Goal: Contribute content: Contribute content

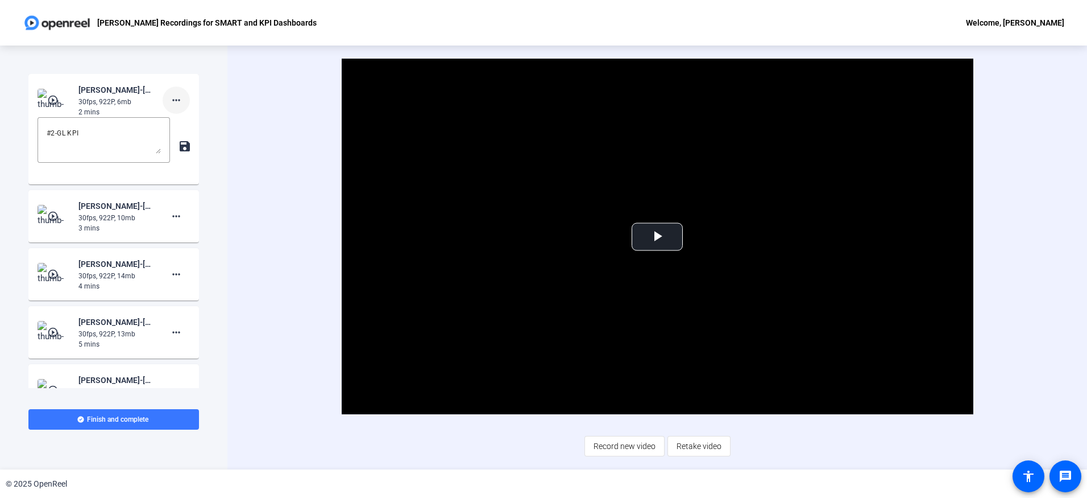
click at [178, 107] on span at bounding box center [176, 99] width 27 height 27
click at [177, 128] on span "Delete clip" at bounding box center [188, 124] width 45 height 14
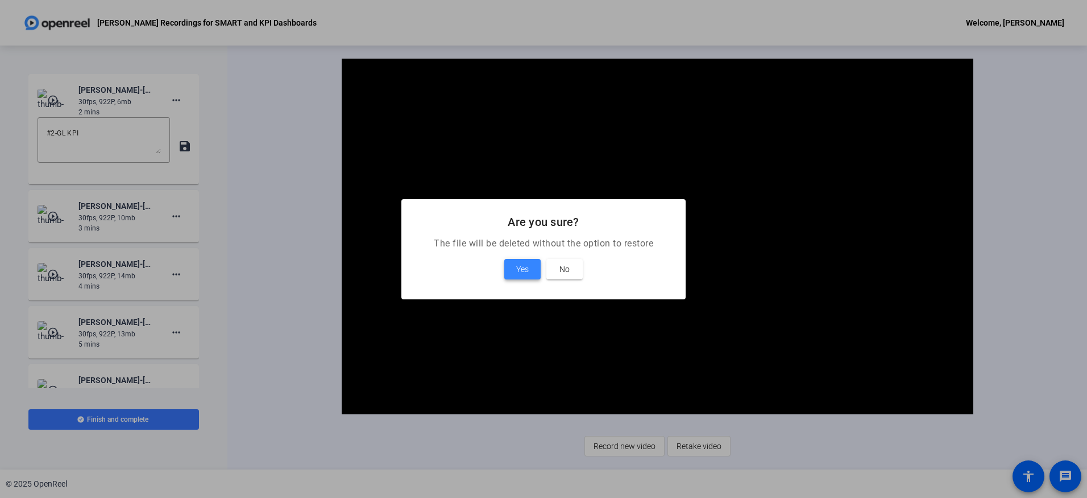
click at [527, 268] on span "Yes" at bounding box center [522, 269] width 13 height 14
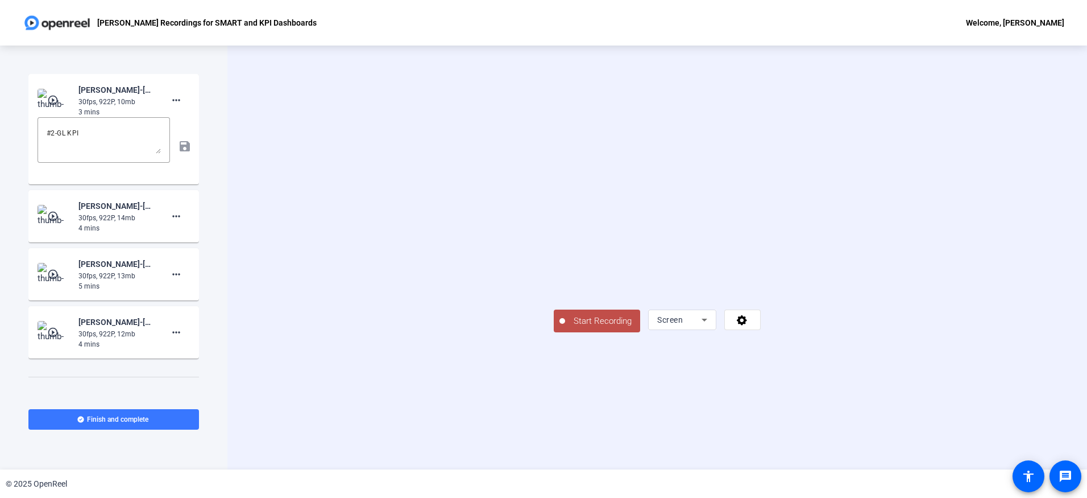
click at [278, 381] on div "Start Recording Screen" at bounding box center [657, 257] width 860 height 424
click at [565, 328] on span "Start Recording" at bounding box center [602, 320] width 75 height 13
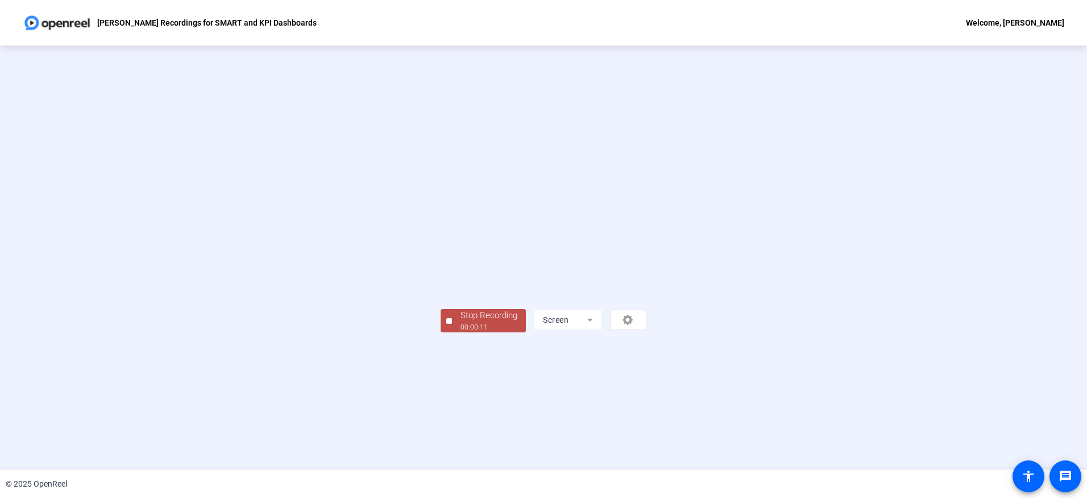
click at [461, 322] on div "Stop Recording" at bounding box center [489, 315] width 57 height 13
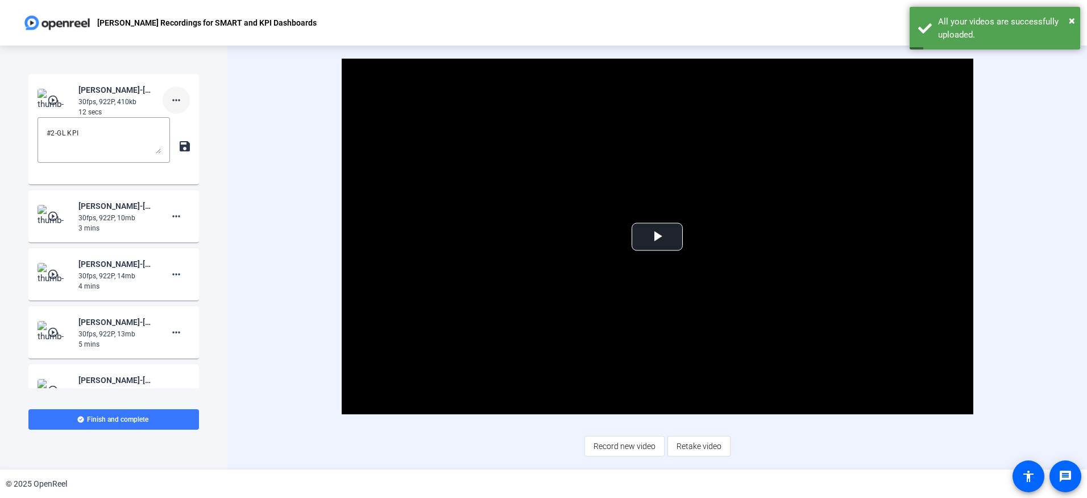
click at [171, 102] on mat-icon "more_horiz" at bounding box center [176, 100] width 14 height 14
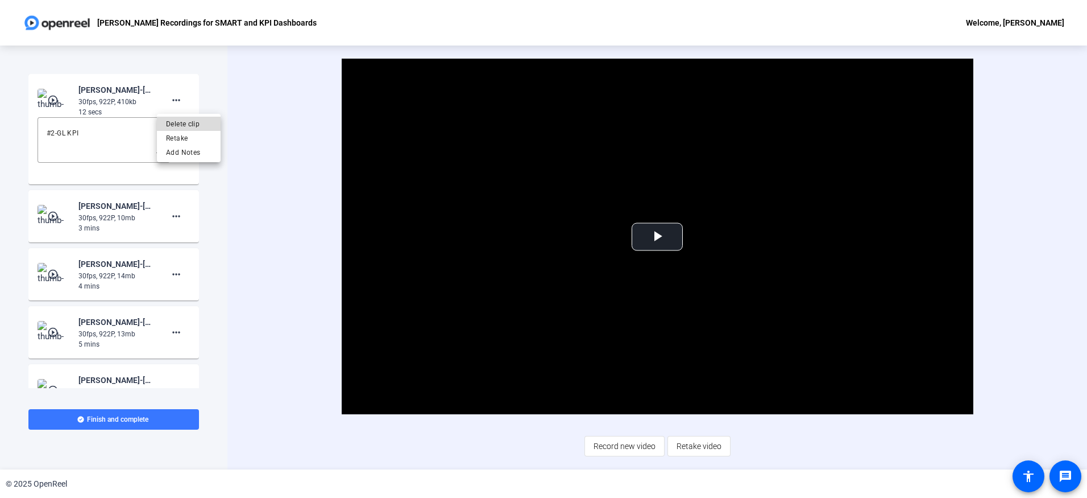
click at [177, 122] on span "Delete clip" at bounding box center [188, 124] width 45 height 14
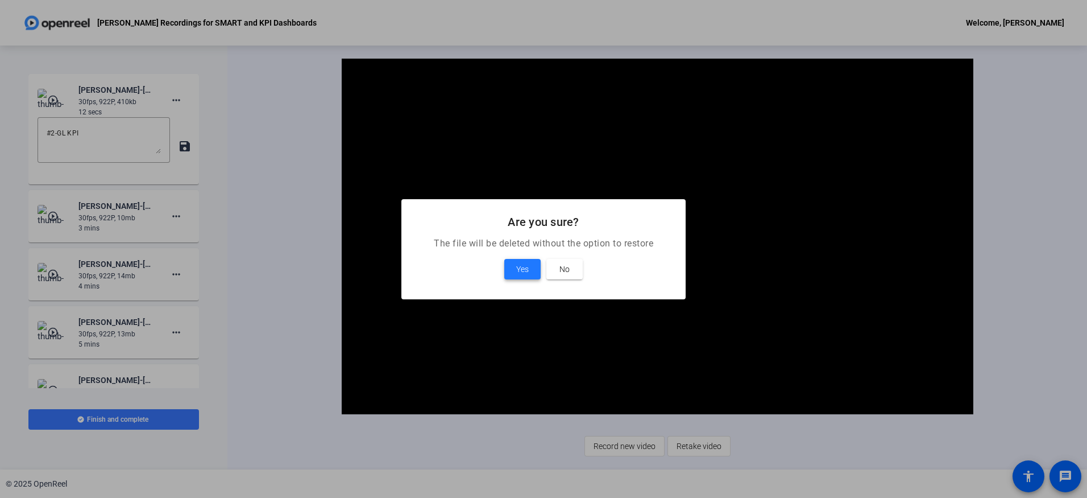
click at [524, 271] on span "Yes" at bounding box center [522, 269] width 13 height 14
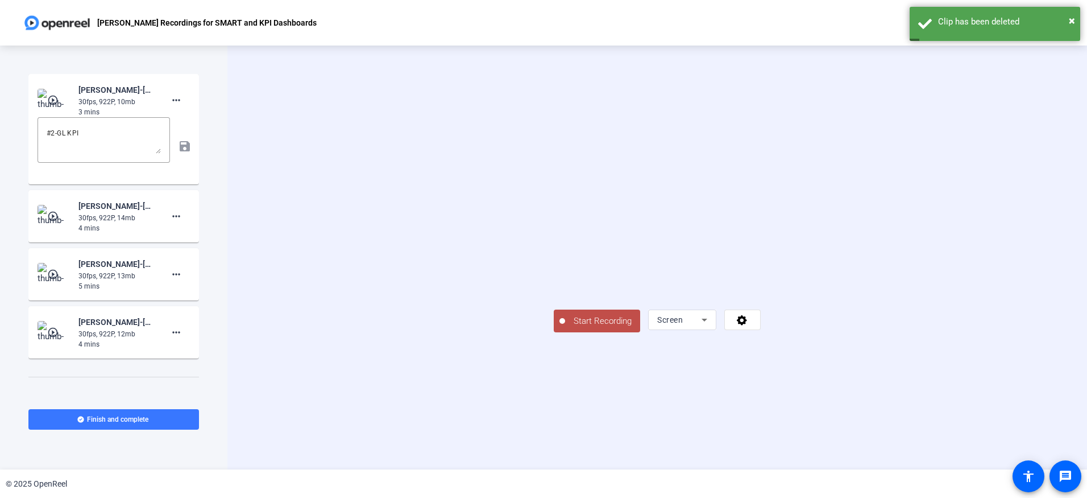
click at [565, 328] on span "Start Recording" at bounding box center [602, 320] width 75 height 13
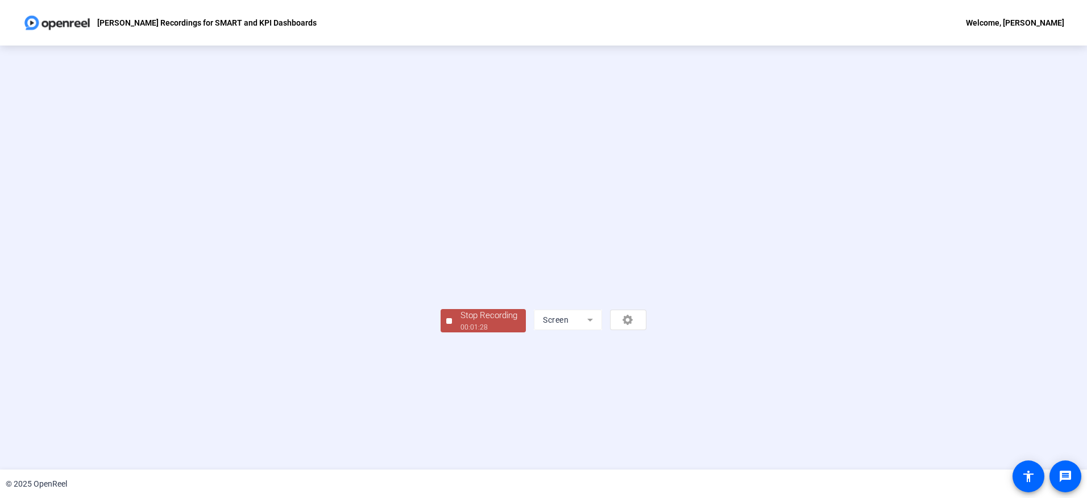
click at [461, 332] on div "00:01:28" at bounding box center [489, 327] width 57 height 10
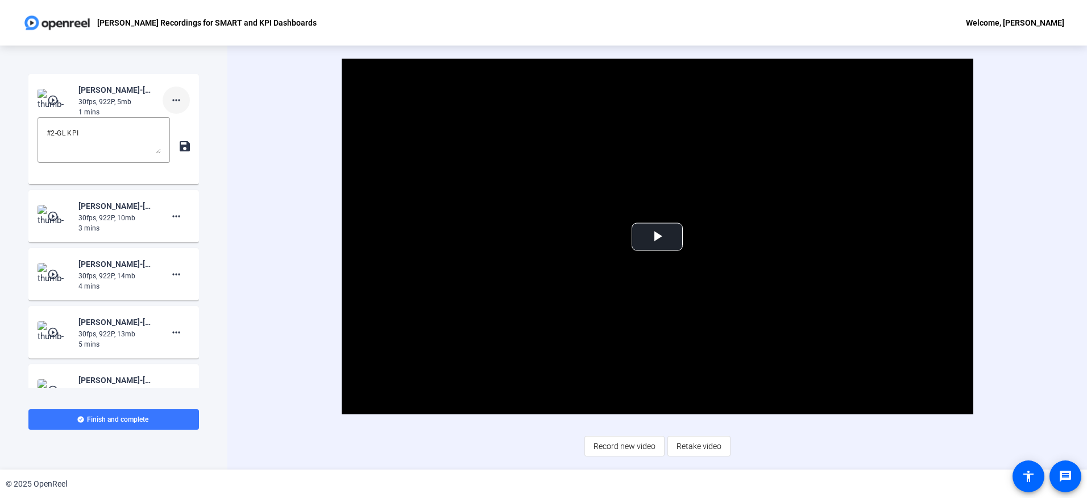
click at [169, 96] on mat-icon "more_horiz" at bounding box center [176, 100] width 14 height 14
click at [182, 122] on span "Delete clip" at bounding box center [188, 124] width 45 height 14
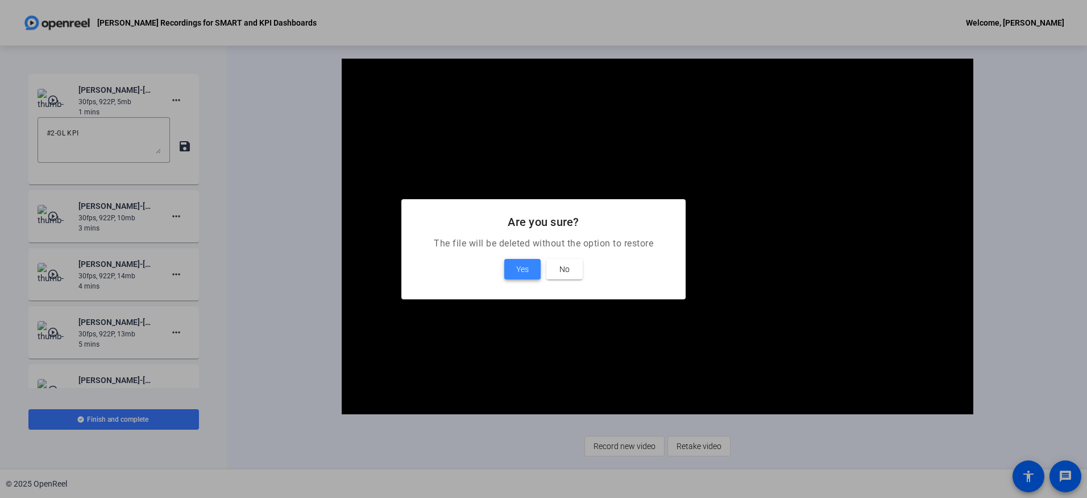
click at [532, 266] on span at bounding box center [522, 268] width 36 height 27
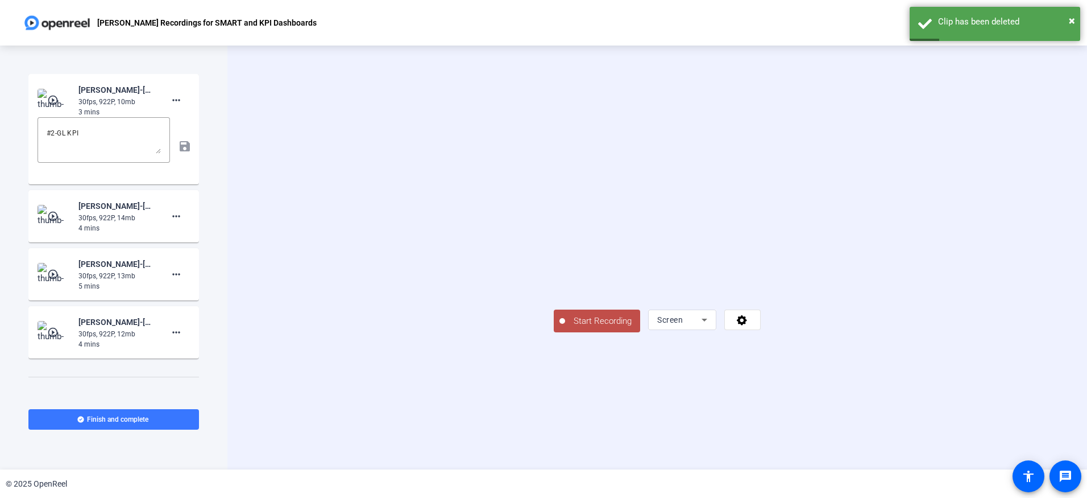
click at [554, 332] on button "Start Recording" at bounding box center [597, 320] width 86 height 23
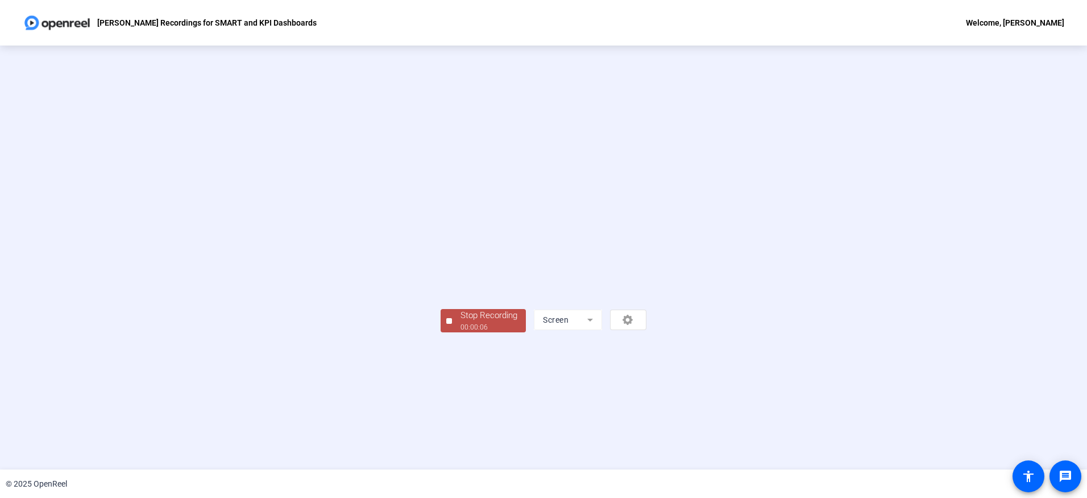
click at [461, 322] on div "Stop Recording" at bounding box center [489, 315] width 57 height 13
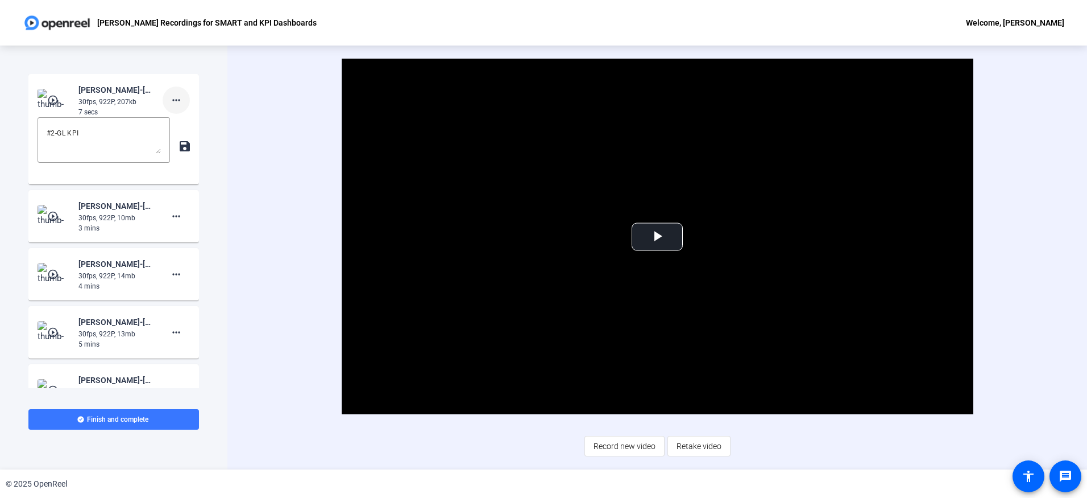
click at [169, 97] on mat-icon "more_horiz" at bounding box center [176, 100] width 14 height 14
click at [176, 121] on span "Delete clip" at bounding box center [188, 124] width 45 height 14
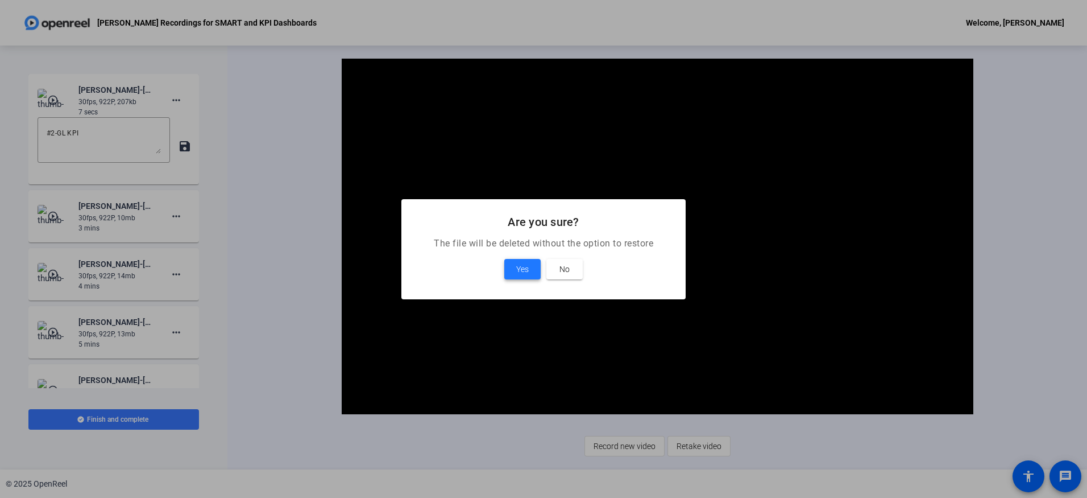
click at [519, 266] on span "Yes" at bounding box center [522, 269] width 13 height 14
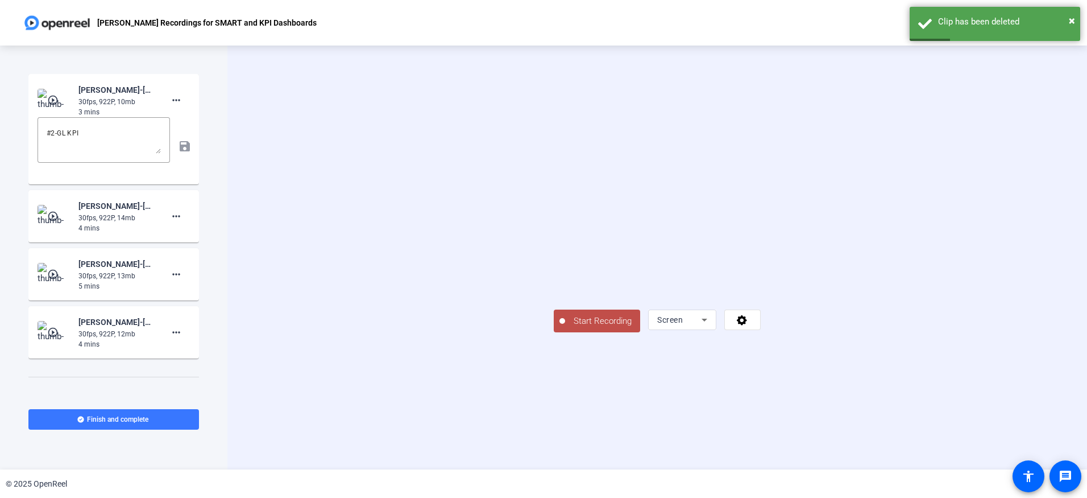
click at [565, 328] on span "Start Recording" at bounding box center [602, 320] width 75 height 13
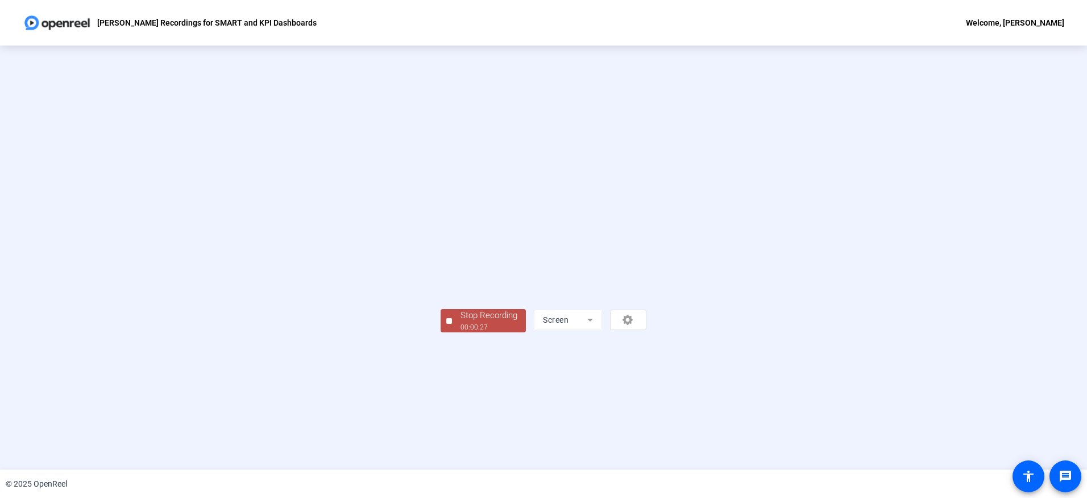
click at [461, 322] on div "Stop Recording" at bounding box center [489, 315] width 57 height 13
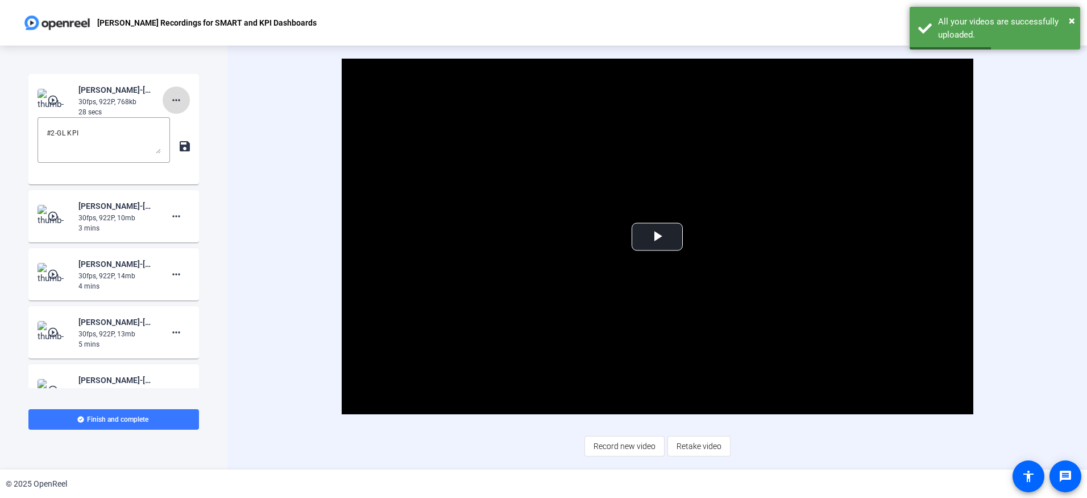
click at [172, 99] on mat-icon "more_horiz" at bounding box center [176, 100] width 14 height 14
click at [606, 437] on div at bounding box center [543, 249] width 1087 height 498
click at [608, 449] on span "Record new video" at bounding box center [625, 446] width 62 height 22
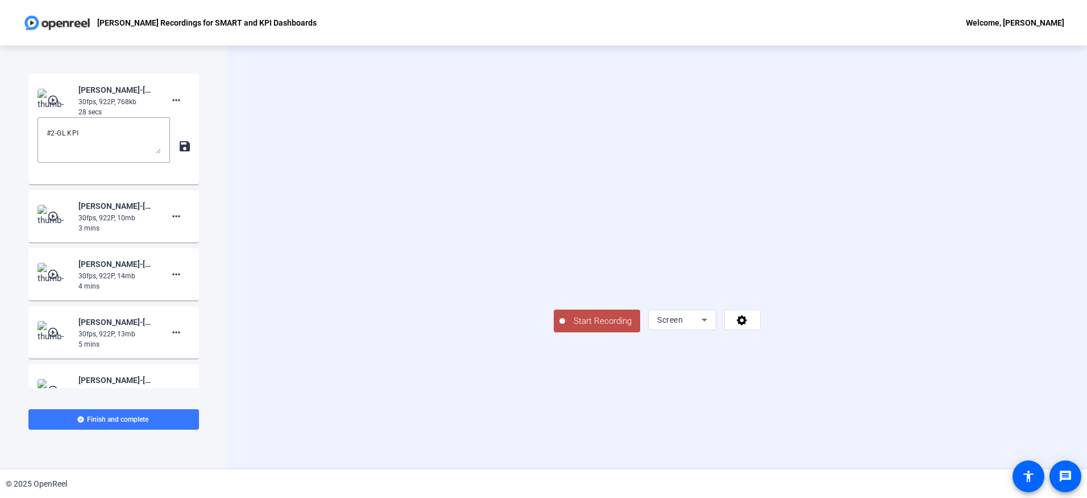
click at [565, 328] on span "Start Recording" at bounding box center [602, 320] width 75 height 13
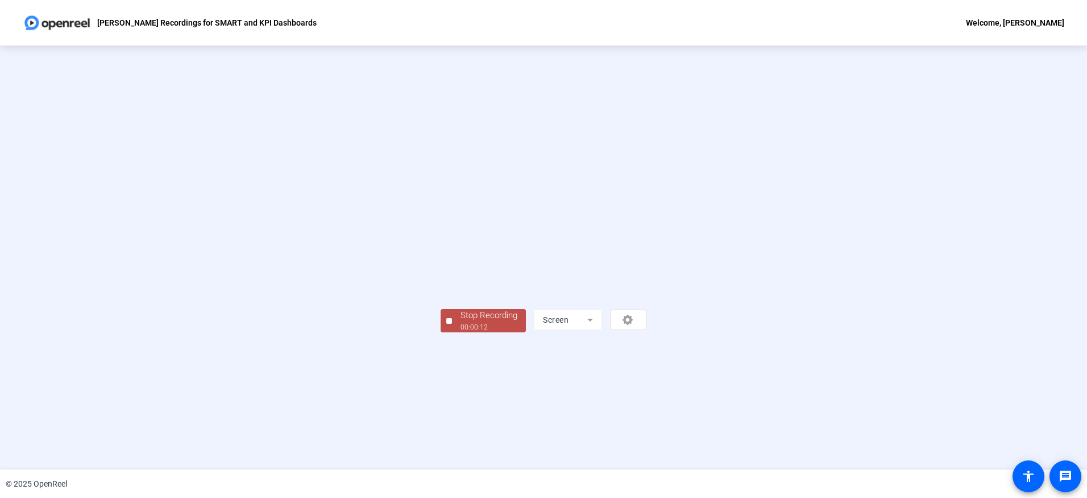
click at [461, 322] on div "Stop Recording" at bounding box center [489, 315] width 57 height 13
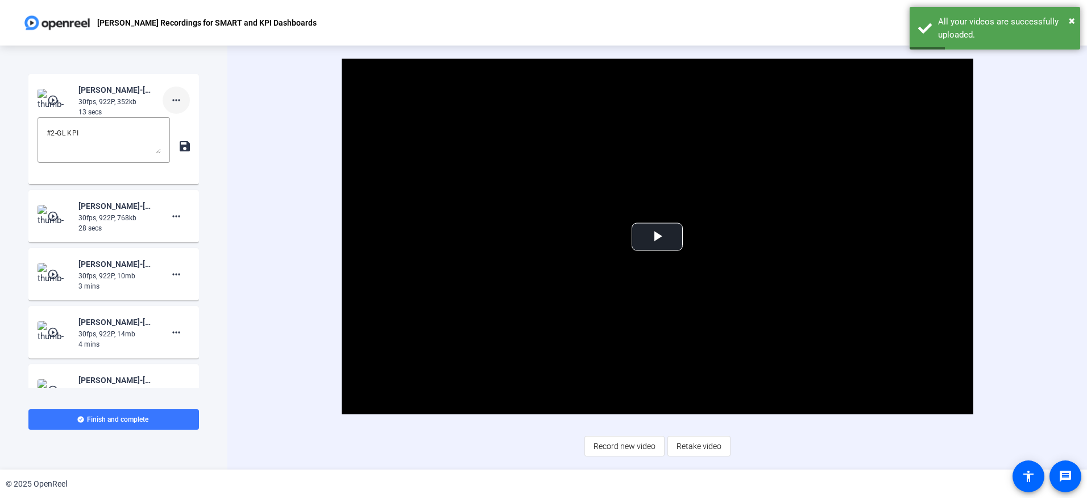
click at [171, 98] on mat-icon "more_horiz" at bounding box center [176, 100] width 14 height 14
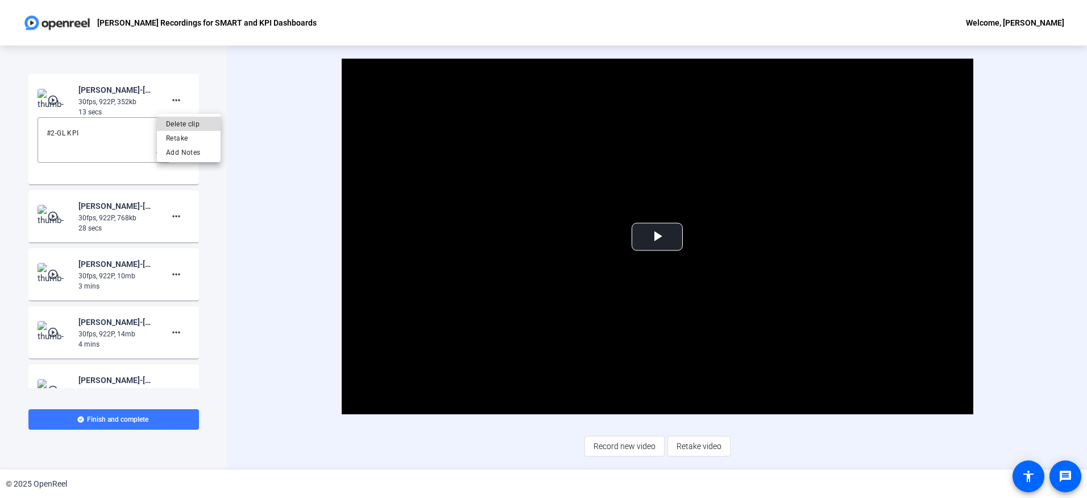
click at [199, 125] on span "Delete clip" at bounding box center [188, 124] width 45 height 14
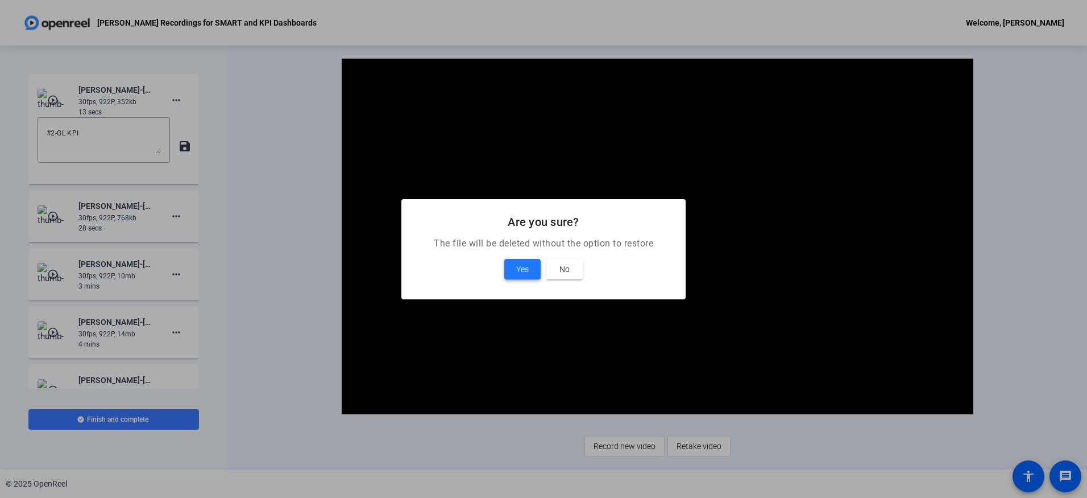
click at [522, 271] on span "Yes" at bounding box center [522, 269] width 13 height 14
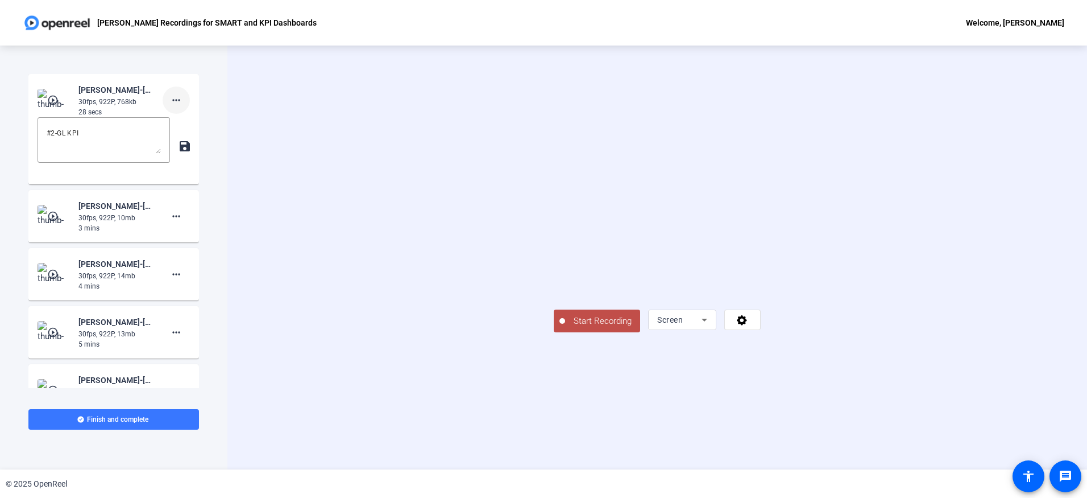
click at [169, 97] on mat-icon "more_horiz" at bounding box center [176, 100] width 14 height 14
click at [181, 121] on span "Delete clip" at bounding box center [188, 124] width 45 height 14
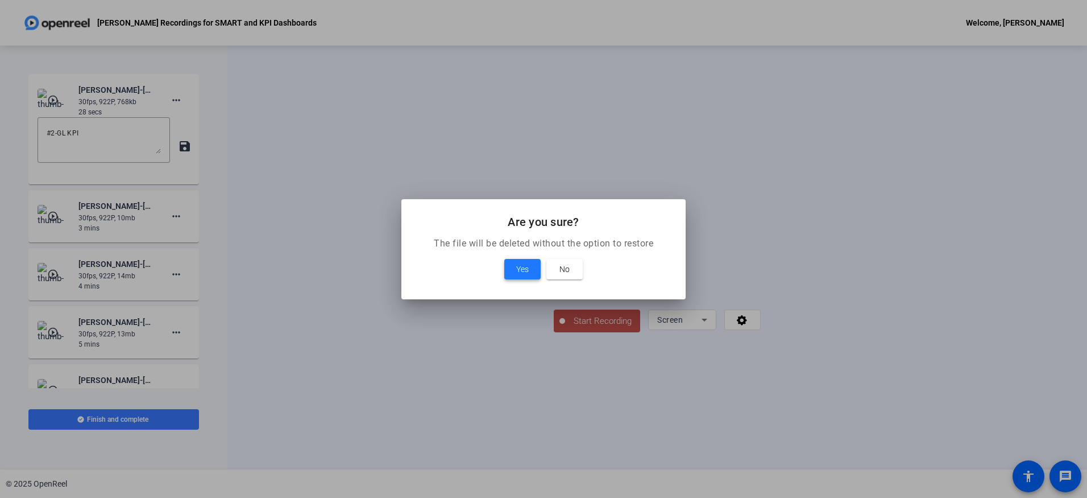
click at [528, 278] on span at bounding box center [522, 268] width 36 height 27
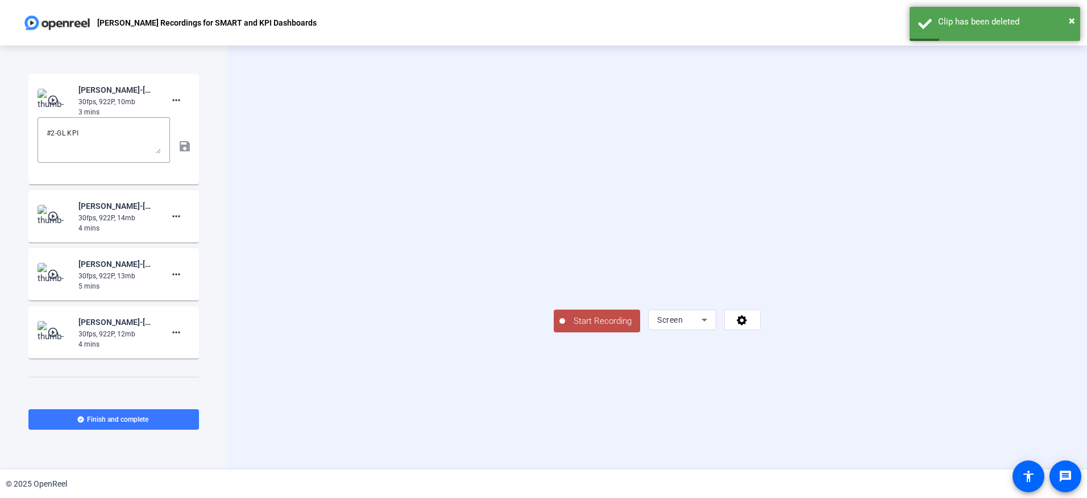
click at [565, 328] on span "Start Recording" at bounding box center [602, 320] width 75 height 13
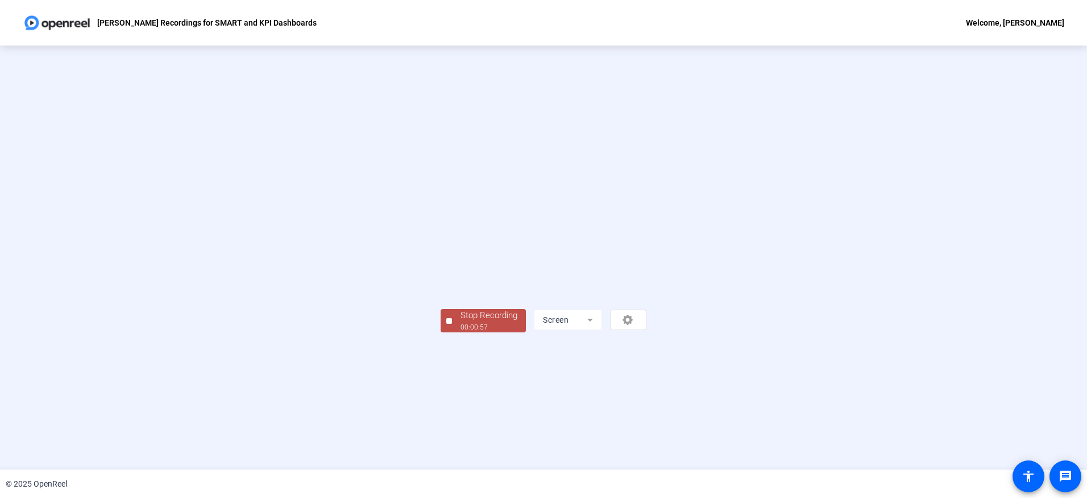
drag, startPoint x: 254, startPoint y: 437, endPoint x: 299, endPoint y: 434, distance: 45.0
click at [461, 322] on div "Stop Recording" at bounding box center [489, 315] width 57 height 13
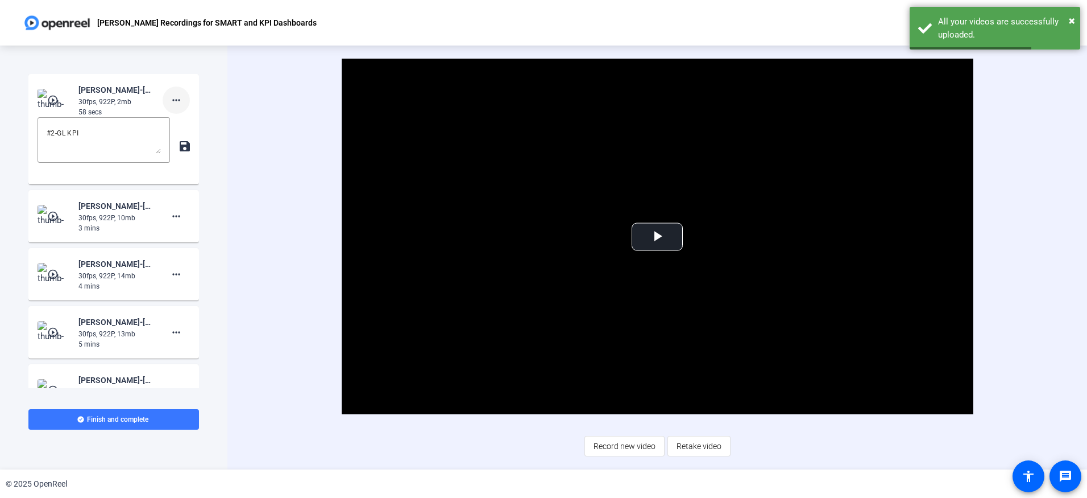
click at [170, 97] on mat-icon "more_horiz" at bounding box center [176, 100] width 14 height 14
click at [180, 126] on span "Delete clip" at bounding box center [188, 124] width 45 height 14
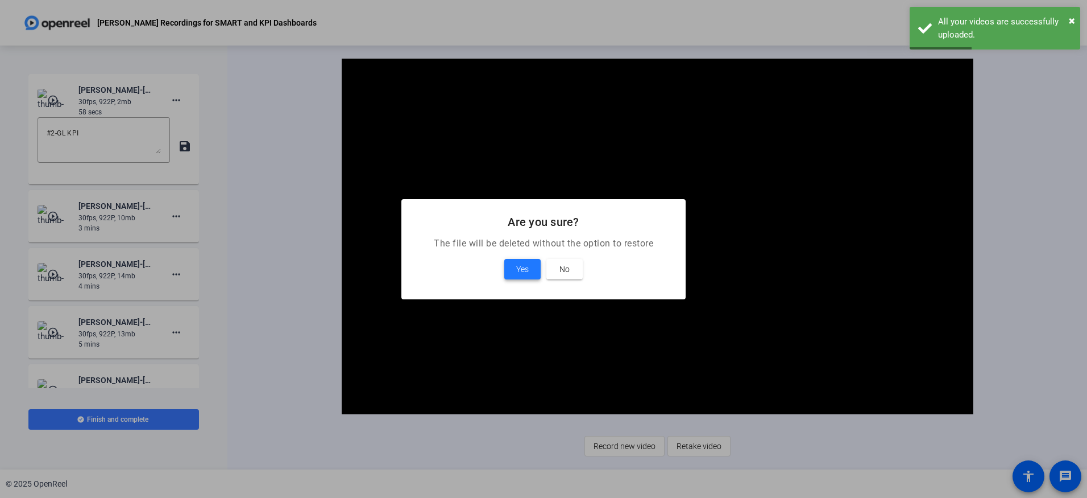
click at [520, 275] on span "Yes" at bounding box center [522, 269] width 13 height 14
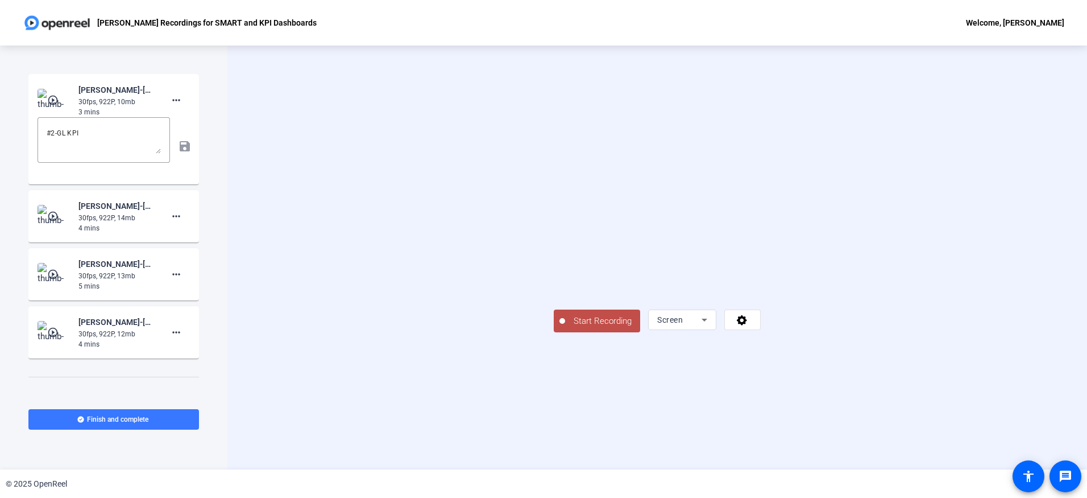
click at [565, 328] on span "Start Recording" at bounding box center [602, 320] width 75 height 13
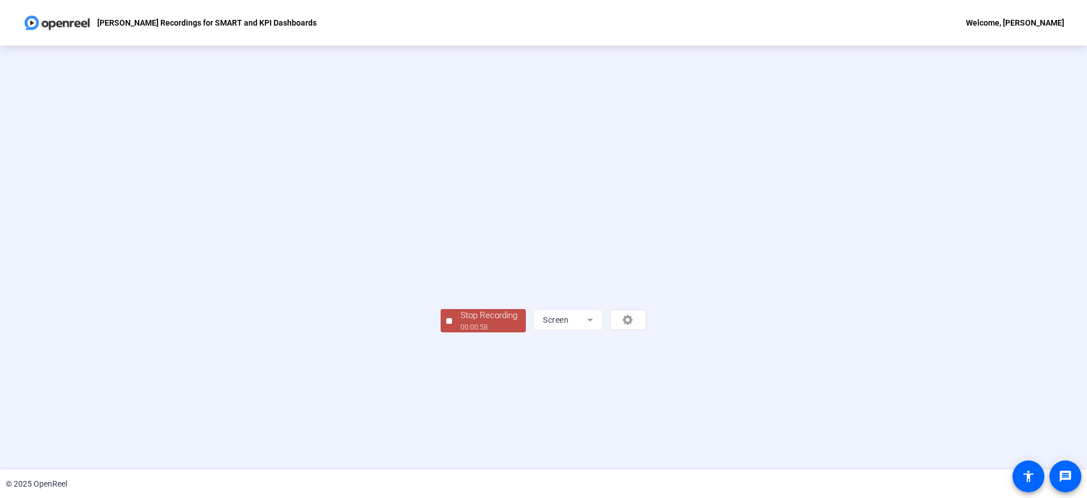
click at [461, 332] on div "00:00:58" at bounding box center [489, 327] width 57 height 10
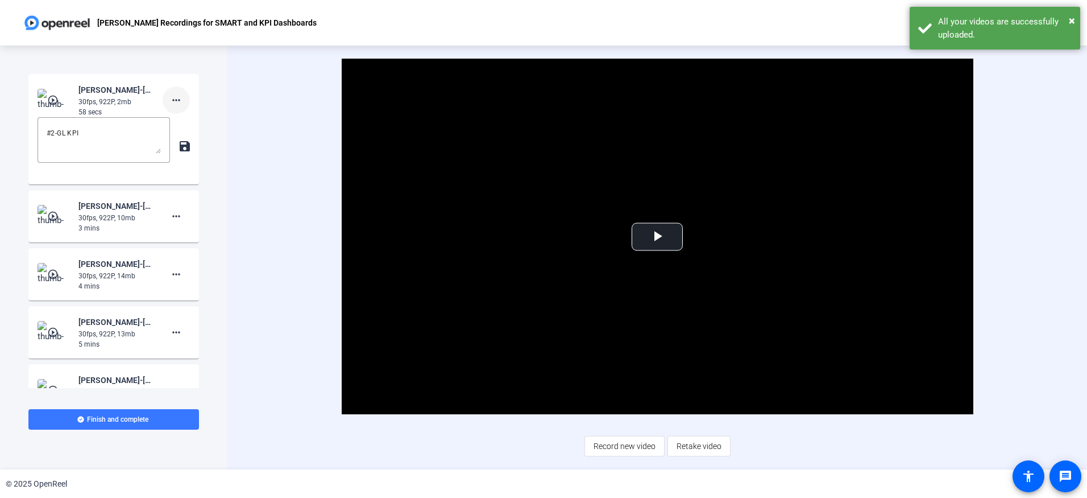
click at [170, 95] on mat-icon "more_horiz" at bounding box center [176, 100] width 14 height 14
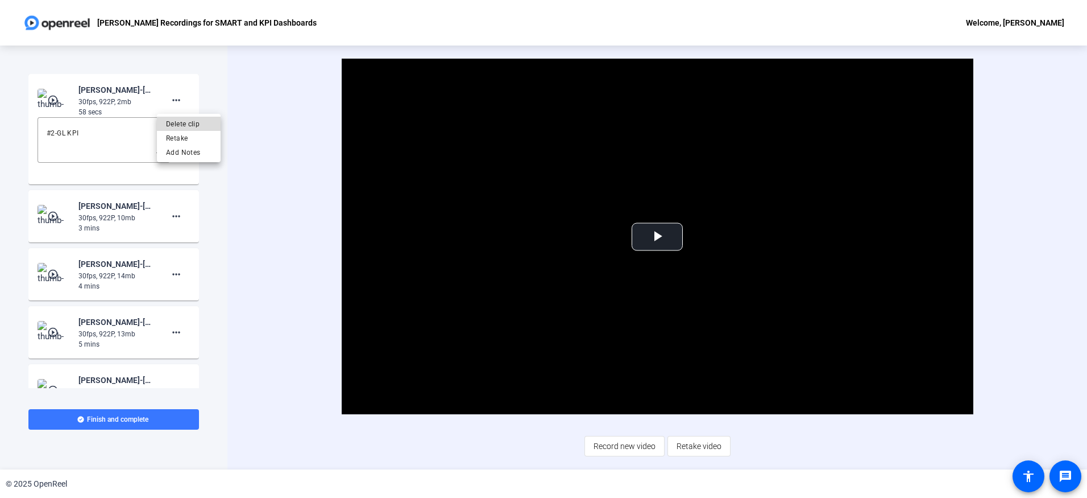
click at [183, 122] on span "Delete clip" at bounding box center [188, 124] width 45 height 14
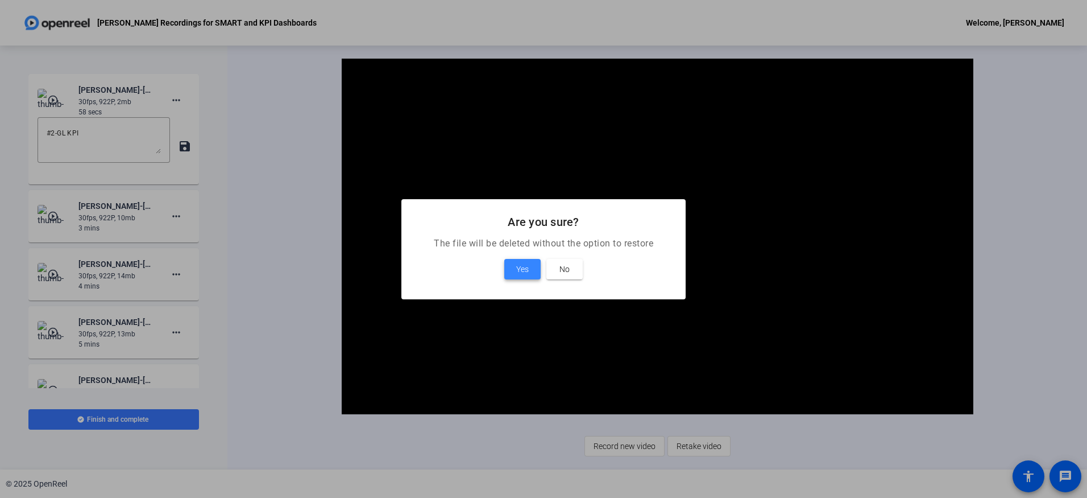
click at [525, 270] on span "Yes" at bounding box center [522, 269] width 13 height 14
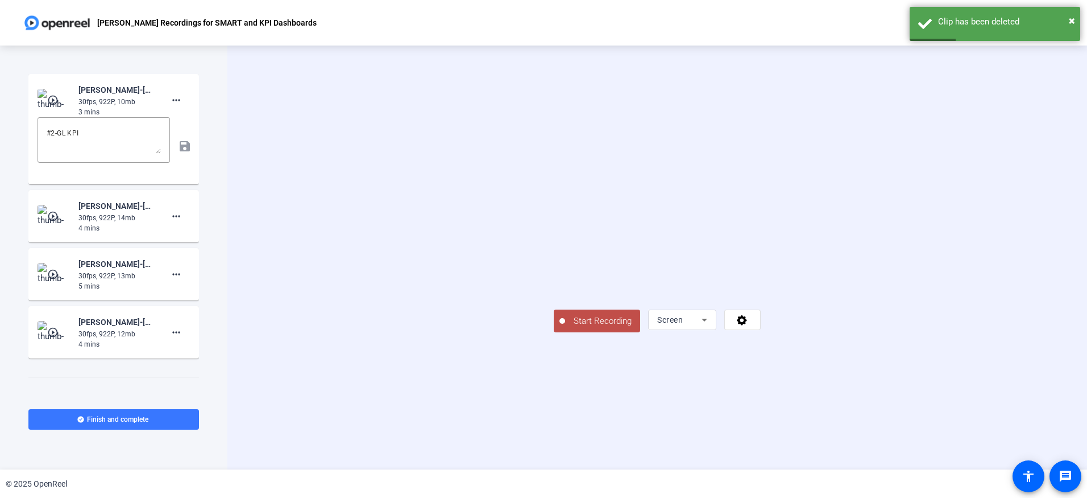
click at [565, 328] on span "Start Recording" at bounding box center [602, 320] width 75 height 13
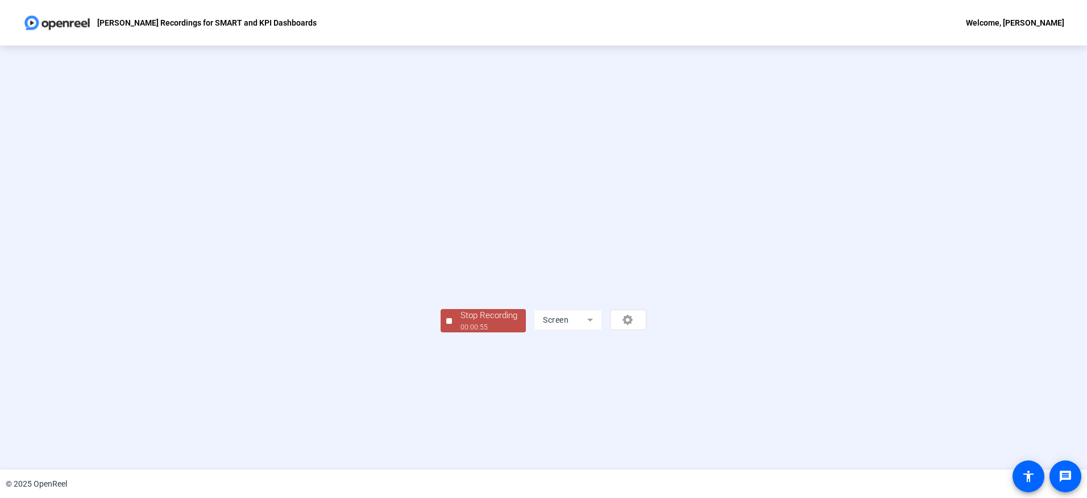
click at [461, 322] on div "Stop Recording" at bounding box center [489, 315] width 57 height 13
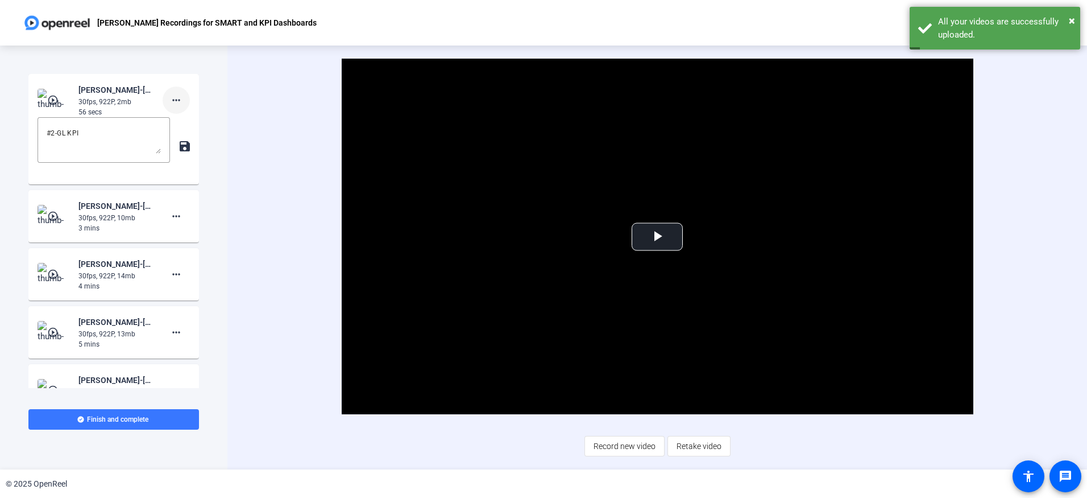
click at [169, 101] on mat-icon "more_horiz" at bounding box center [176, 100] width 14 height 14
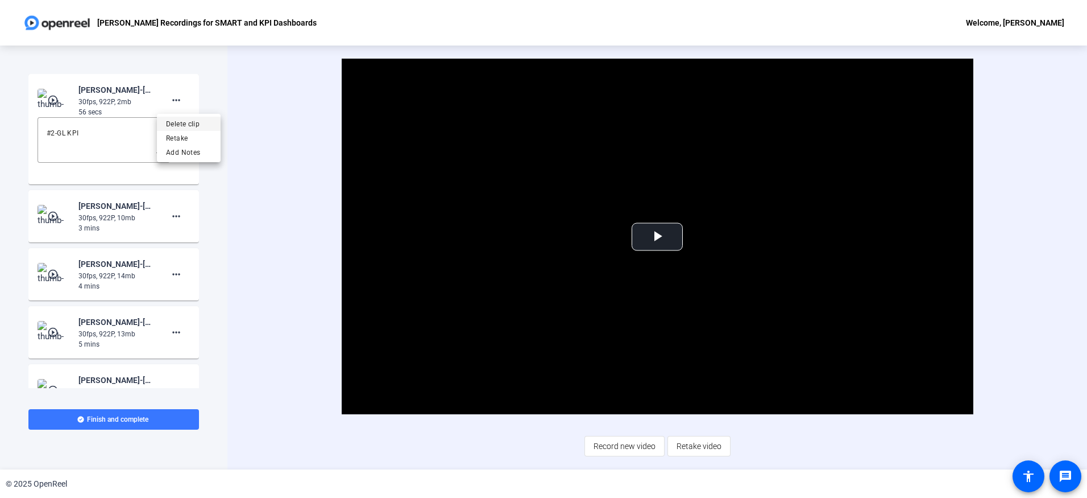
click at [175, 127] on span "Delete clip" at bounding box center [188, 124] width 45 height 14
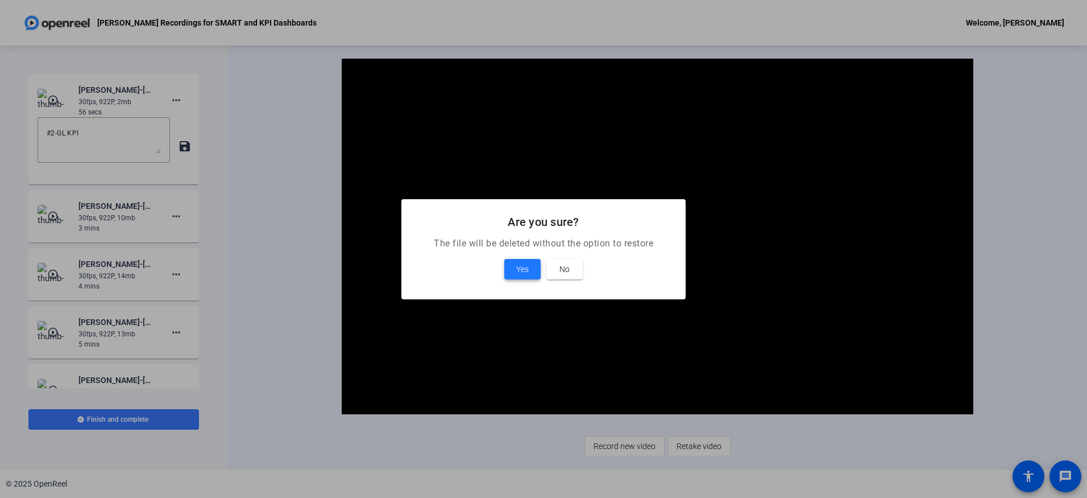
click at [521, 276] on span at bounding box center [522, 268] width 36 height 27
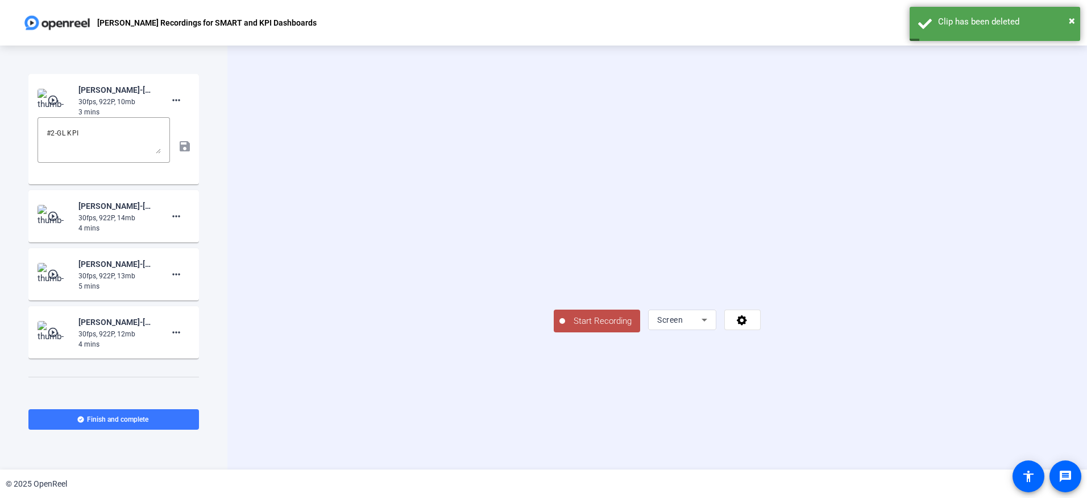
click at [565, 328] on span "Start Recording" at bounding box center [602, 320] width 75 height 13
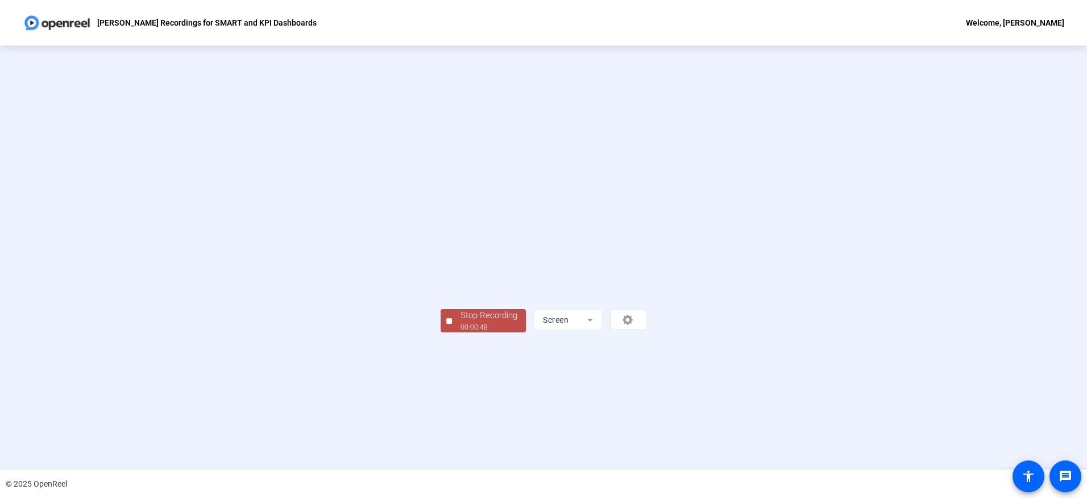
click at [461, 322] on div "Stop Recording" at bounding box center [489, 315] width 57 height 13
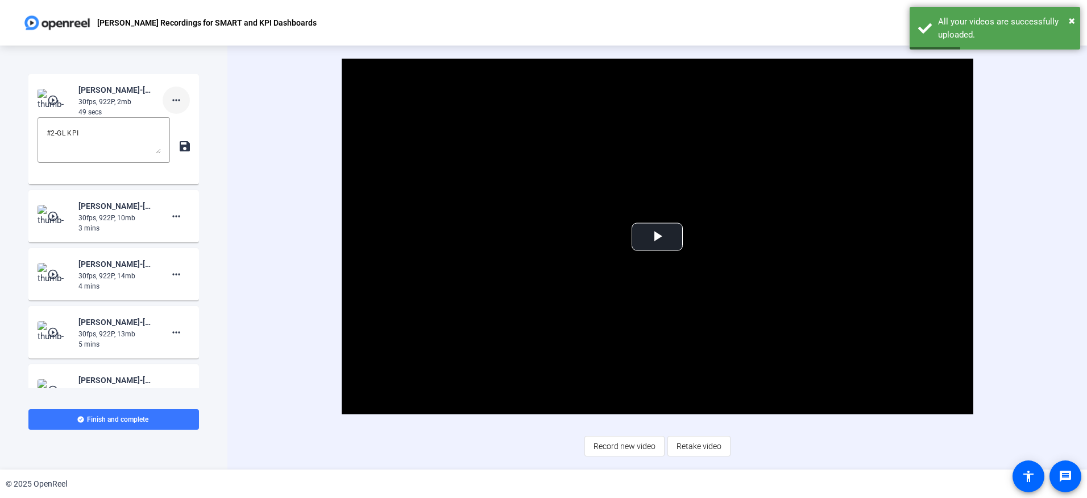
click at [175, 101] on mat-icon "more_horiz" at bounding box center [176, 100] width 14 height 14
click at [185, 127] on span "Delete clip" at bounding box center [188, 124] width 45 height 14
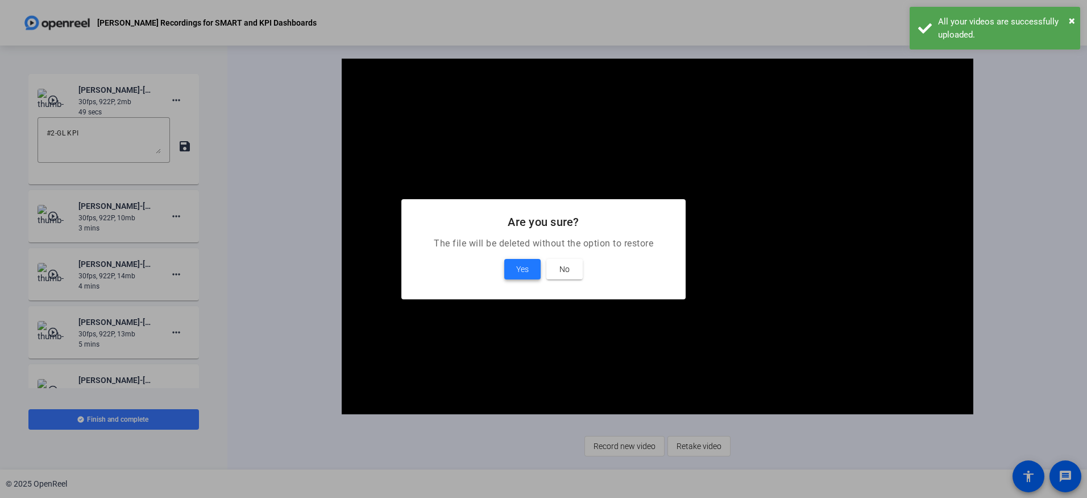
click at [533, 272] on span at bounding box center [522, 268] width 36 height 27
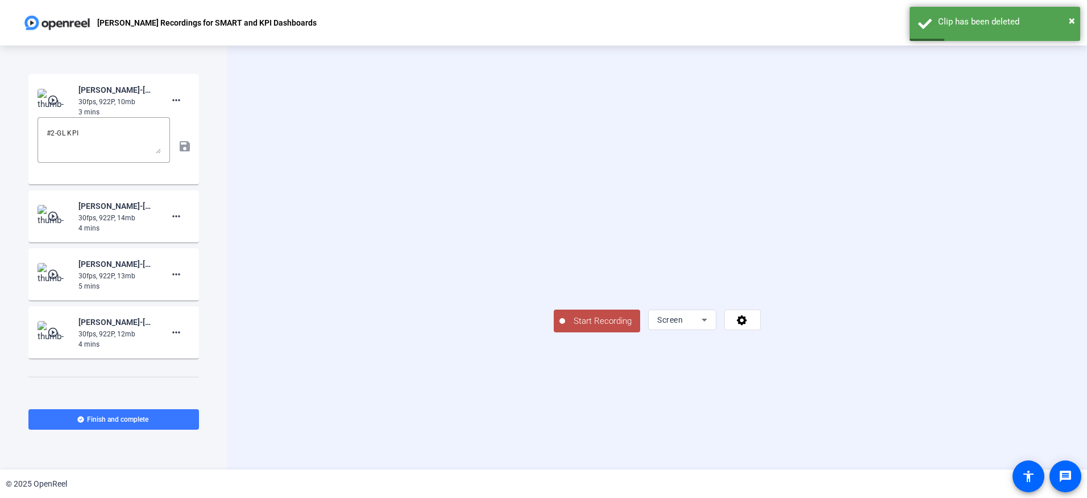
click at [565, 328] on span "Start Recording" at bounding box center [602, 320] width 75 height 13
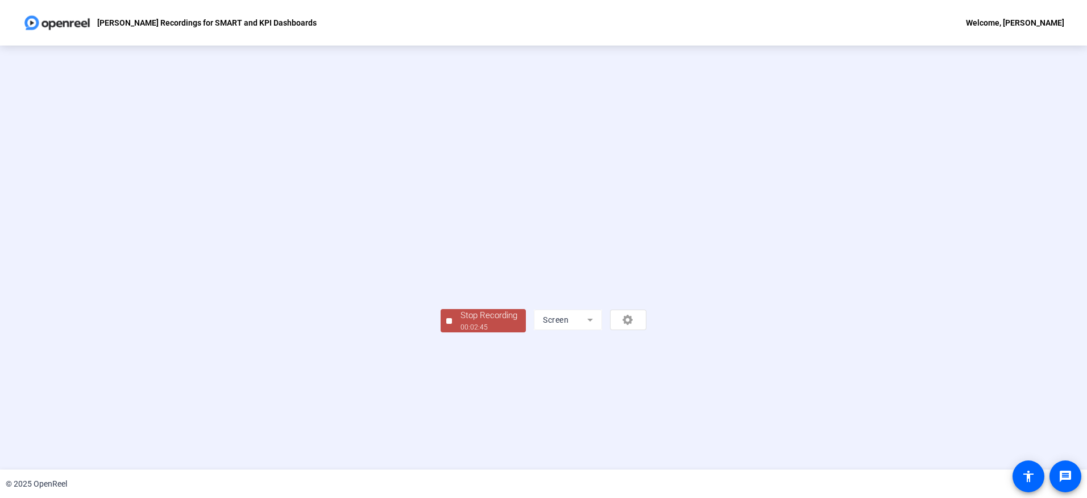
click at [461, 322] on div "Stop Recording" at bounding box center [489, 315] width 57 height 13
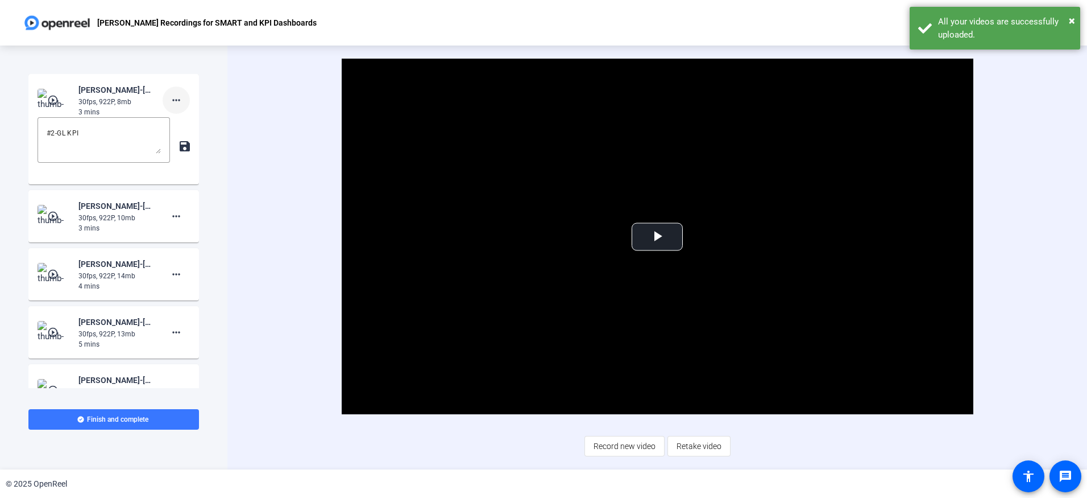
click at [169, 100] on mat-icon "more_horiz" at bounding box center [176, 100] width 14 height 14
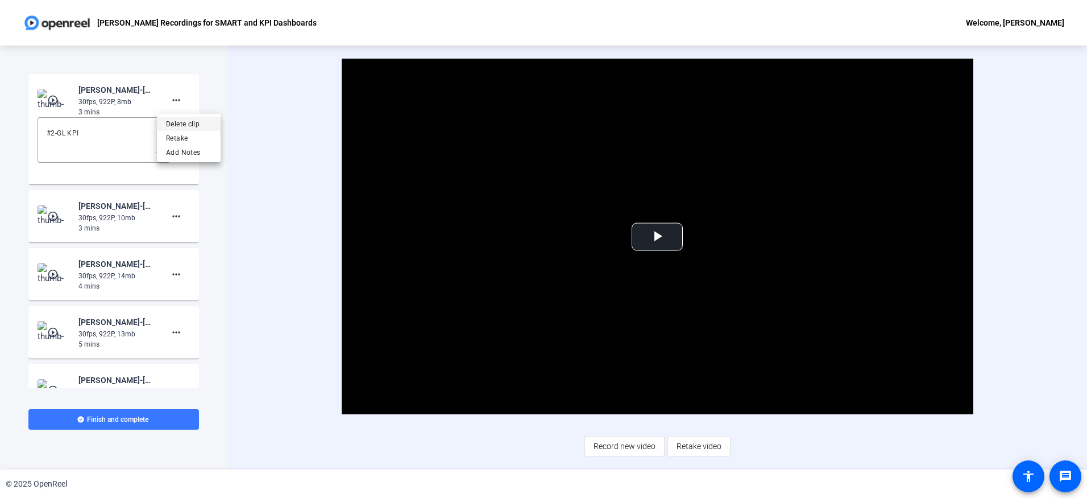
click at [172, 121] on span "Delete clip" at bounding box center [188, 124] width 45 height 14
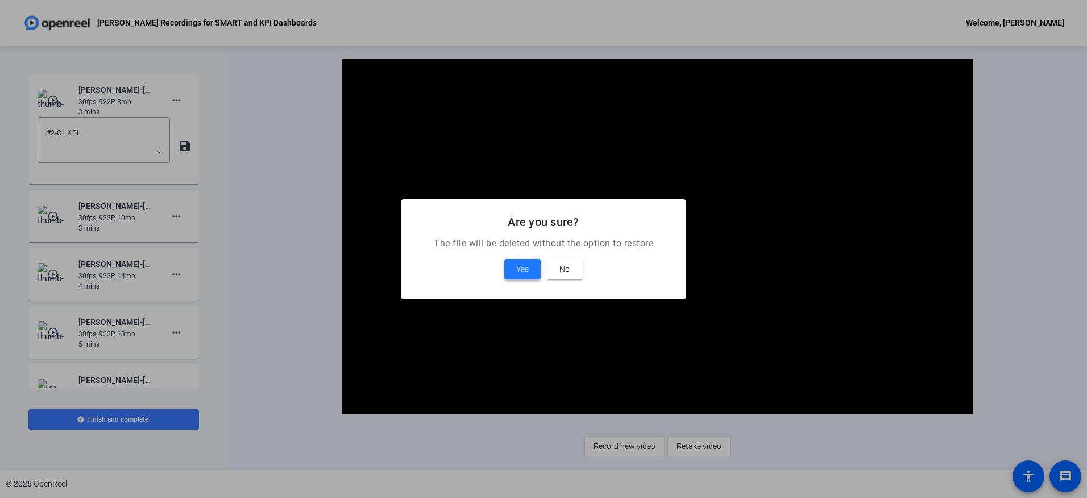
click at [514, 267] on span at bounding box center [522, 268] width 36 height 27
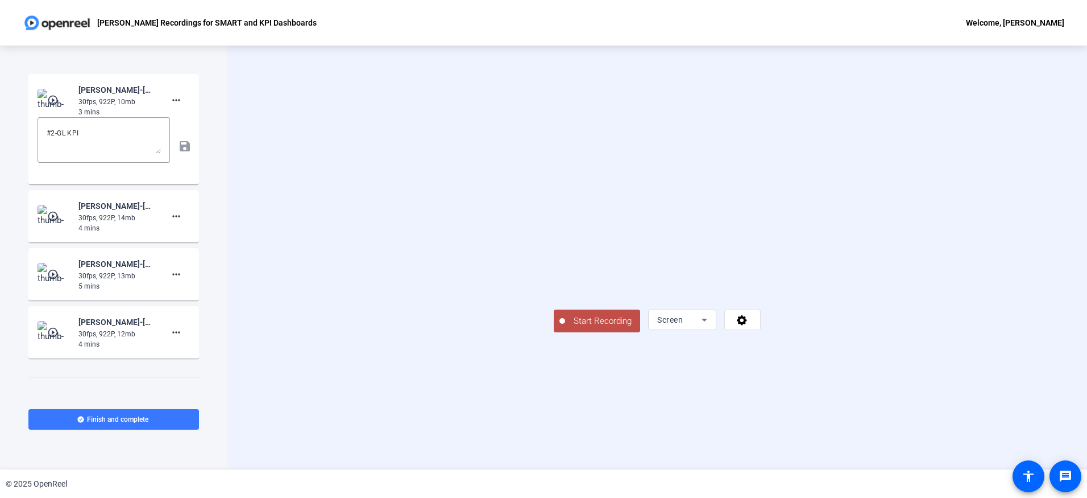
click at [565, 328] on span "Start Recording" at bounding box center [602, 320] width 75 height 13
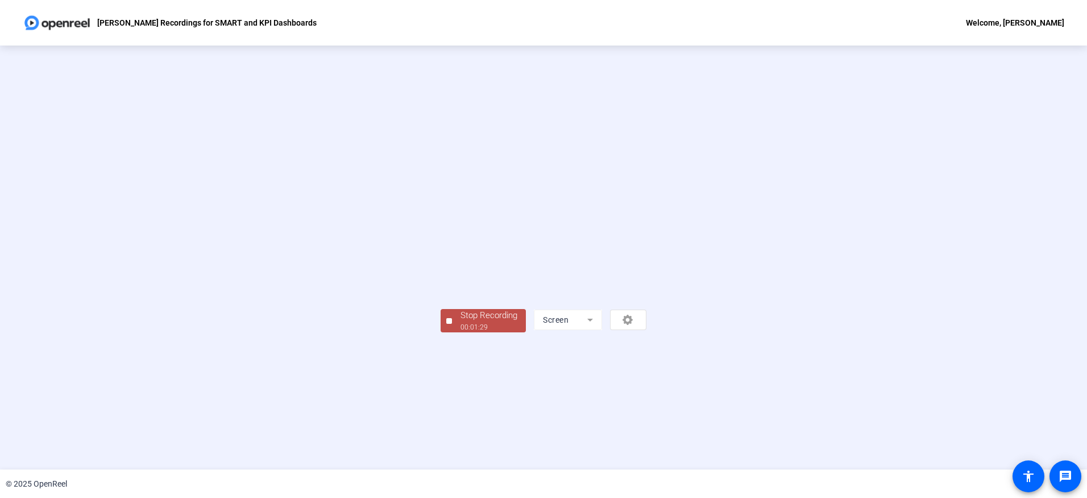
click at [461, 322] on div "Stop Recording" at bounding box center [489, 315] width 57 height 13
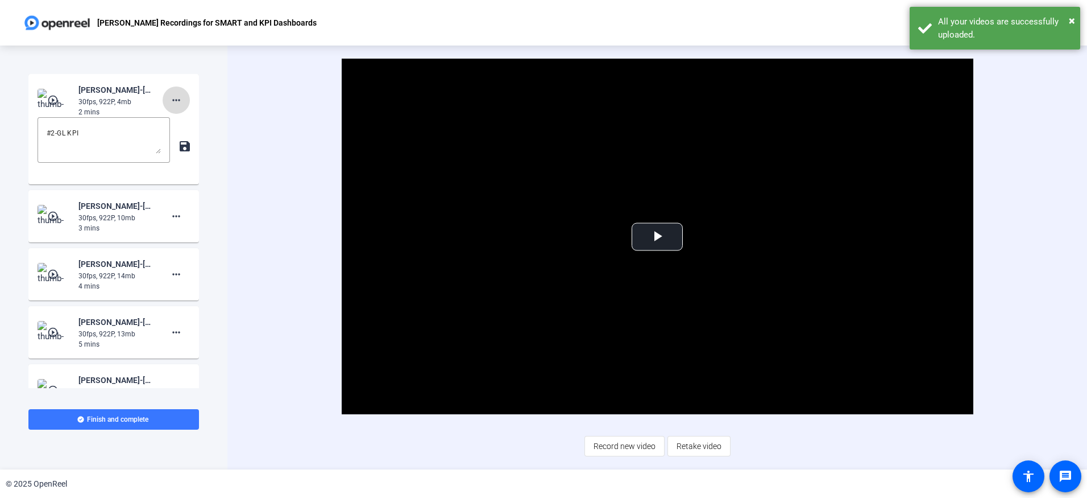
click at [172, 95] on mat-icon "more_horiz" at bounding box center [176, 100] width 14 height 14
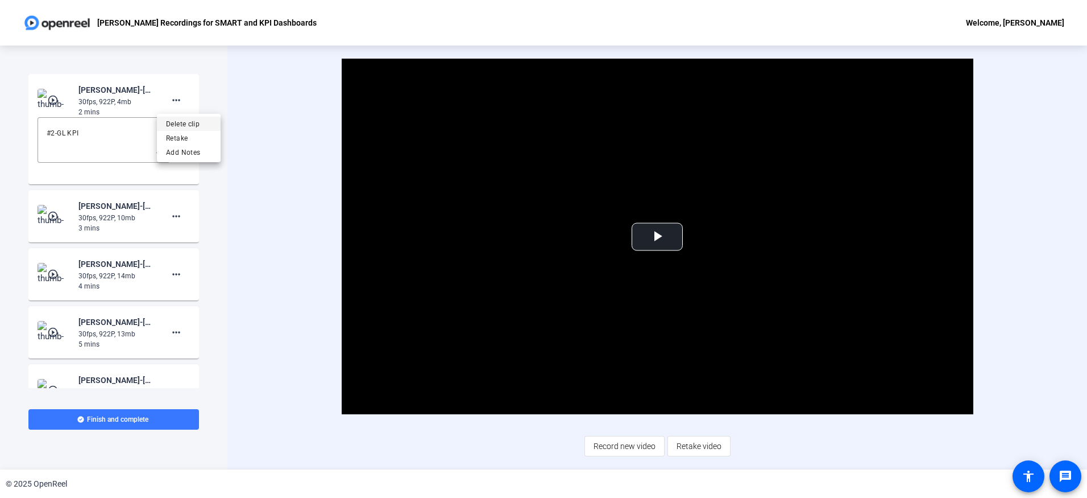
click at [172, 124] on span "Delete clip" at bounding box center [188, 124] width 45 height 14
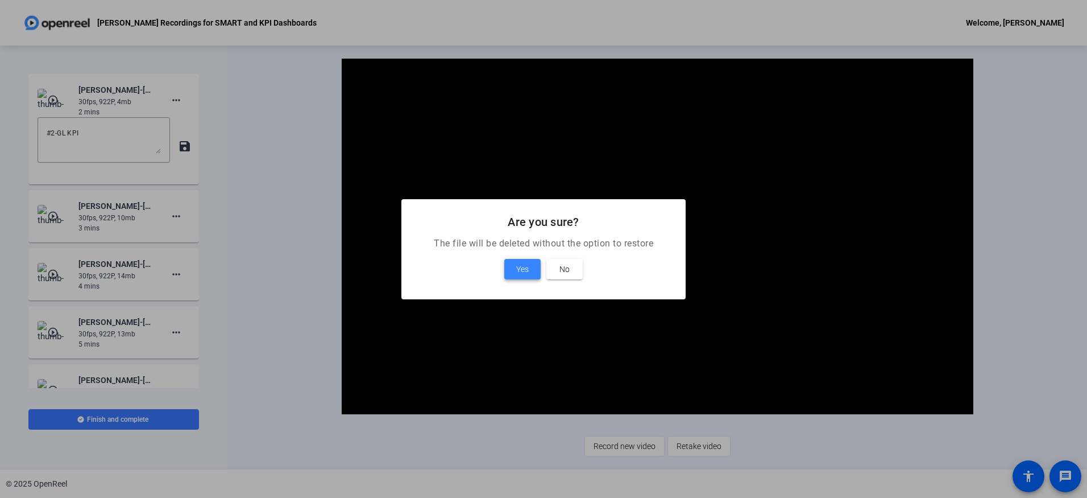
click at [531, 271] on span at bounding box center [522, 268] width 36 height 27
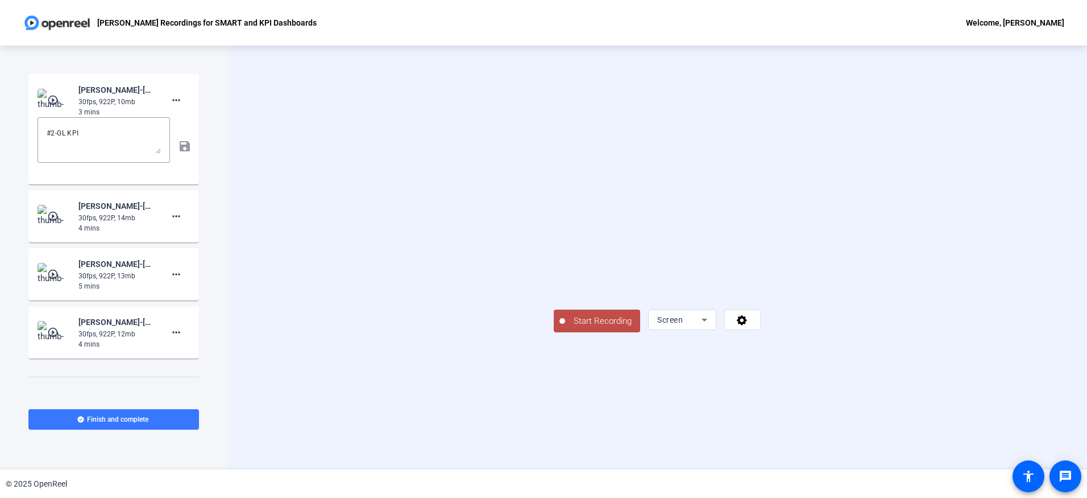
click at [565, 328] on span "Start Recording" at bounding box center [602, 320] width 75 height 13
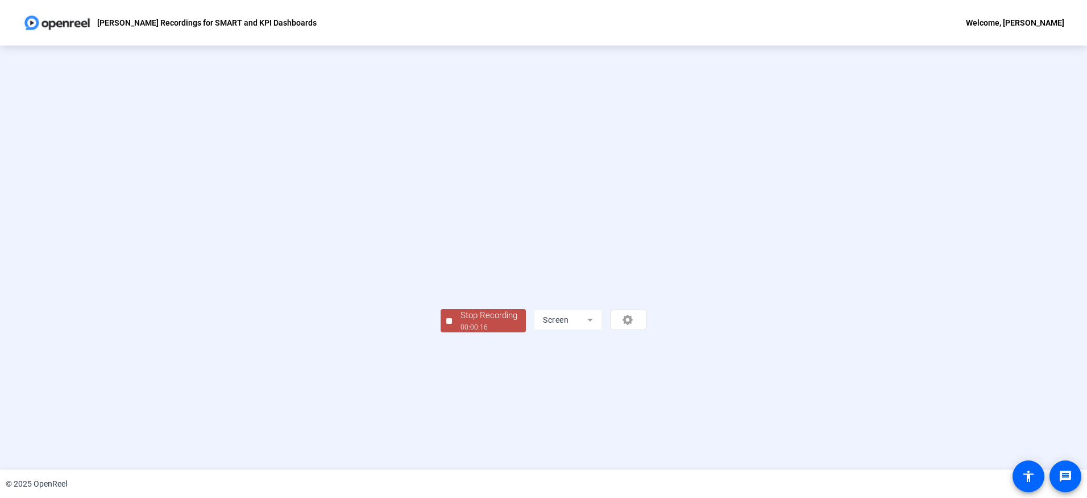
click at [461, 322] on div "Stop Recording" at bounding box center [489, 315] width 57 height 13
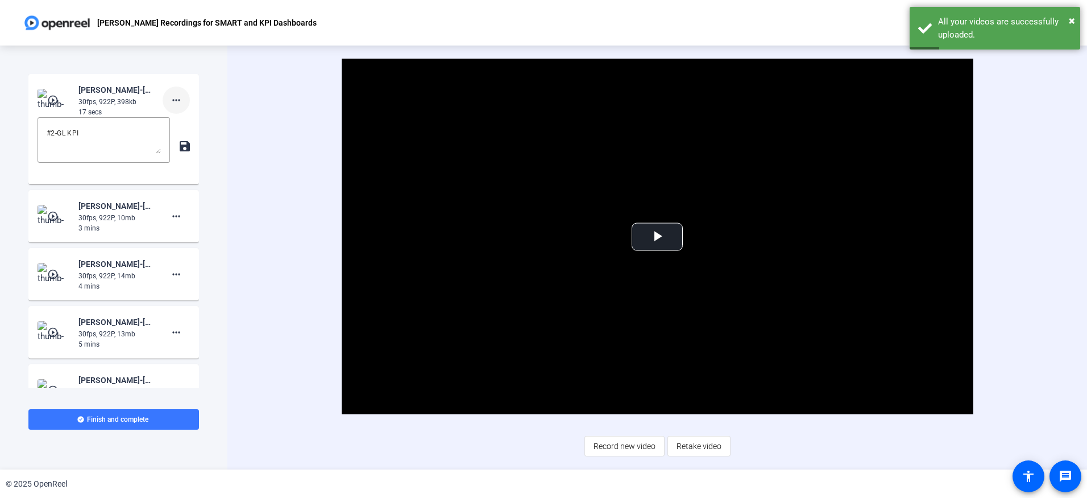
click at [169, 102] on mat-icon "more_horiz" at bounding box center [176, 100] width 14 height 14
click at [176, 119] on span "Delete clip" at bounding box center [188, 124] width 45 height 14
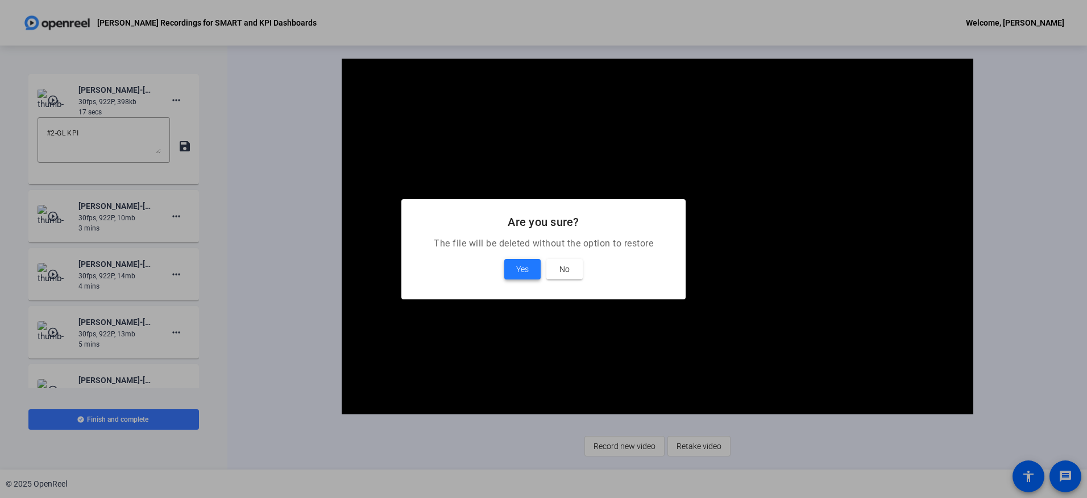
click at [531, 269] on span at bounding box center [522, 268] width 36 height 27
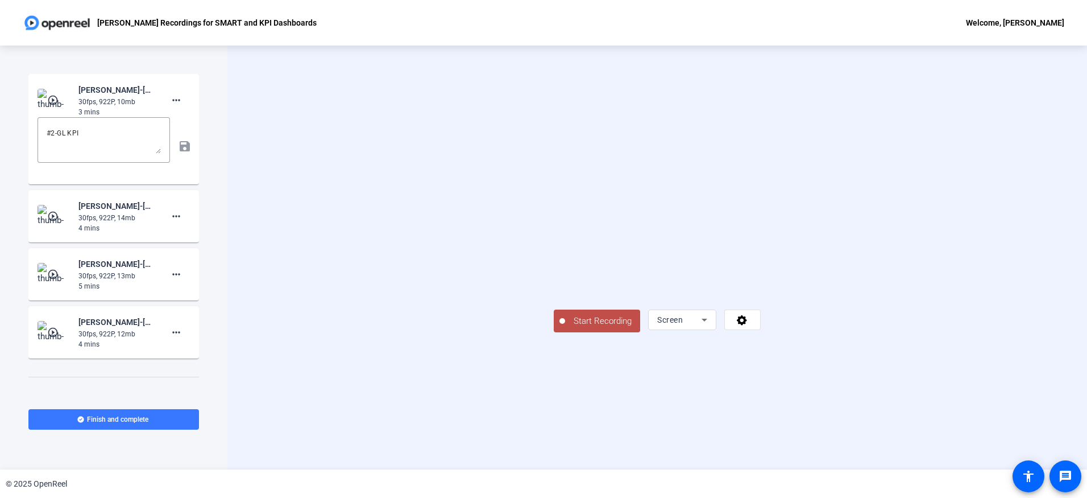
click at [565, 328] on span "Start Recording" at bounding box center [602, 320] width 75 height 13
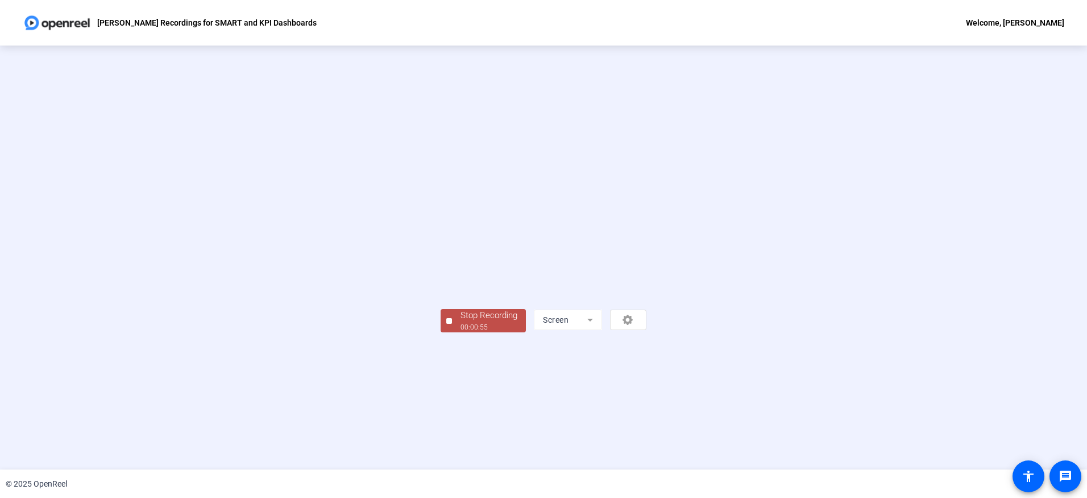
click at [461, 322] on div "Stop Recording" at bounding box center [489, 315] width 57 height 13
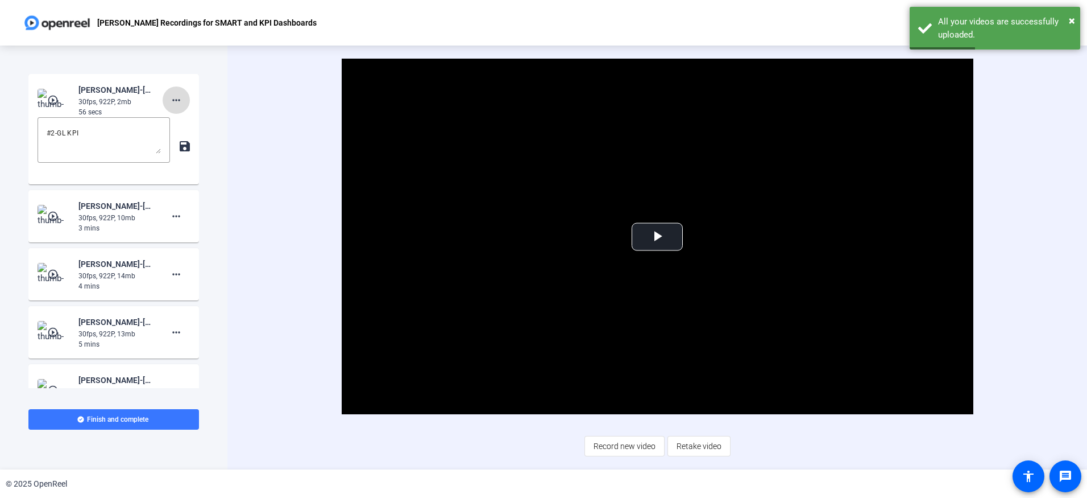
click at [169, 101] on mat-icon "more_horiz" at bounding box center [176, 100] width 14 height 14
click at [177, 123] on span "Delete clip" at bounding box center [188, 124] width 45 height 14
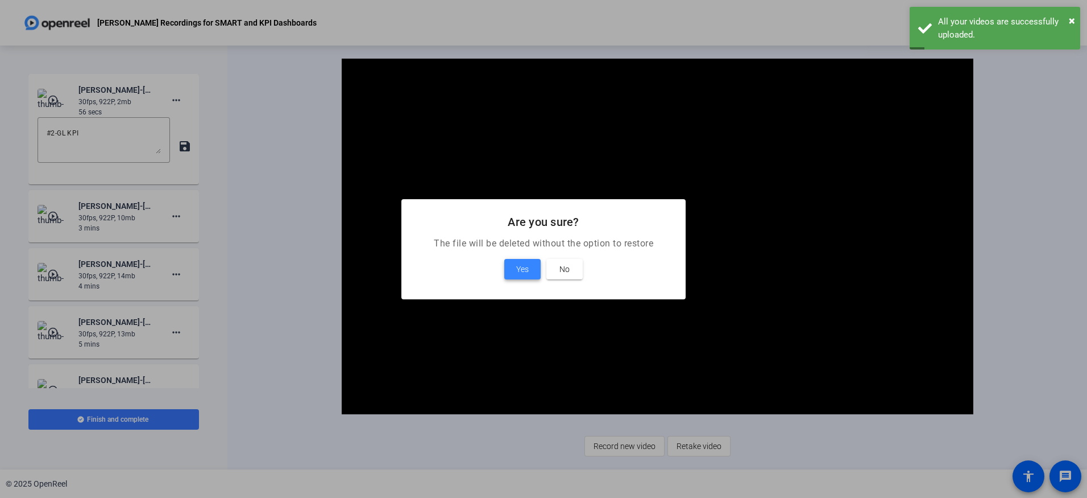
click at [527, 267] on span "Yes" at bounding box center [522, 269] width 13 height 14
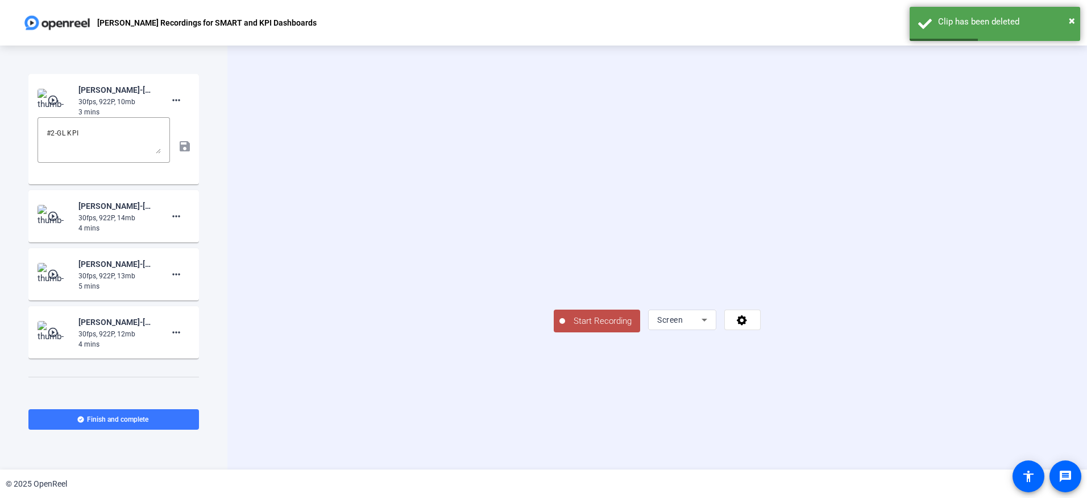
click at [565, 328] on span "Start Recording" at bounding box center [602, 320] width 75 height 13
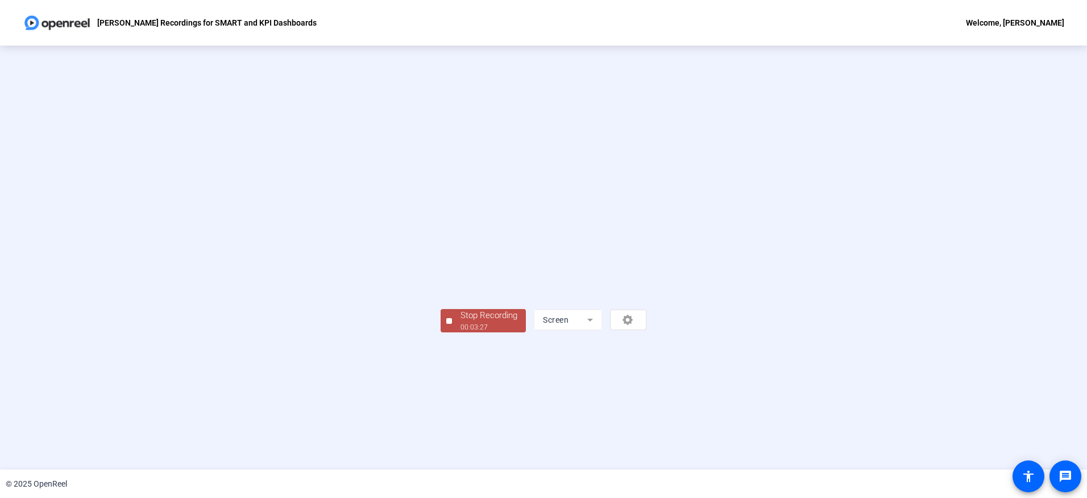
click at [461, 322] on div "Stop Recording" at bounding box center [489, 315] width 57 height 13
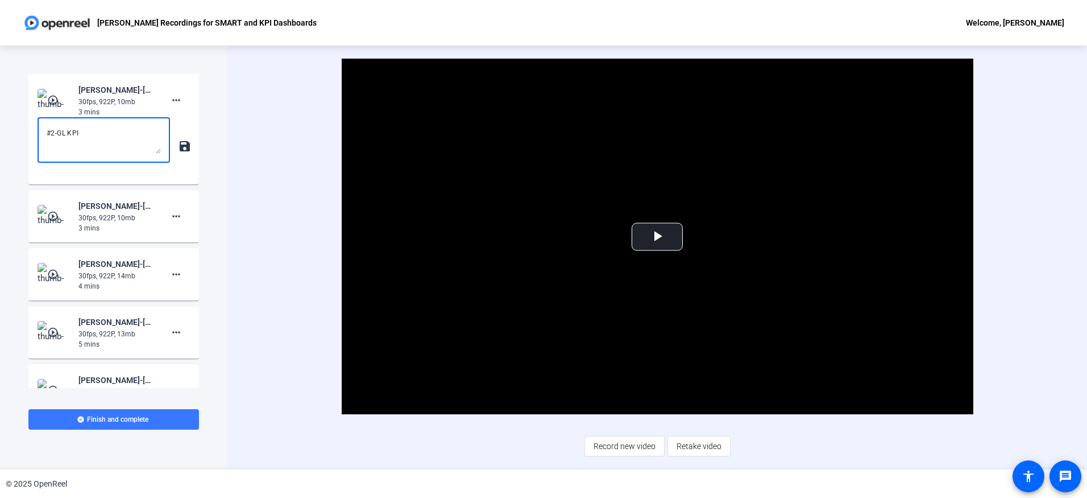
click at [92, 131] on textarea "#2-GL KPI" at bounding box center [104, 139] width 114 height 27
drag, startPoint x: 94, startPoint y: 135, endPoint x: 19, endPoint y: 140, distance: 75.2
click at [19, 140] on div "Start Recording play_circle_outline [PERSON_NAME]-[PERSON_NAME] Recorsings for …" at bounding box center [113, 257] width 227 height 424
type textarea "#1 GL KPI"
click at [179, 147] on mat-icon "save" at bounding box center [184, 146] width 12 height 14
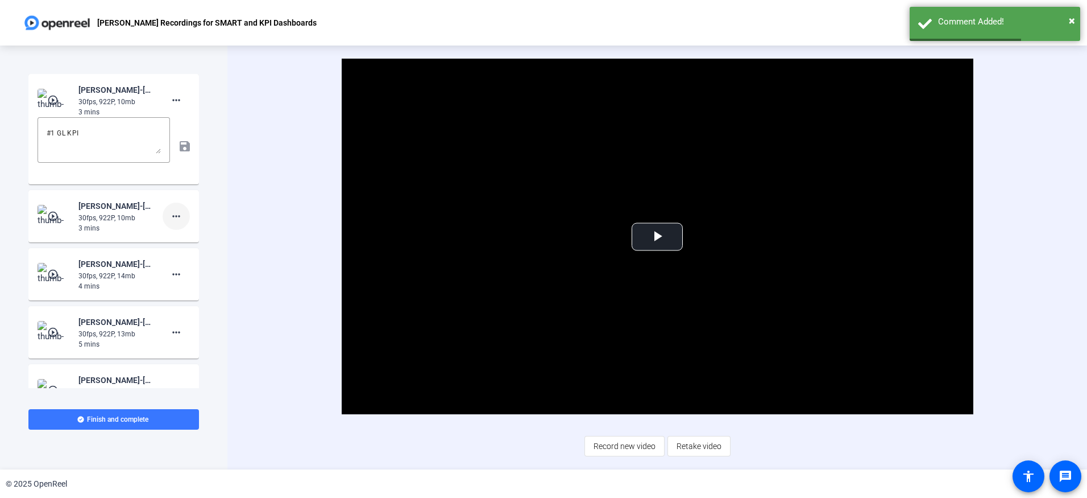
click at [176, 215] on mat-icon "more_horiz" at bounding box center [176, 216] width 14 height 14
click at [171, 270] on span "Show Notes" at bounding box center [188, 269] width 45 height 14
click at [94, 253] on textarea at bounding box center [104, 255] width 114 height 27
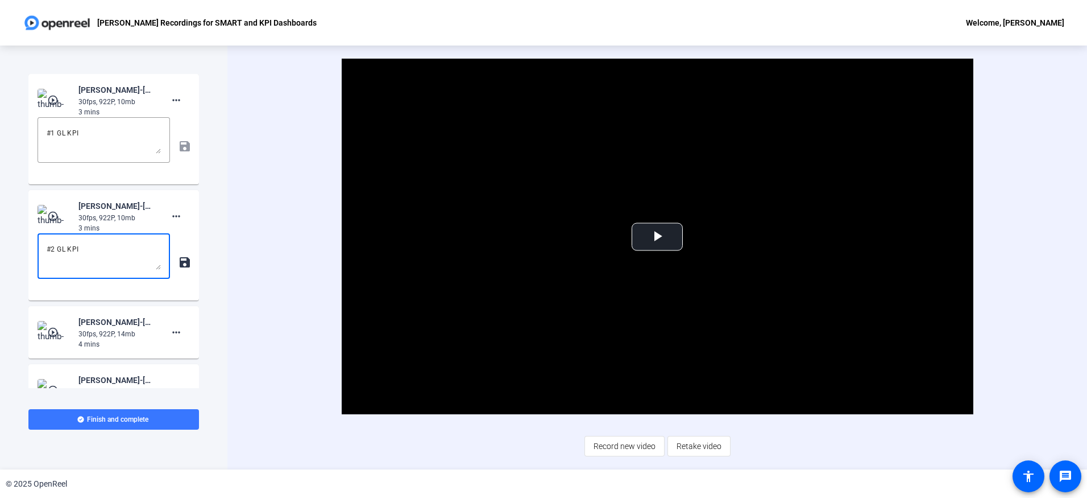
type textarea "#2 GL KPI"
click at [178, 262] on mat-icon "save" at bounding box center [184, 262] width 12 height 14
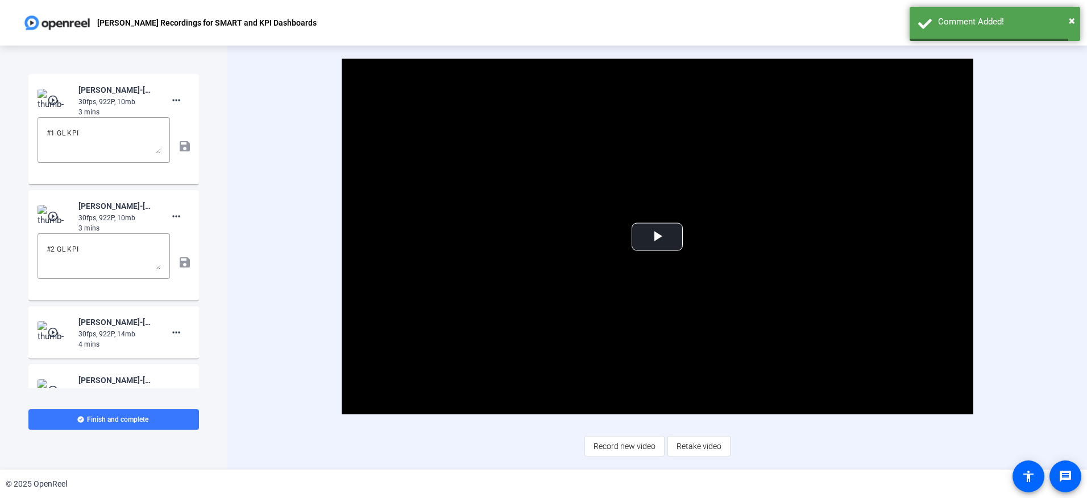
click at [176, 260] on div "#2 GL KPI save" at bounding box center [114, 262] width 152 height 58
click at [227, 326] on div "Video Player is loading. Play Video Play Mute Current Time 0:00 / Duration 3:28…" at bounding box center [657, 257] width 860 height 424
click at [646, 447] on span "Record new video" at bounding box center [625, 446] width 62 height 22
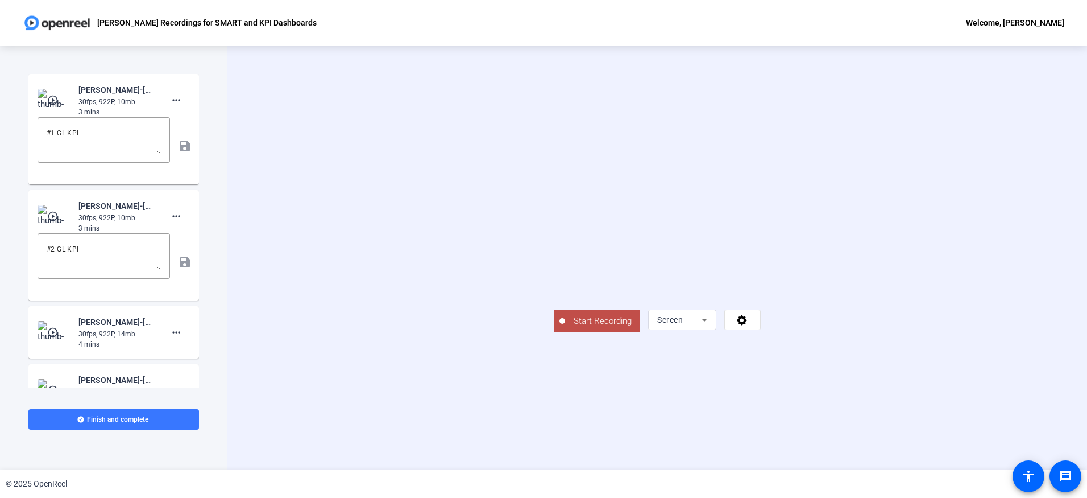
click at [565, 328] on span "Start Recording" at bounding box center [602, 320] width 75 height 13
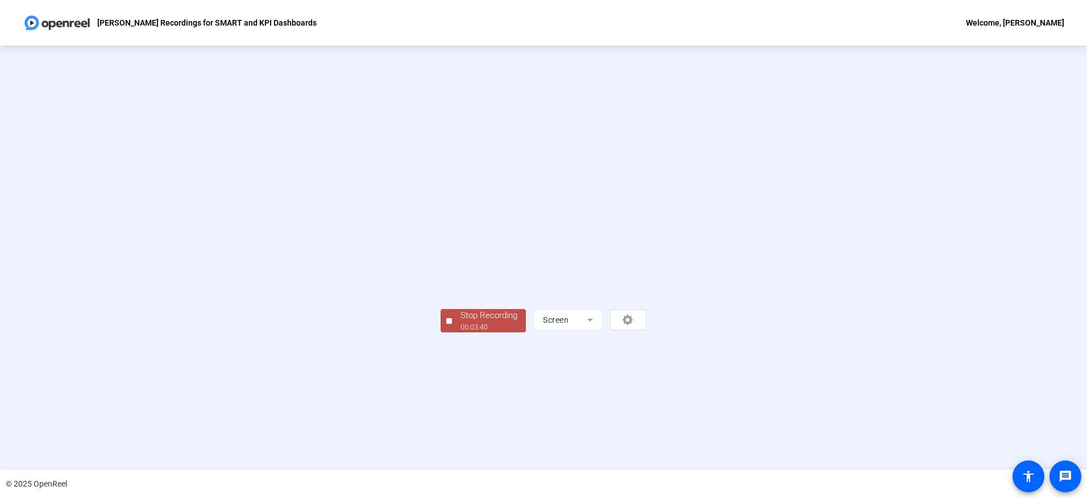
click at [461, 322] on div "Stop Recording" at bounding box center [489, 315] width 57 height 13
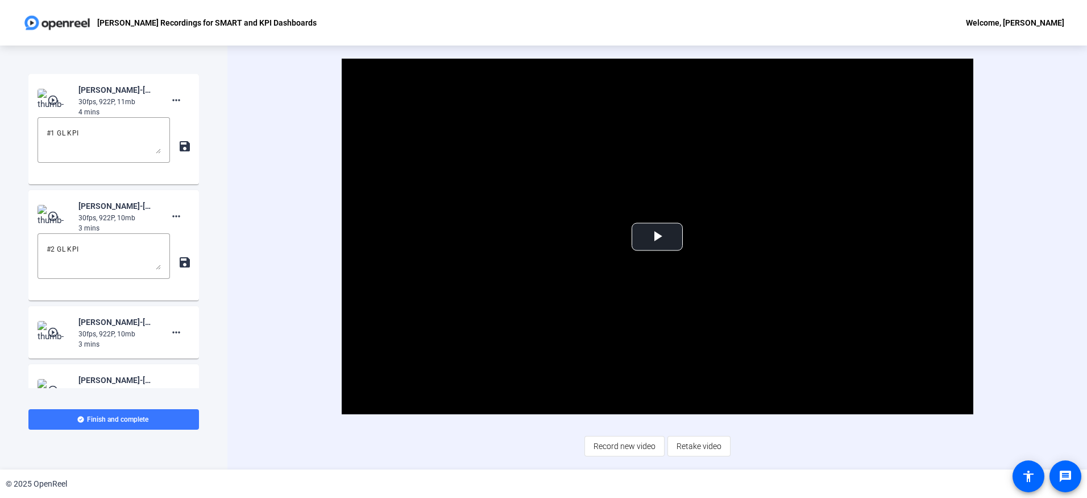
click at [178, 147] on mat-icon "save" at bounding box center [184, 146] width 12 height 14
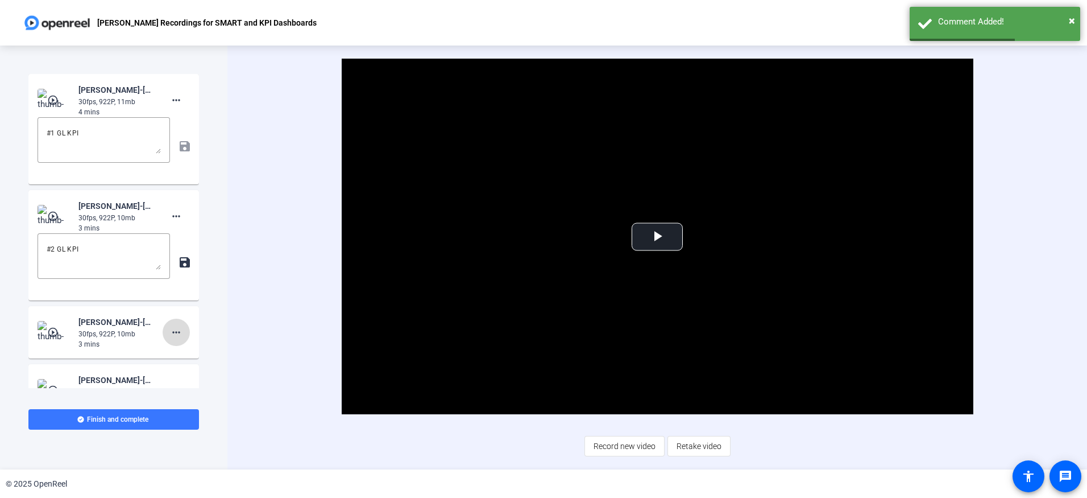
click at [169, 331] on mat-icon "more_horiz" at bounding box center [176, 332] width 14 height 14
click at [179, 382] on span "Show Notes" at bounding box center [188, 385] width 45 height 14
click at [115, 367] on textarea at bounding box center [104, 371] width 114 height 27
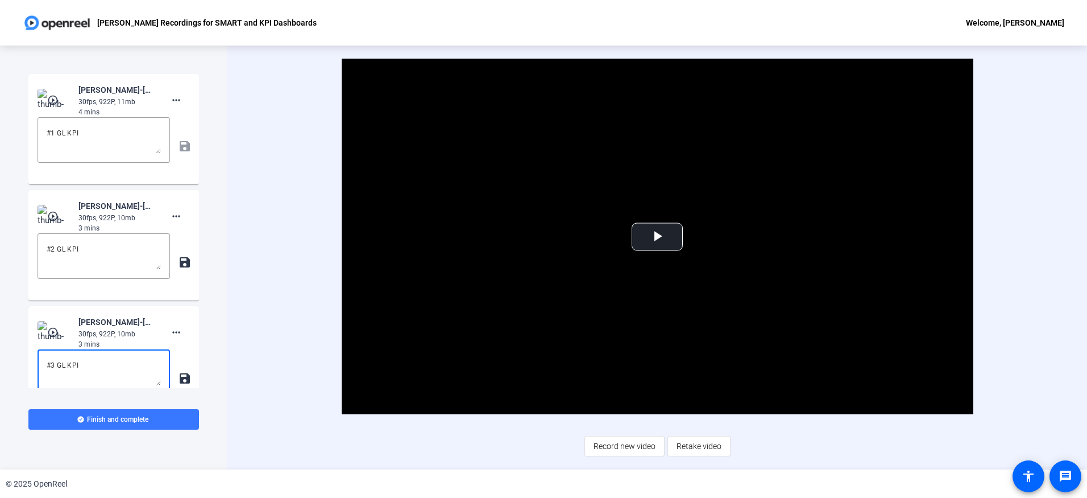
type textarea "#3 GL KPI"
click at [180, 380] on mat-icon "save" at bounding box center [184, 378] width 12 height 14
click at [614, 448] on span "Record new video" at bounding box center [625, 446] width 62 height 22
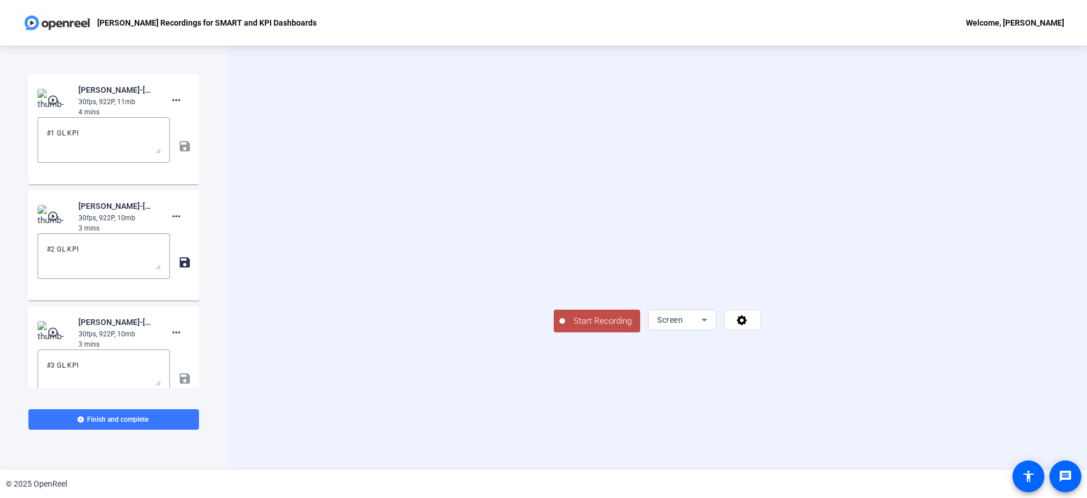
click at [554, 332] on button "Start Recording" at bounding box center [597, 320] width 86 height 23
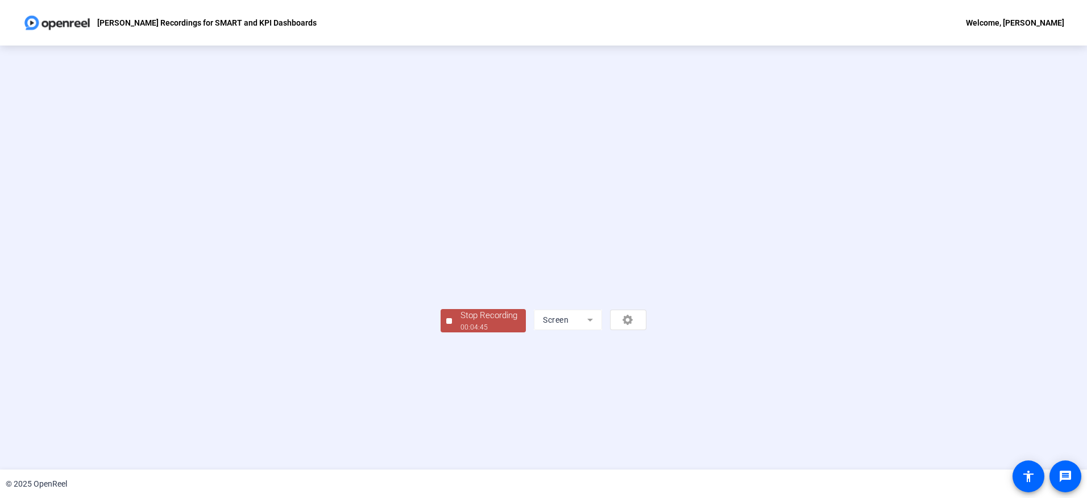
click at [461, 322] on div "Stop Recording" at bounding box center [489, 315] width 57 height 13
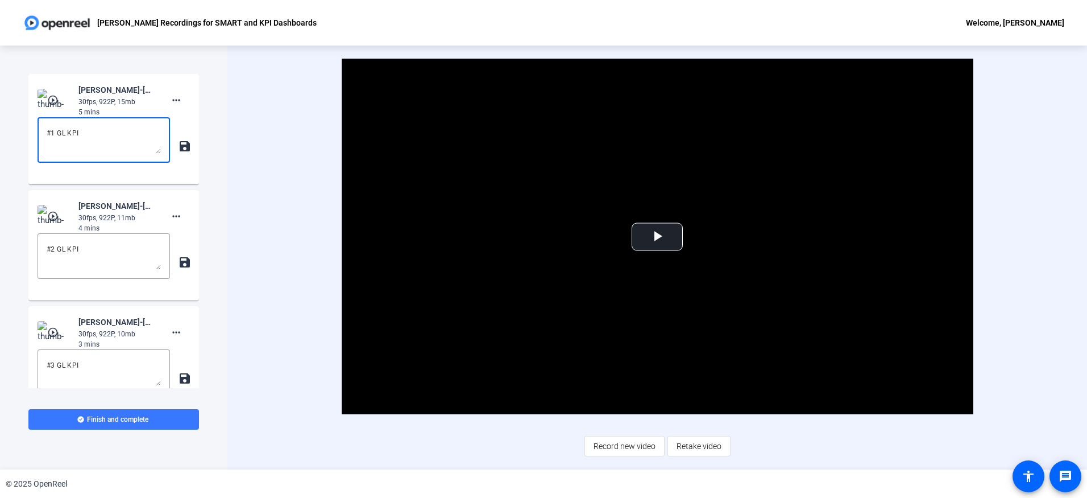
drag, startPoint x: 88, startPoint y: 136, endPoint x: 1, endPoint y: 123, distance: 88.0
click at [2, 123] on div "Start Recording play_circle_outline [PERSON_NAME]-[PERSON_NAME] Recorsings for …" at bounding box center [113, 257] width 227 height 424
type textarea "SBD-#1a"
click at [47, 258] on textarea "#2 GL KPI" at bounding box center [104, 255] width 114 height 27
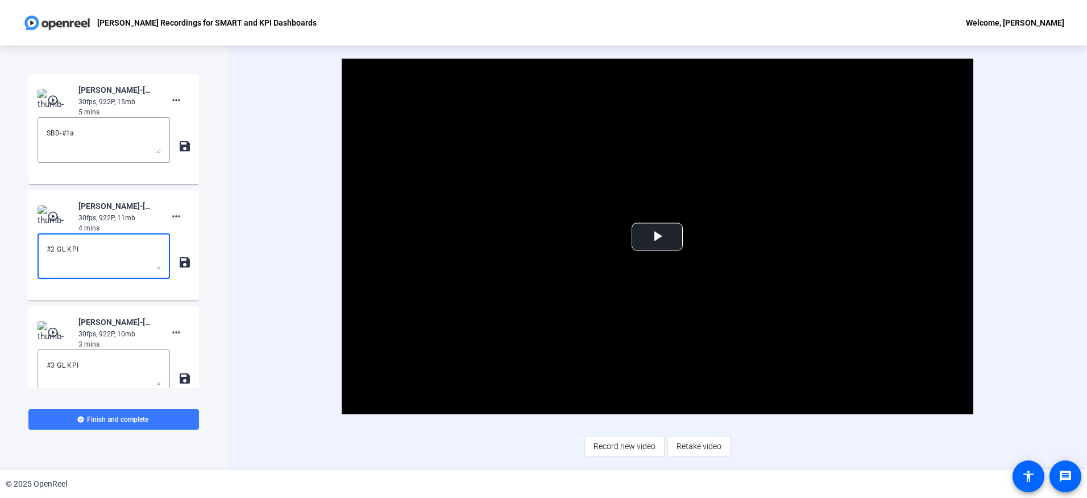
click at [55, 247] on textarea "#2 GL KPI" at bounding box center [104, 255] width 114 height 27
type textarea "#1 GL KPI"
click at [183, 153] on div "SBD-#1a save" at bounding box center [114, 146] width 152 height 58
click at [180, 147] on mat-icon "save" at bounding box center [184, 146] width 12 height 14
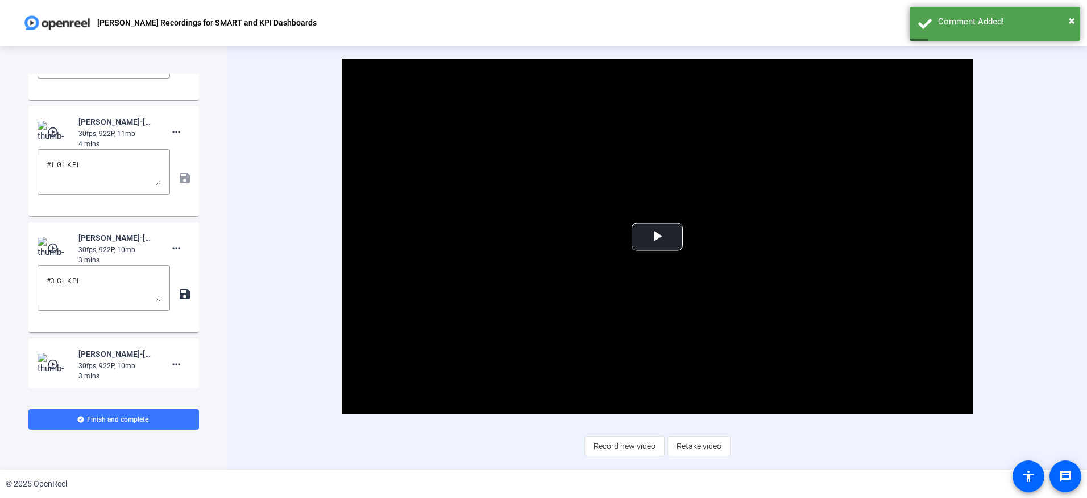
scroll to position [114, 0]
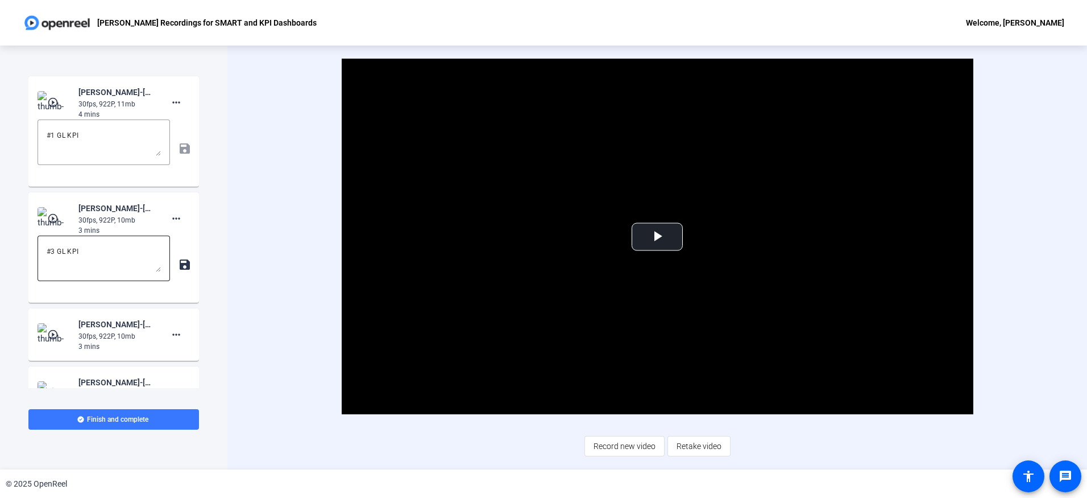
click at [52, 253] on textarea "#3 GL KPI" at bounding box center [104, 257] width 114 height 27
type textarea "#2 GL KPI"
click at [179, 267] on mat-icon "save" at bounding box center [184, 265] width 12 height 14
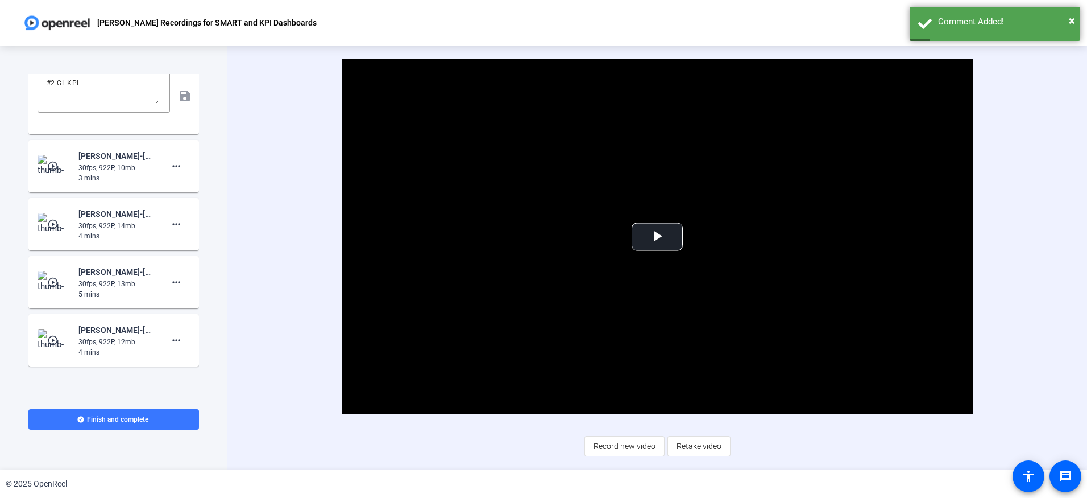
scroll to position [284, 0]
click at [173, 169] on mat-icon "more_horiz" at bounding box center [176, 164] width 14 height 14
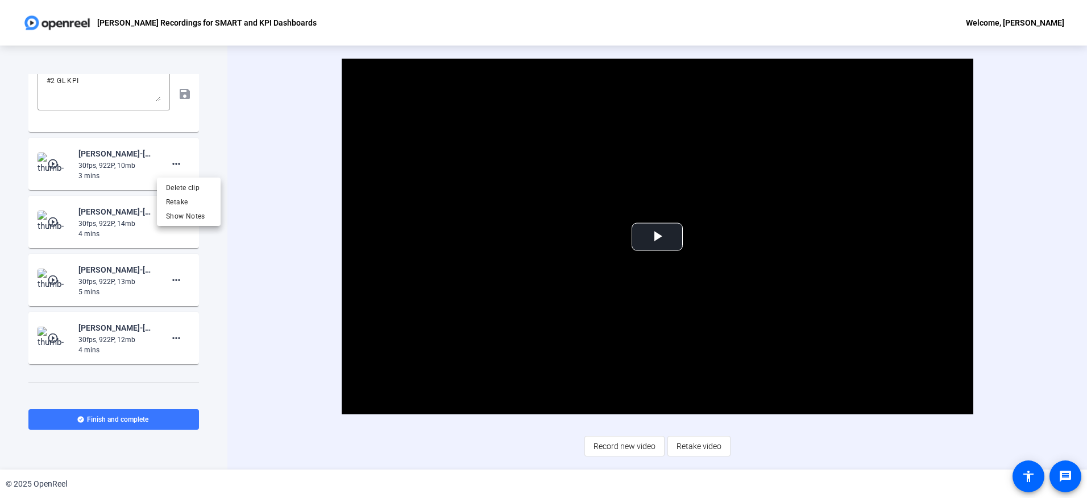
click at [122, 175] on div at bounding box center [543, 249] width 1087 height 498
click at [170, 166] on mat-icon "more_horiz" at bounding box center [176, 164] width 14 height 14
click at [188, 213] on span "Show Notes" at bounding box center [188, 216] width 45 height 14
click at [89, 199] on textarea at bounding box center [104, 203] width 114 height 27
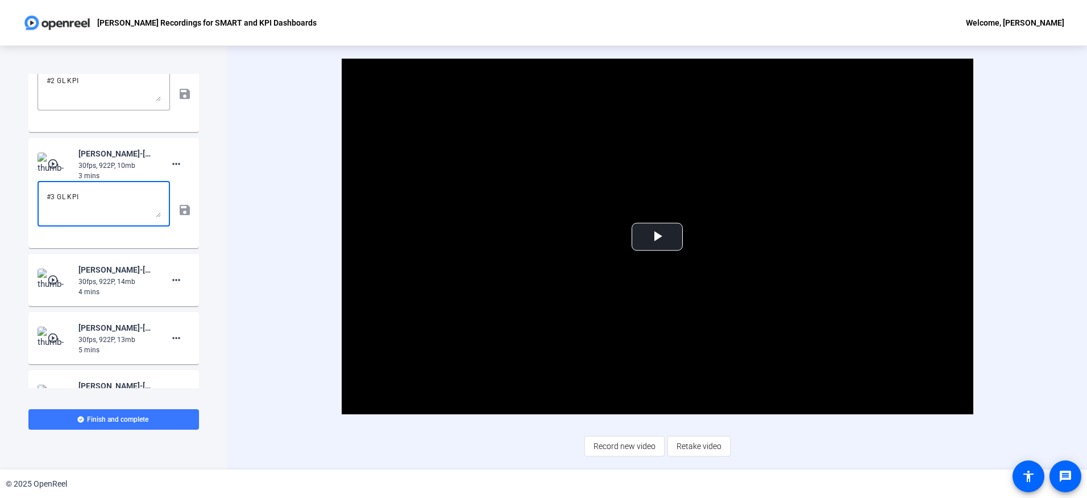
type textarea "#3 GL KPI"
click at [181, 212] on div "#3 GL KPI save" at bounding box center [114, 210] width 152 height 58
click at [229, 211] on div "Video Player is loading. Play Video Play Mute Current Time 0:00 / Duration 4:46…" at bounding box center [657, 257] width 860 height 424
click at [233, 241] on div "Video Player is loading. Play Video Play Mute Current Time 0:00 / Duration 4:46…" at bounding box center [657, 257] width 860 height 424
click at [180, 210] on div "#3 GL KPI save" at bounding box center [114, 210] width 152 height 58
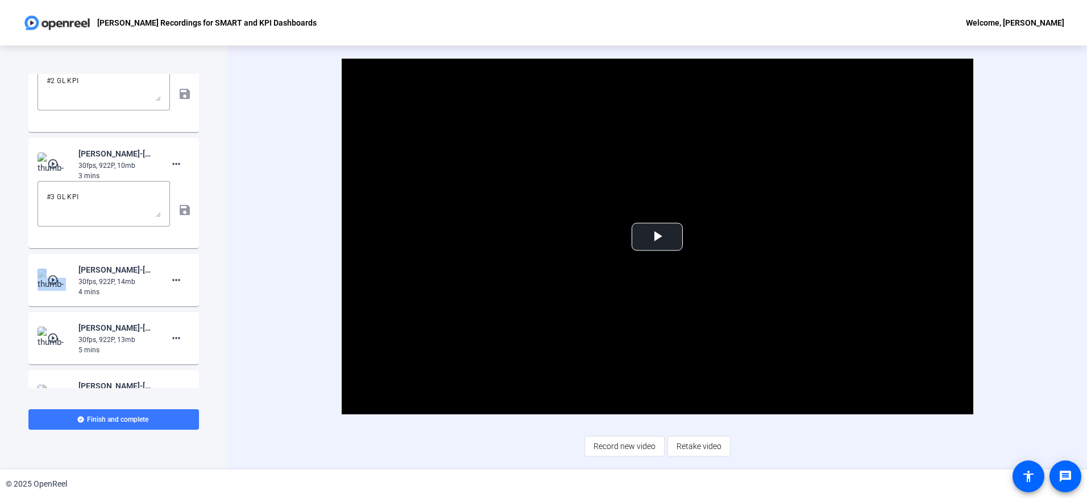
click at [180, 210] on div "#3 GL KPI save" at bounding box center [114, 210] width 152 height 58
click at [179, 210] on div "#3 GL KPI save" at bounding box center [114, 210] width 152 height 58
drag, startPoint x: 179, startPoint y: 210, endPoint x: 267, endPoint y: 246, distance: 94.8
click at [267, 246] on div "Video Player is loading. Play Video Play Mute Current Time 0:00 / Duration 4:46…" at bounding box center [657, 257] width 860 height 424
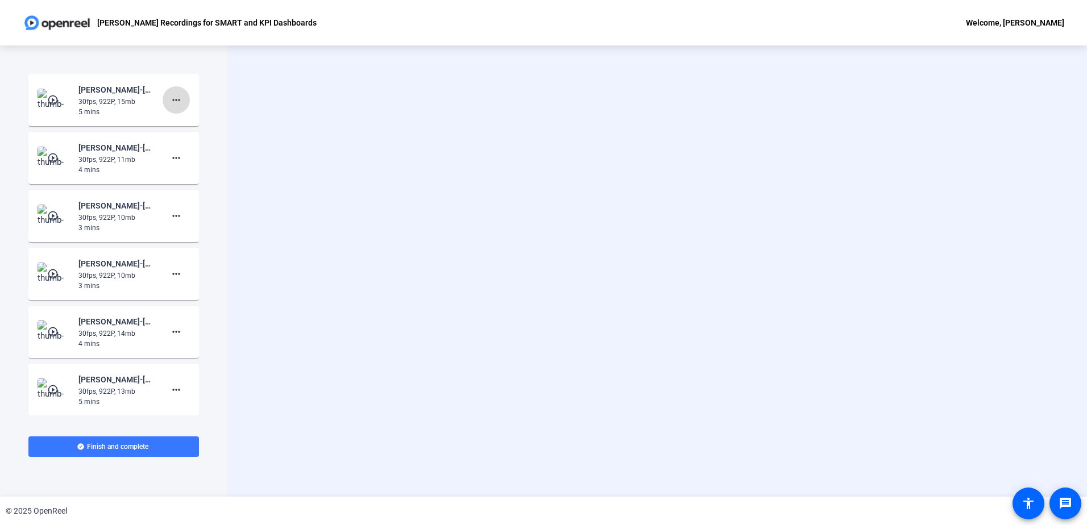
click at [176, 100] on mat-icon "more_horiz" at bounding box center [176, 100] width 14 height 14
click at [181, 154] on span "Show Notes" at bounding box center [188, 153] width 45 height 14
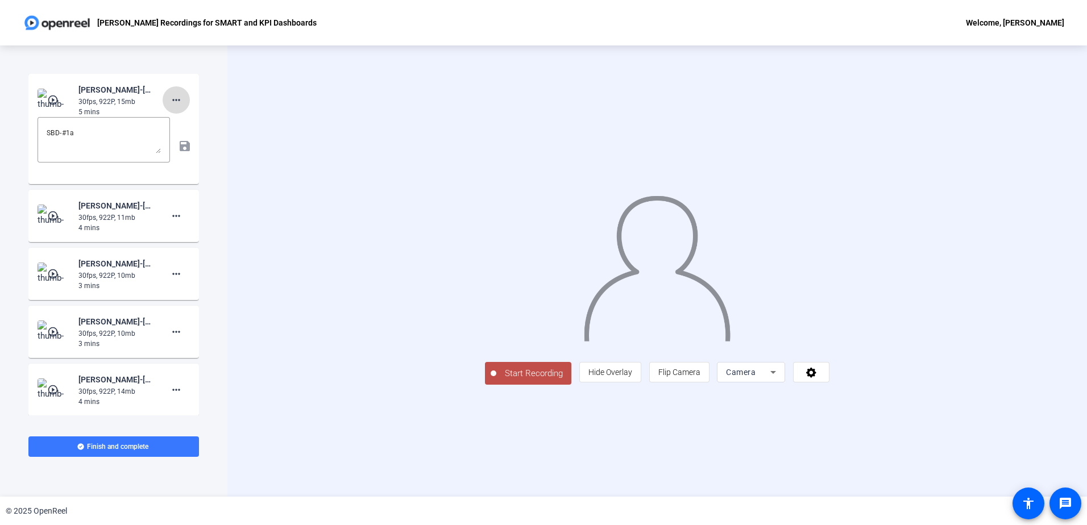
click at [177, 104] on mat-icon "more_horiz" at bounding box center [176, 100] width 14 height 14
click at [173, 102] on div at bounding box center [543, 262] width 1087 height 525
click at [268, 107] on div "Start Recording person Hide Overlay flip Flip Camera Camera" at bounding box center [657, 270] width 860 height 451
click at [756, 377] on span "Camera" at bounding box center [741, 372] width 30 height 9
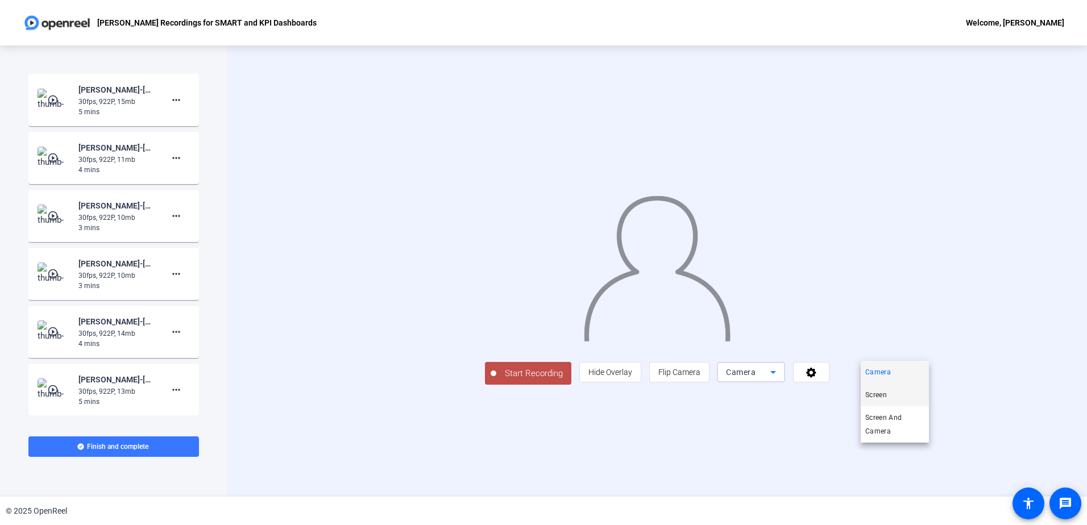
click at [896, 391] on mat-option "Screen" at bounding box center [895, 395] width 68 height 23
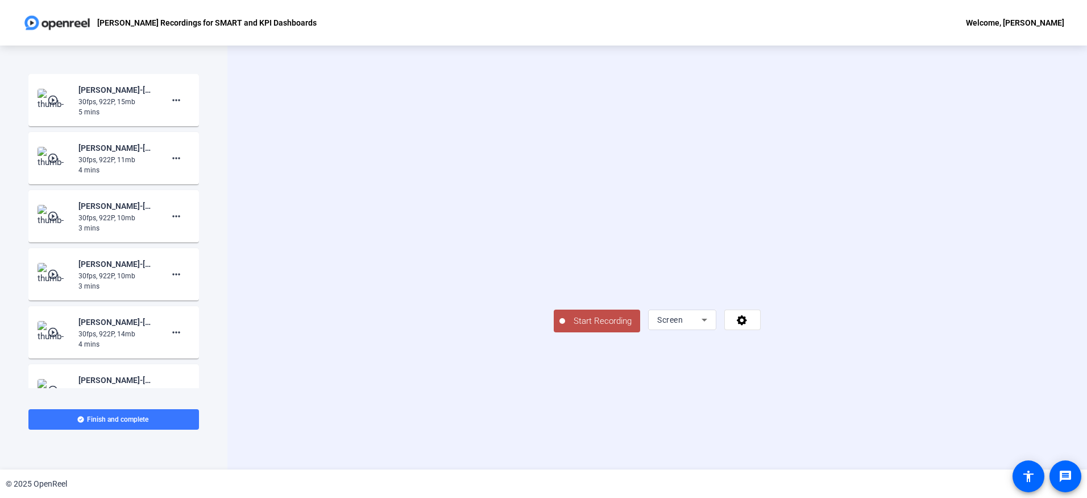
click at [565, 328] on span "Start Recording" at bounding box center [602, 320] width 75 height 13
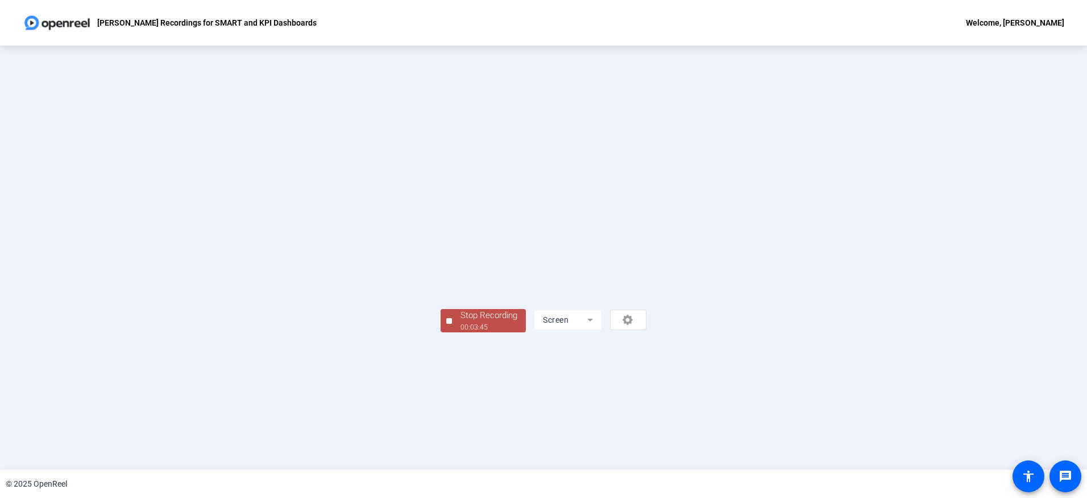
click at [461, 322] on div "Stop Recording" at bounding box center [489, 315] width 57 height 13
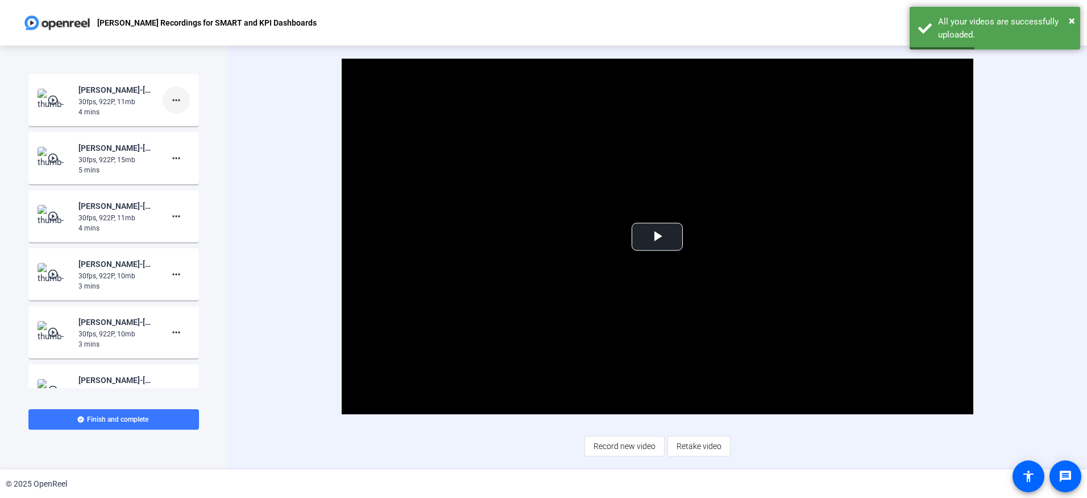
click at [176, 101] on mat-icon "more_horiz" at bounding box center [176, 100] width 14 height 14
click at [178, 154] on span "Add Notes" at bounding box center [188, 153] width 45 height 14
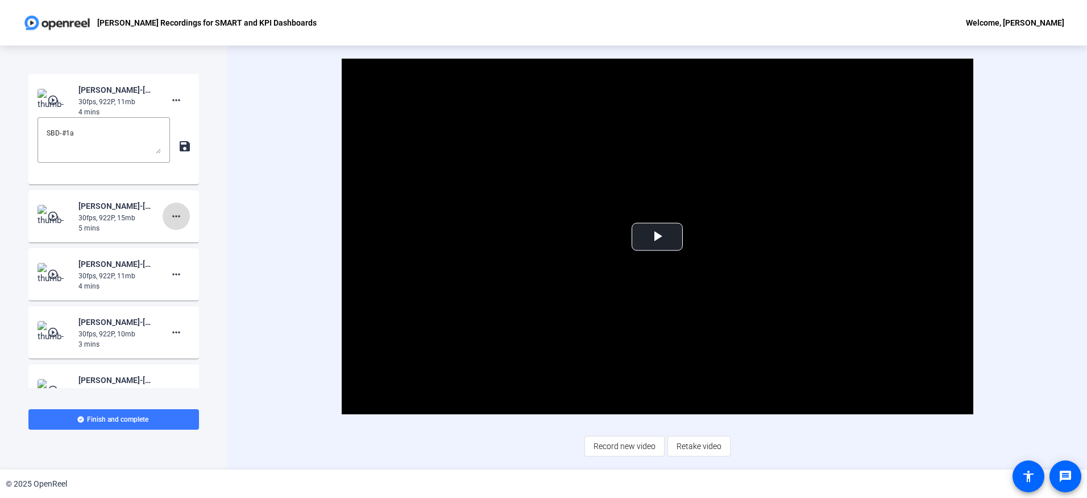
click at [176, 214] on mat-icon "more_horiz" at bounding box center [176, 216] width 14 height 14
click at [185, 263] on span "Show Notes" at bounding box center [188, 269] width 45 height 14
click at [169, 327] on mat-icon "more_horiz" at bounding box center [176, 332] width 14 height 14
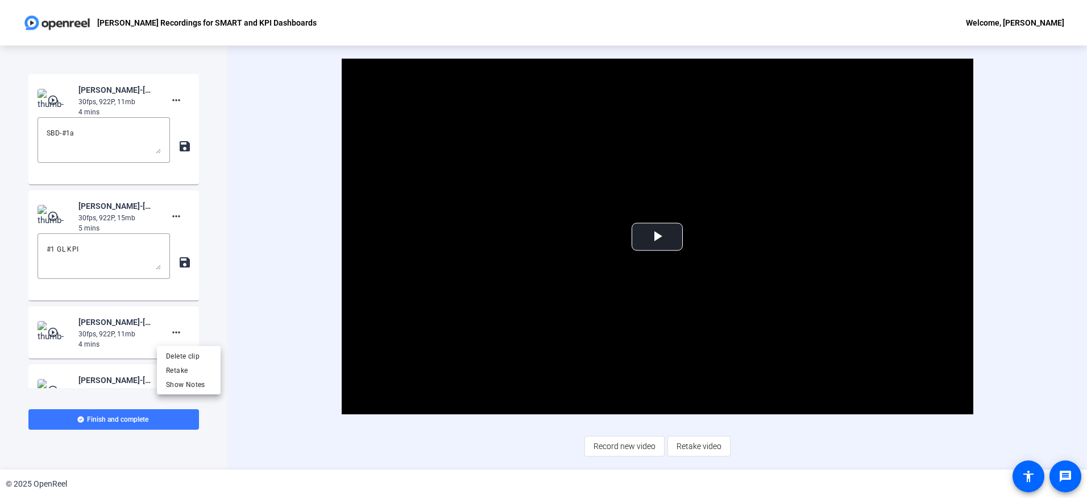
click at [256, 272] on div at bounding box center [543, 249] width 1087 height 498
click at [175, 330] on mat-icon "more_horiz" at bounding box center [176, 332] width 14 height 14
click at [181, 380] on span "Show Notes" at bounding box center [188, 385] width 45 height 14
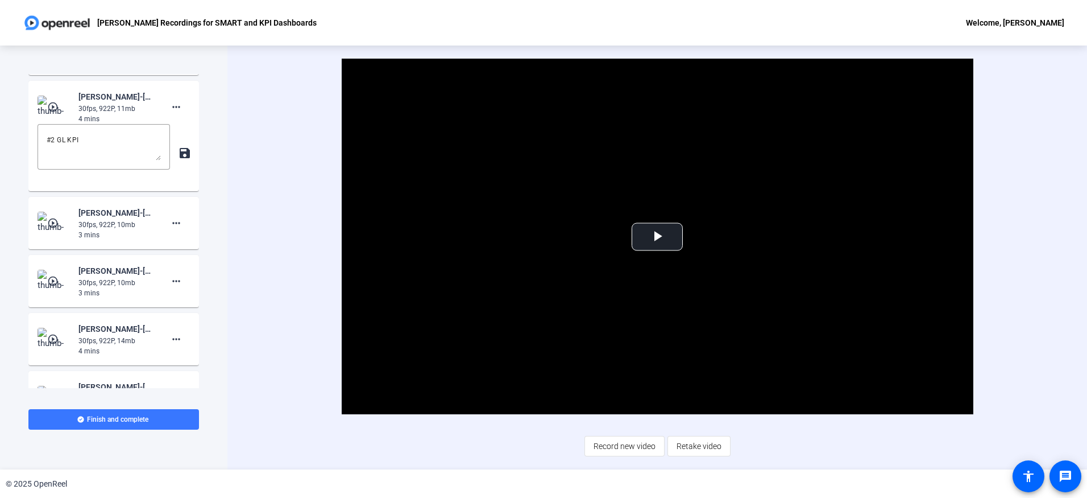
scroll to position [227, 0]
click at [180, 219] on span at bounding box center [176, 220] width 27 height 27
click at [184, 272] on span "Show Notes" at bounding box center [188, 273] width 45 height 14
click at [177, 335] on mat-icon "more_horiz" at bounding box center [176, 337] width 14 height 14
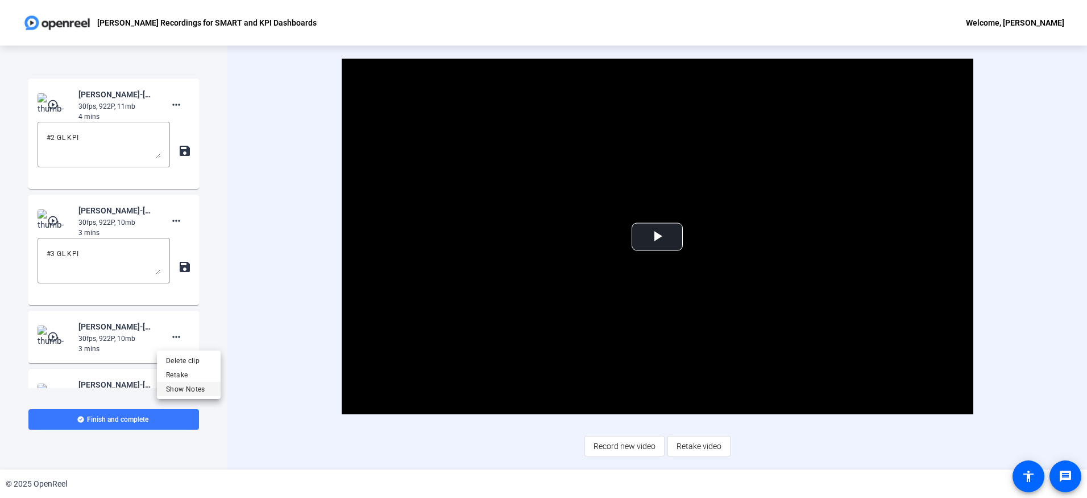
click at [175, 385] on span "Show Notes" at bounding box center [188, 389] width 45 height 14
click at [56, 366] on textarea at bounding box center [104, 376] width 114 height 27
type textarea "#3 GL KPI"
click at [55, 257] on textarea "#3 GL KPI" at bounding box center [104, 260] width 114 height 27
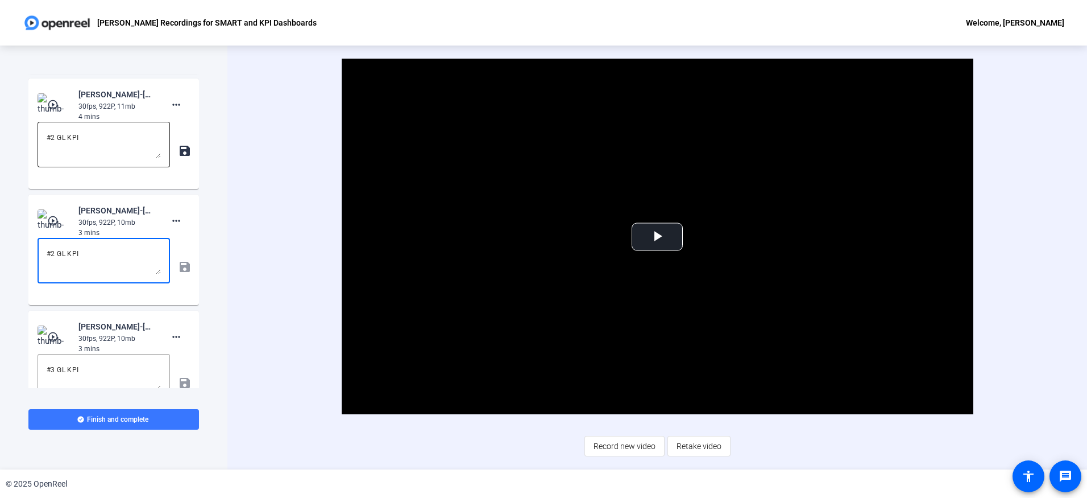
type textarea "#2 GL KPI"
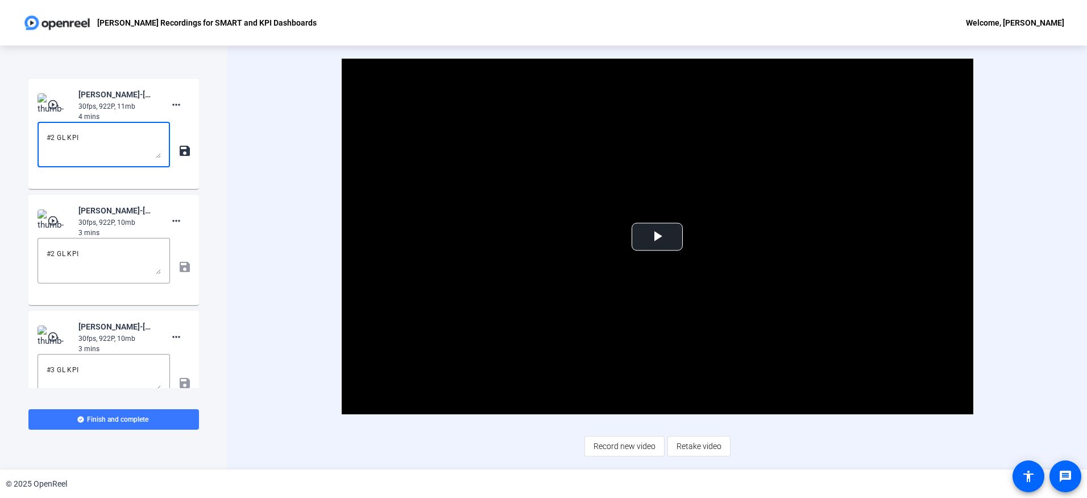
click at [55, 135] on textarea "#2 GL KPI" at bounding box center [104, 144] width 114 height 27
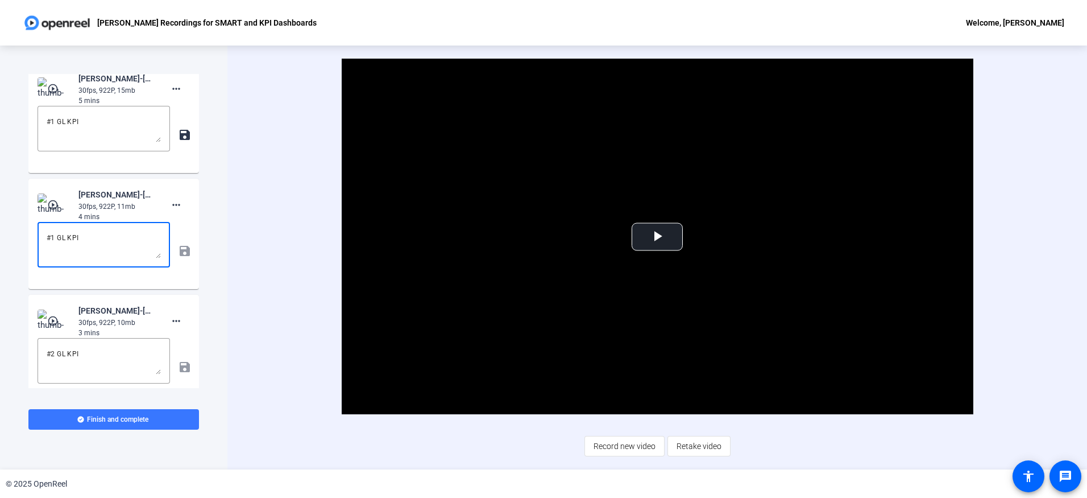
scroll to position [0, 0]
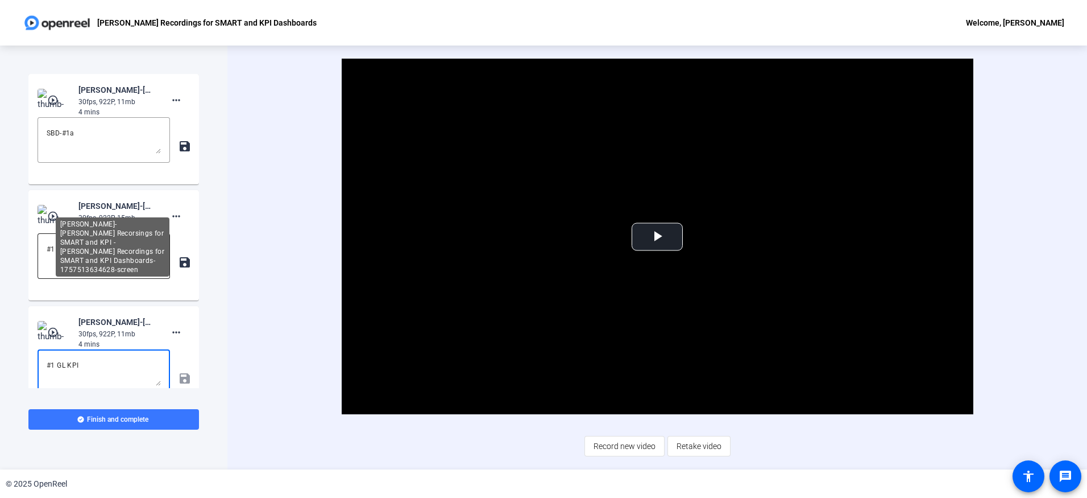
type textarea "#1 GL KPI"
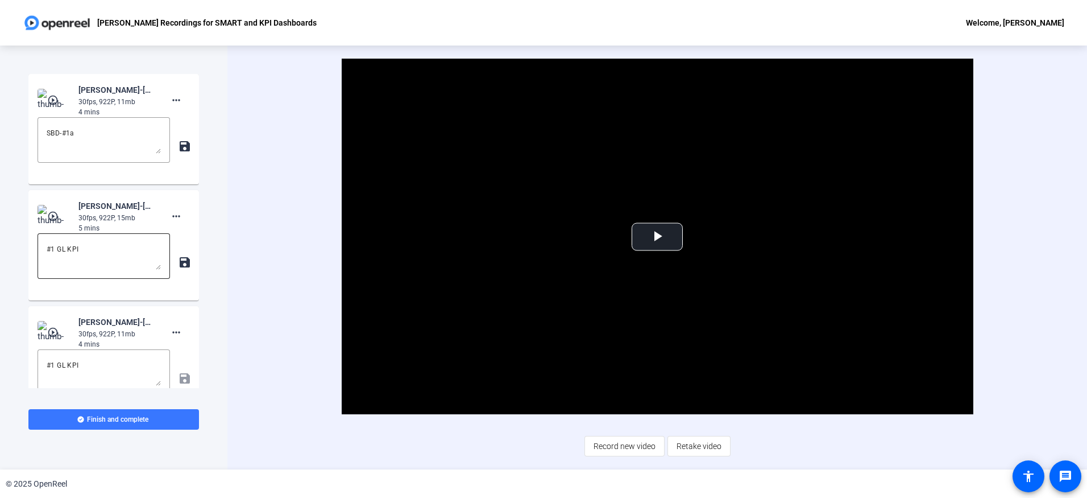
click at [43, 262] on div "#1 GL KPI" at bounding box center [104, 255] width 132 height 45
drag, startPoint x: 92, startPoint y: 250, endPoint x: 29, endPoint y: 254, distance: 63.2
click at [29, 254] on mat-card-content "play_circle_outline Jessy Watson-Jessy - GL Recorsings for SMART and KPI -Jessy…" at bounding box center [113, 245] width 171 height 110
type textarea "SBD-#2a"
click at [178, 264] on mat-icon "save" at bounding box center [184, 262] width 12 height 14
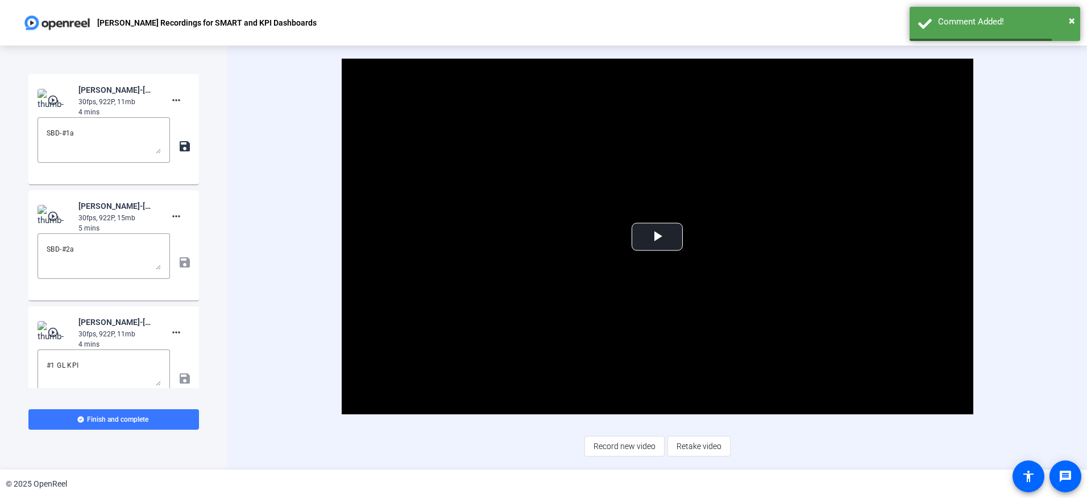
click at [181, 150] on mat-icon "save" at bounding box center [184, 146] width 12 height 14
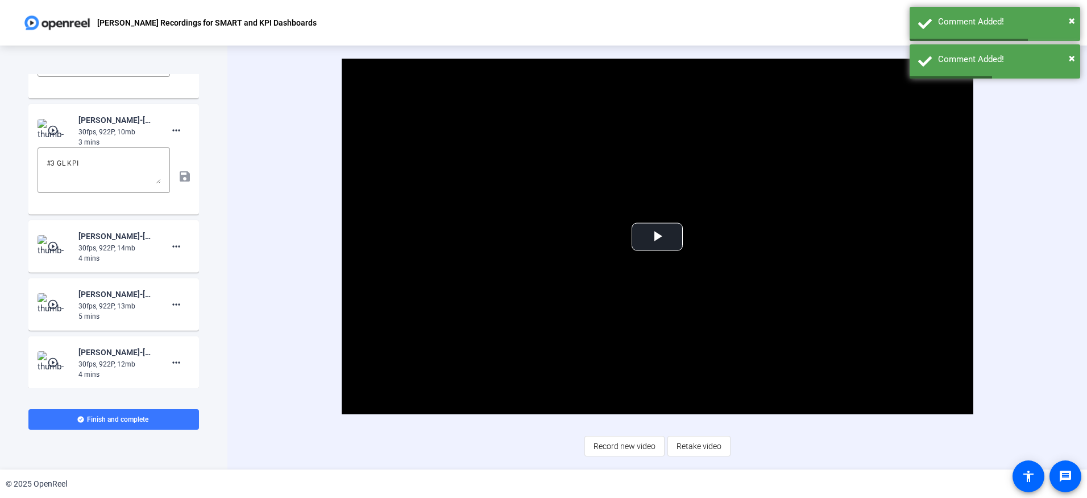
scroll to position [522, 0]
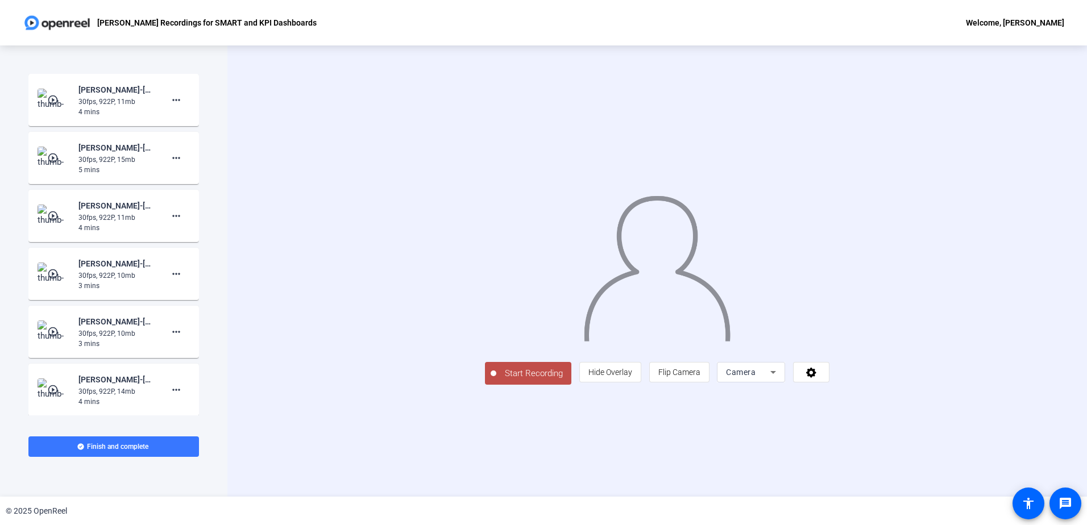
click at [756, 377] on span "Camera" at bounding box center [741, 372] width 30 height 9
click at [882, 397] on span "Screen" at bounding box center [876, 395] width 22 height 14
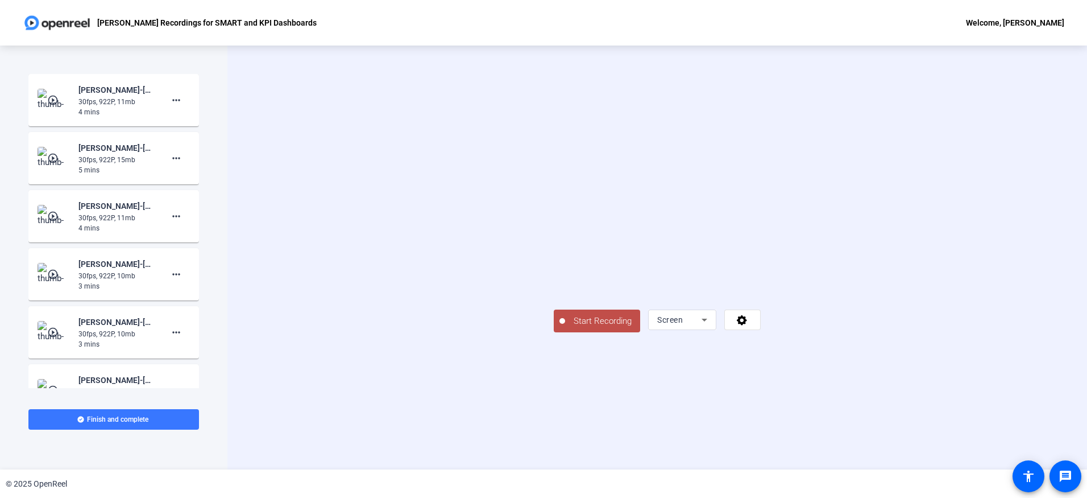
click at [565, 328] on span "Start Recording" at bounding box center [602, 320] width 75 height 13
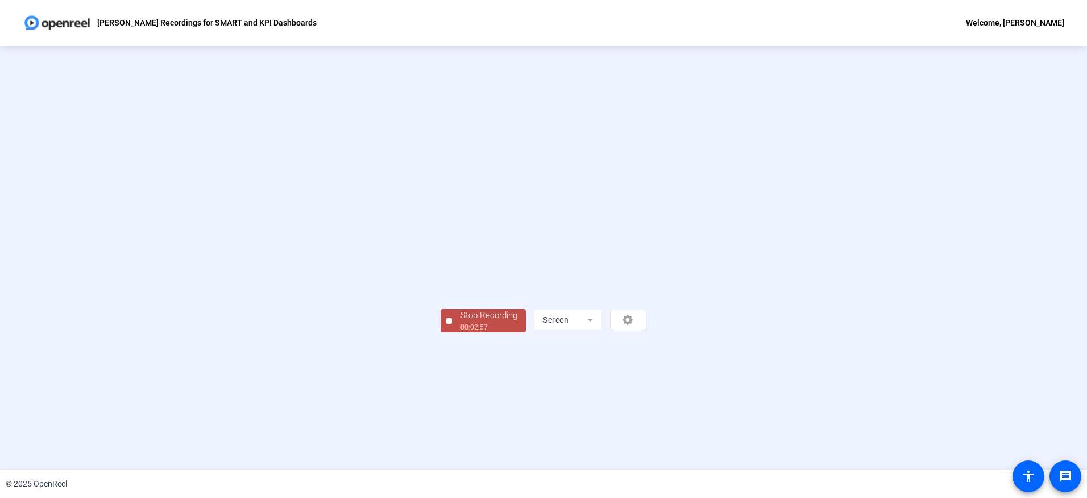
click at [461, 322] on div "Stop Recording" at bounding box center [489, 315] width 57 height 13
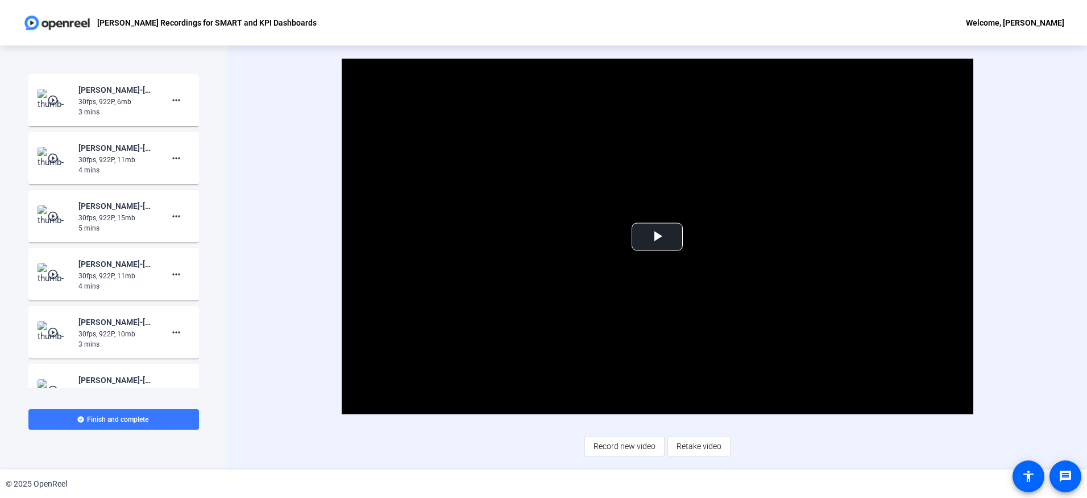
click at [290, 434] on div "Video Player is loading. Play Video Play Mute Current Time 0:00 / Duration 2:56…" at bounding box center [657, 257] width 860 height 424
click at [169, 99] on mat-icon "more_horiz" at bounding box center [176, 100] width 14 height 14
click at [176, 124] on span "Delete clip" at bounding box center [188, 124] width 45 height 14
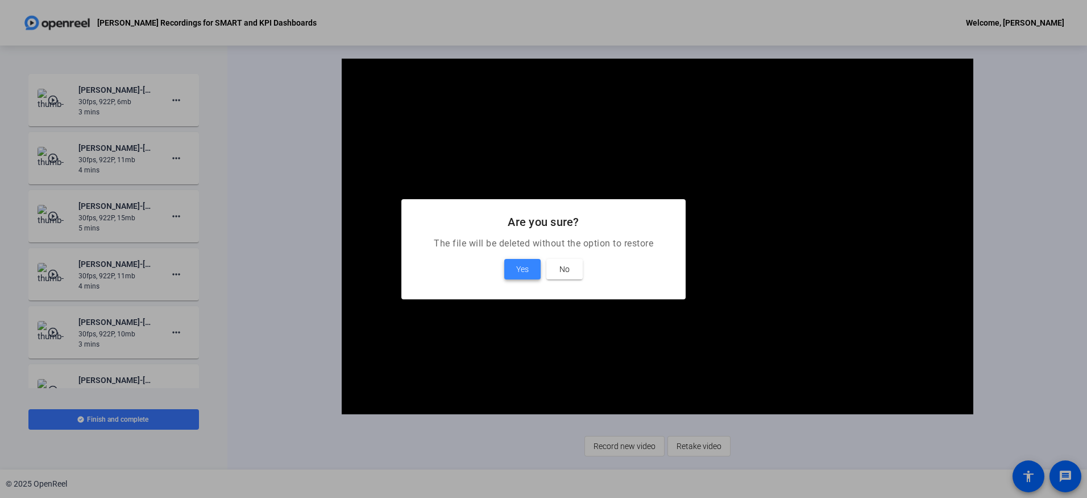
click at [525, 263] on span "Yes" at bounding box center [522, 269] width 13 height 14
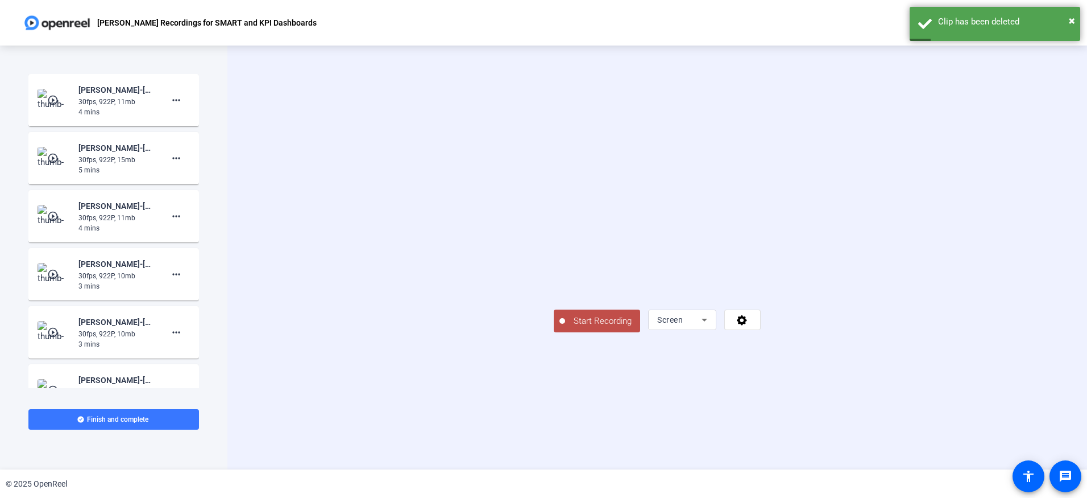
click at [565, 328] on span "Start Recording" at bounding box center [602, 320] width 75 height 13
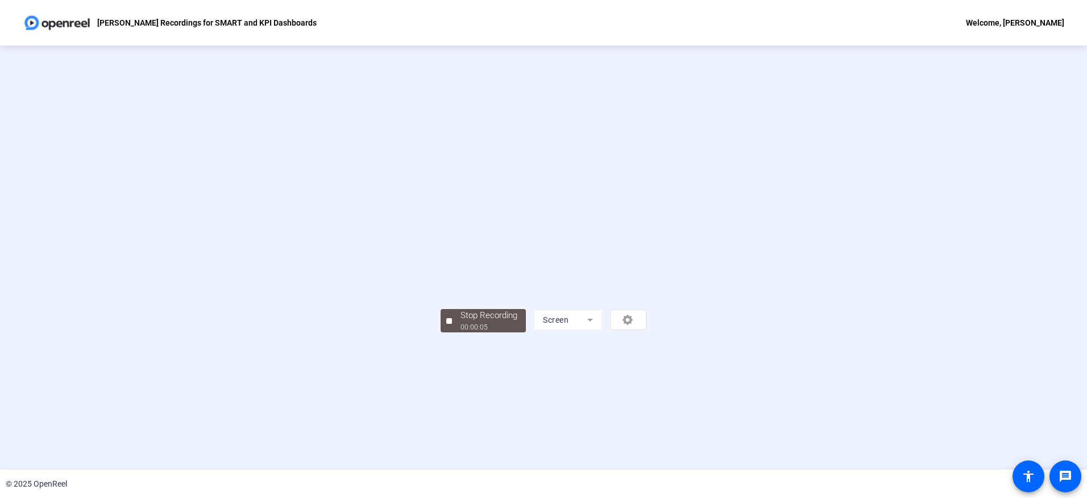
click at [540, 332] on div "Stop Recording 00:00:05 Screen" at bounding box center [544, 319] width 206 height 25
click at [461, 332] on div "00:00:07" at bounding box center [489, 327] width 57 height 10
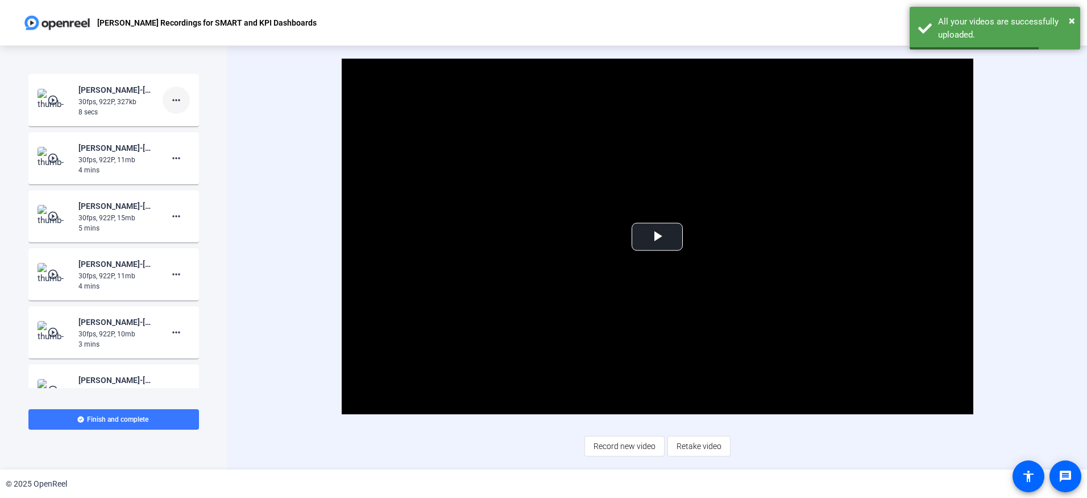
click at [163, 100] on span at bounding box center [176, 99] width 27 height 27
click at [171, 120] on span "Delete clip" at bounding box center [188, 124] width 45 height 14
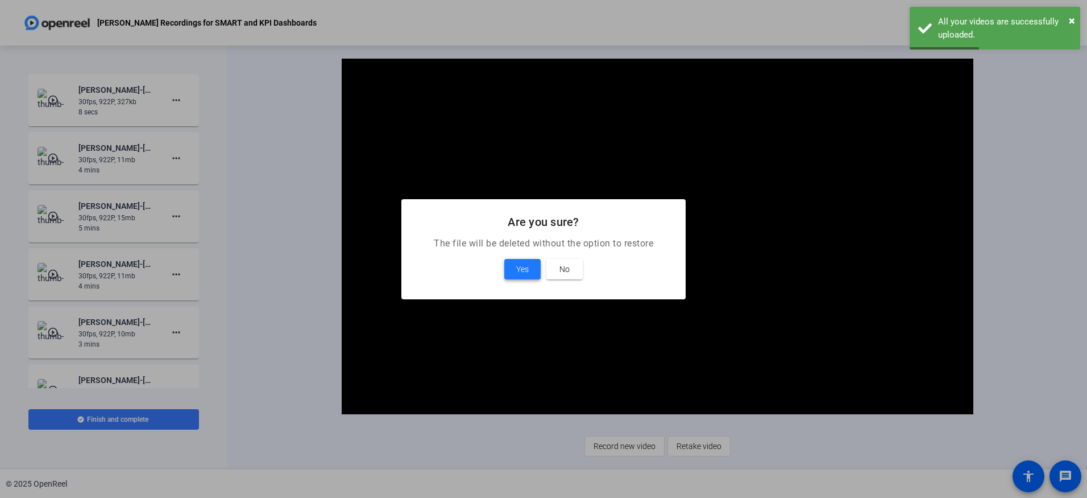
click at [520, 275] on span "Yes" at bounding box center [522, 269] width 13 height 14
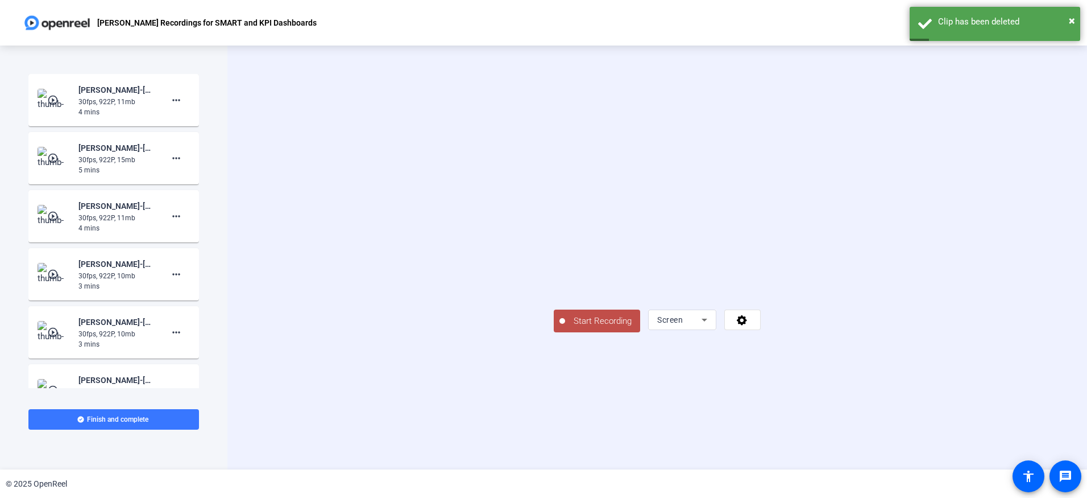
click at [565, 328] on span "Start Recording" at bounding box center [602, 320] width 75 height 13
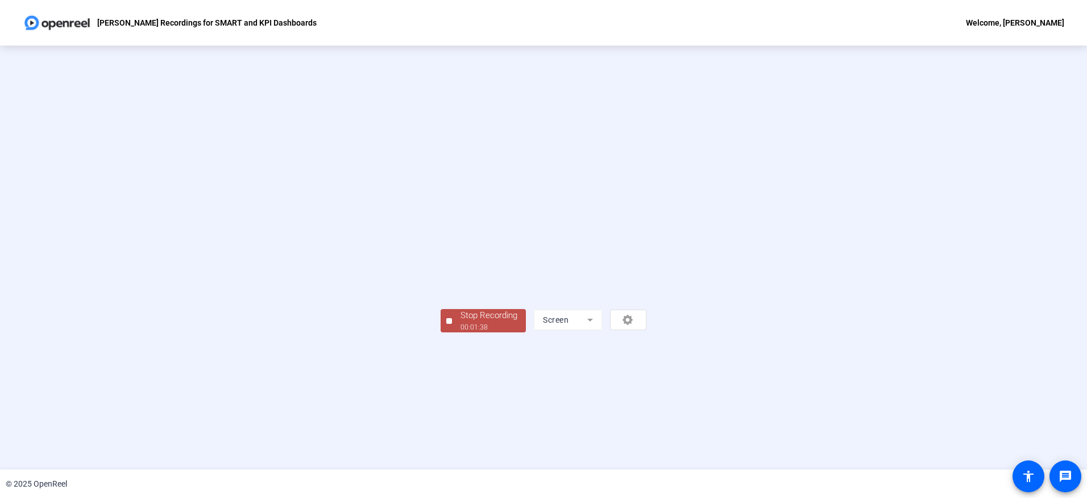
click at [461, 322] on div "Stop Recording" at bounding box center [489, 315] width 57 height 13
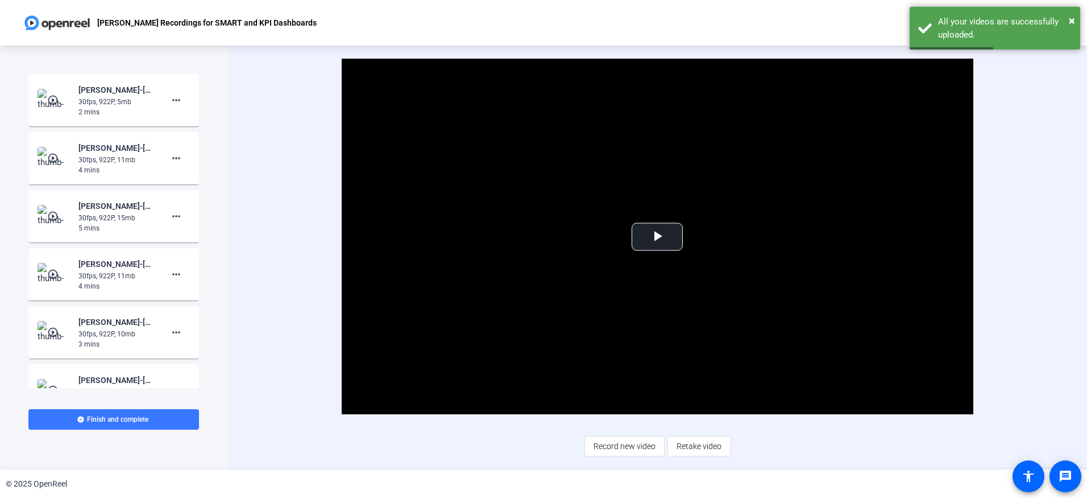
drag, startPoint x: 706, startPoint y: 452, endPoint x: 706, endPoint y: 459, distance: 6.8
click at [706, 452] on span "Retake video" at bounding box center [699, 446] width 45 height 22
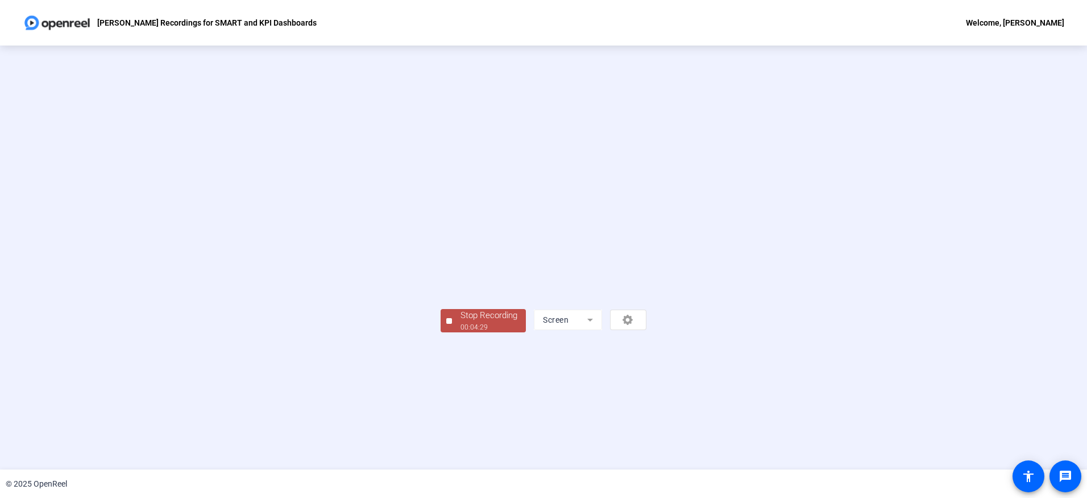
click at [461, 332] on div "00:04:29" at bounding box center [489, 327] width 57 height 10
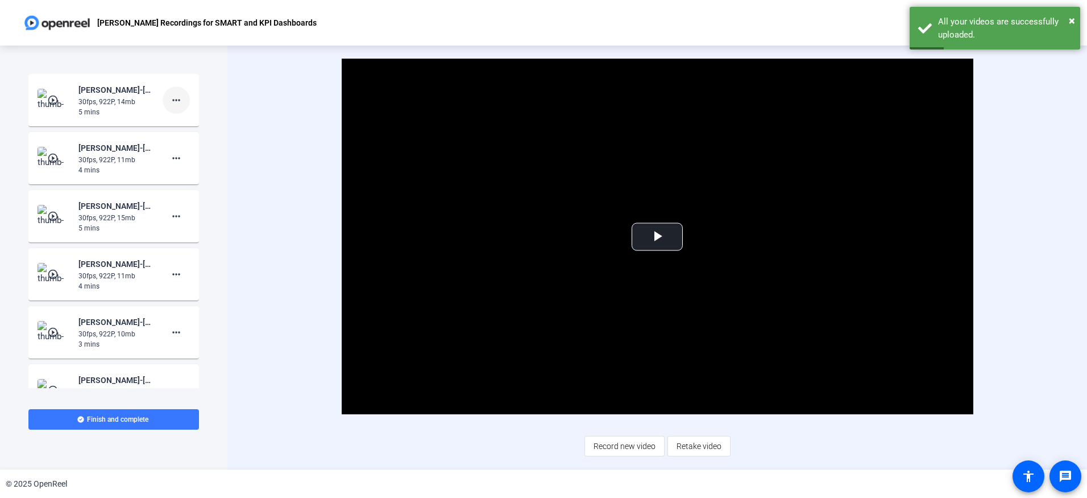
click at [170, 95] on mat-icon "more_horiz" at bounding box center [176, 100] width 14 height 14
click at [164, 158] on button "Add Notes" at bounding box center [189, 152] width 64 height 14
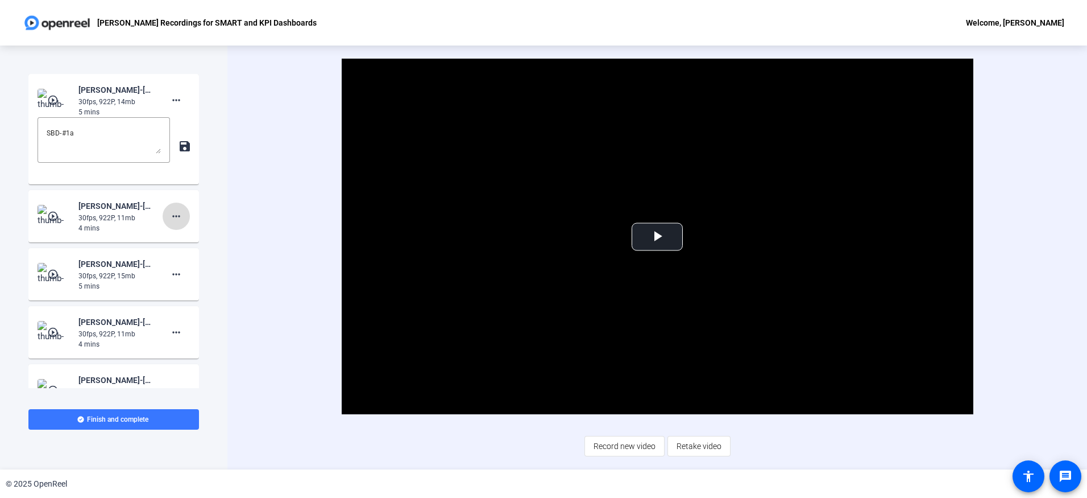
click at [170, 211] on mat-icon "more_horiz" at bounding box center [176, 216] width 14 height 14
click at [189, 268] on span "Show Notes" at bounding box center [188, 269] width 45 height 14
click at [175, 334] on mat-icon "more_horiz" at bounding box center [176, 332] width 14 height 14
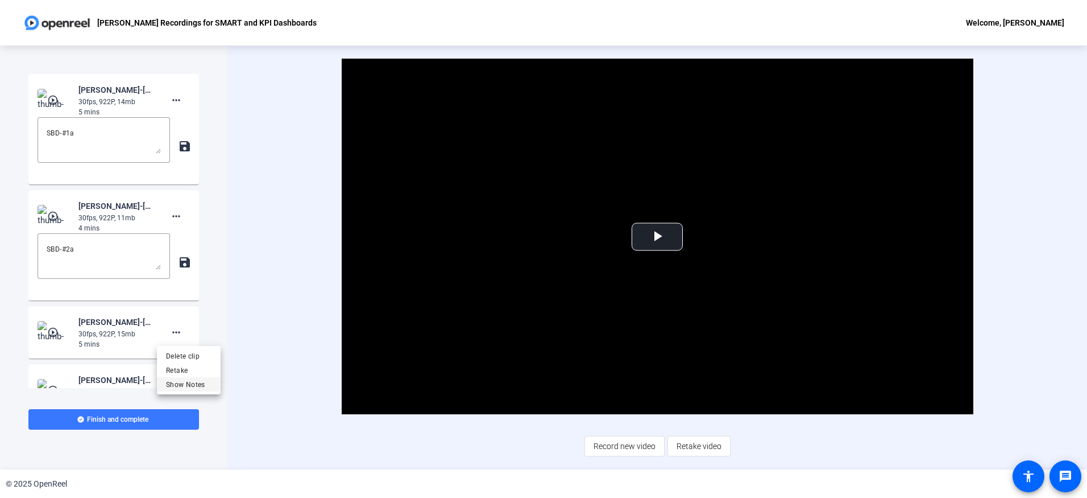
click at [190, 386] on span "Show Notes" at bounding box center [188, 385] width 45 height 14
click at [69, 247] on textarea "SBD-#2a" at bounding box center [104, 255] width 114 height 27
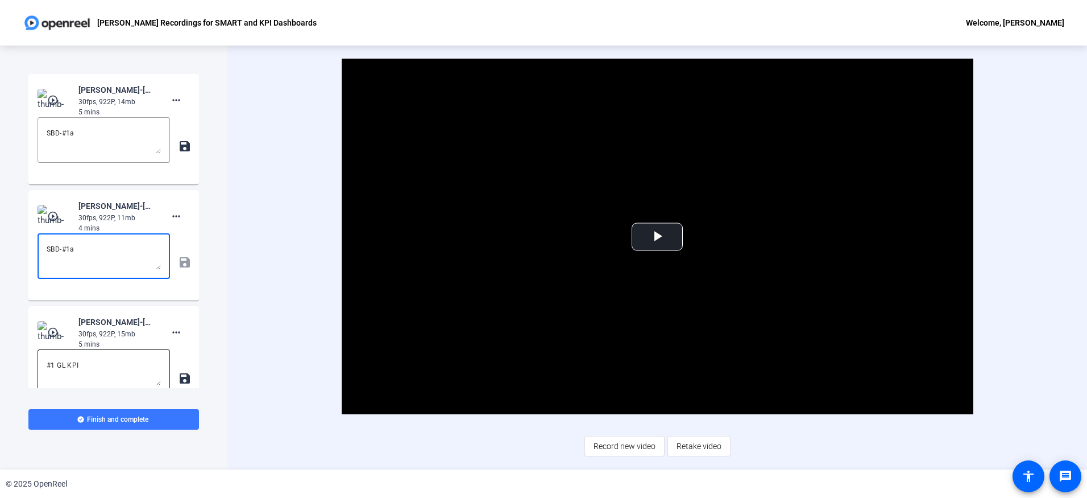
type textarea "SBD-#1a"
click at [72, 363] on textarea "#1 GL KPI" at bounding box center [104, 371] width 114 height 27
drag, startPoint x: 82, startPoint y: 363, endPoint x: -25, endPoint y: 359, distance: 107.0
click at [0, 359] on html "Accessibility Screen-Reader Guide, Feedback, and Issue Reporting | New window J…" at bounding box center [543, 249] width 1087 height 498
click at [90, 257] on textarea "SBD-#1a" at bounding box center [104, 255] width 114 height 27
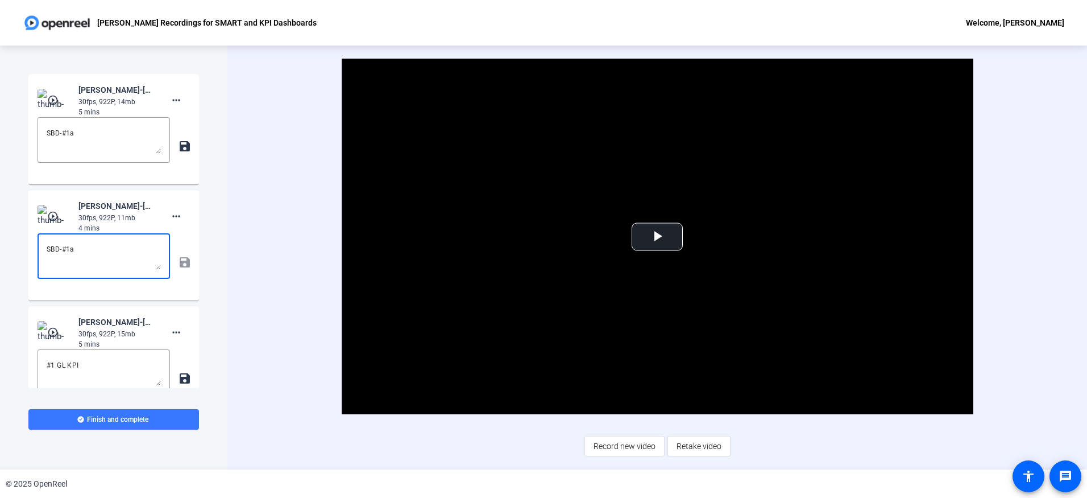
drag, startPoint x: 86, startPoint y: 252, endPoint x: 6, endPoint y: 244, distance: 80.0
click at [6, 244] on div "Start Recording play_circle_outline Jessy Watson-Jessy - GL Recorsings for SMAR…" at bounding box center [113, 257] width 227 height 424
drag, startPoint x: 90, startPoint y: 362, endPoint x: -6, endPoint y: 346, distance: 97.9
click at [0, 346] on html "Accessibility Screen-Reader Guide, Feedback, and Issue Reporting | New window J…" at bounding box center [543, 249] width 1087 height 498
paste textarea "SBD-#1a"
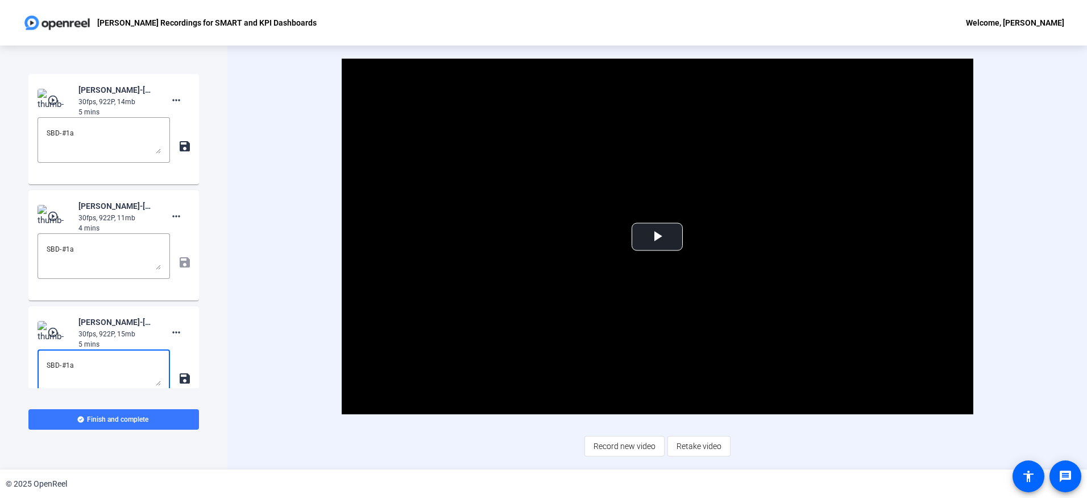
click at [72, 364] on textarea "SBD-#1a" at bounding box center [104, 371] width 114 height 27
type textarea "SBD-#2a"
click at [73, 133] on textarea "SBD-#1a" at bounding box center [104, 139] width 114 height 27
click at [69, 131] on textarea "SBD-#1a" at bounding box center [104, 139] width 114 height 27
type textarea "SBD-#3a"
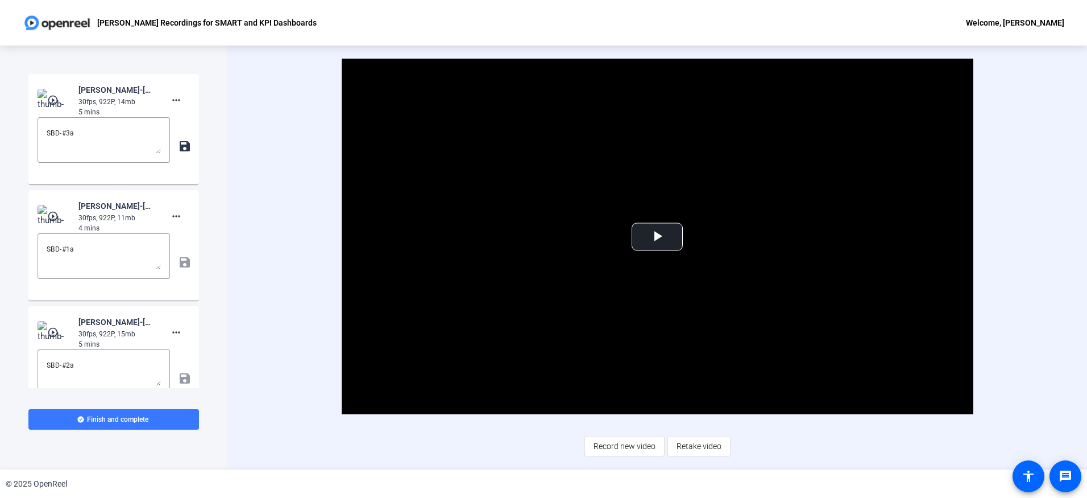
click at [180, 147] on mat-icon "save" at bounding box center [184, 146] width 12 height 14
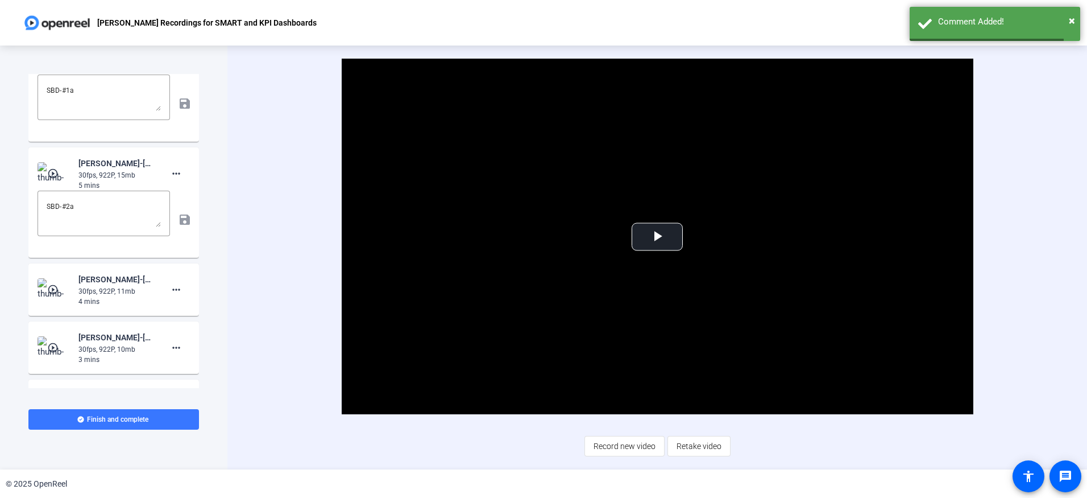
scroll to position [227, 0]
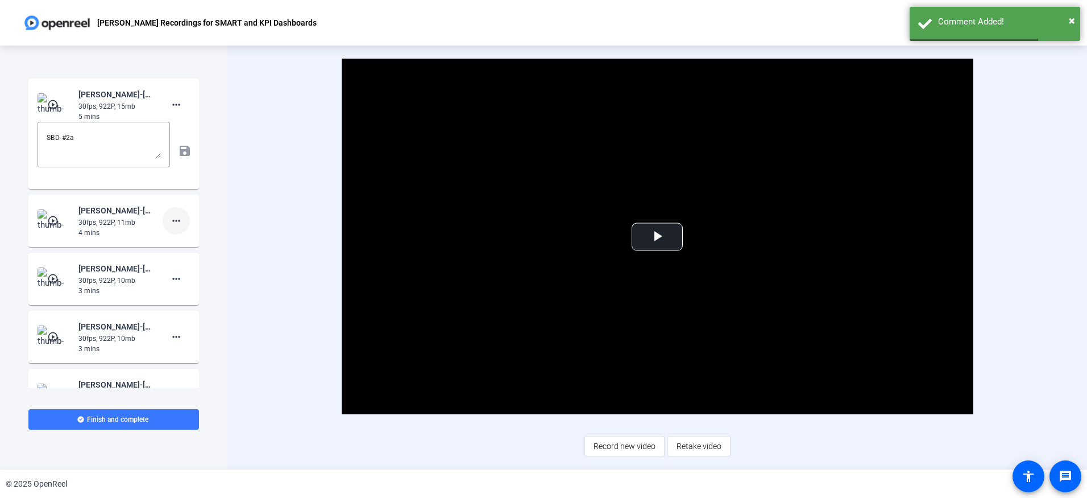
click at [174, 220] on mat-icon "more_horiz" at bounding box center [176, 221] width 14 height 14
click at [146, 238] on div at bounding box center [543, 249] width 1087 height 498
click at [149, 222] on div "30fps, 922P, 11mb" at bounding box center [116, 222] width 76 height 10
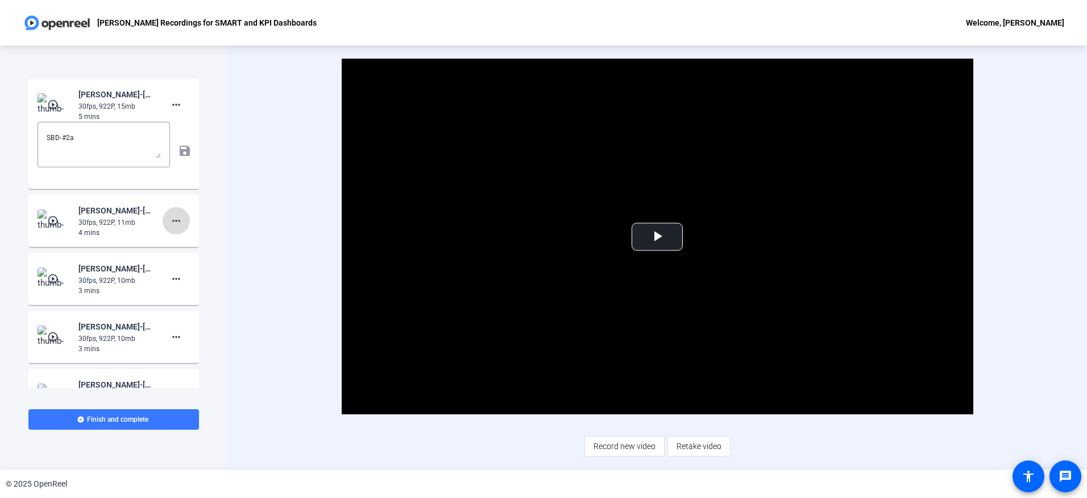
click at [173, 222] on mat-icon "more_horiz" at bounding box center [176, 221] width 14 height 14
click at [184, 268] on span "Show Notes" at bounding box center [188, 273] width 45 height 14
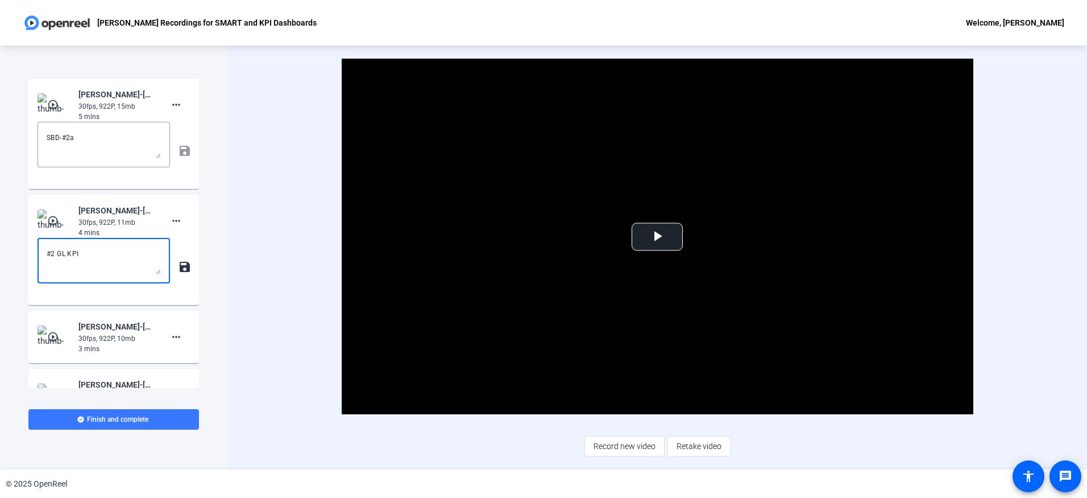
click at [55, 252] on textarea "#2 GL KPI" at bounding box center [104, 260] width 114 height 27
type textarea "#1 GL KPI"
click at [251, 246] on div "Video Player is loading. Play Video Play Mute Current Time 0:00 / Duration 4:30…" at bounding box center [657, 257] width 860 height 424
click at [167, 275] on div "#1 GL KPI save" at bounding box center [114, 267] width 152 height 58
click at [176, 267] on div "#1 GL KPI save" at bounding box center [114, 267] width 152 height 58
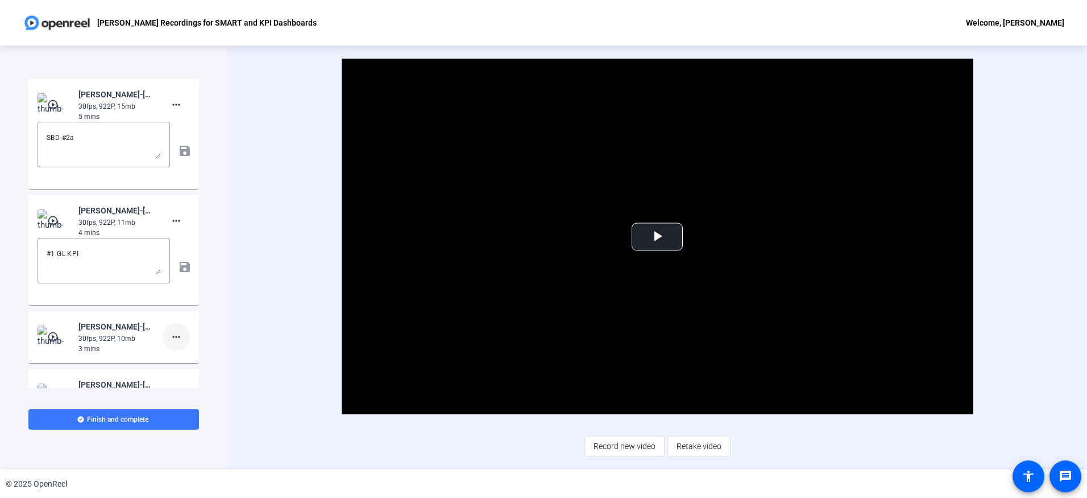
click at [169, 343] on mat-icon "more_horiz" at bounding box center [176, 337] width 14 height 14
click at [186, 398] on div "Delete clip Retake Show Notes" at bounding box center [189, 374] width 64 height 48
click at [188, 388] on div "Start Recording play_circle_outline Jessy Watson-Jessy - GL Recorsings for SMAR…" at bounding box center [113, 257] width 171 height 367
click at [178, 341] on span at bounding box center [176, 336] width 27 height 27
click at [200, 384] on span "Show Notes" at bounding box center [188, 389] width 45 height 14
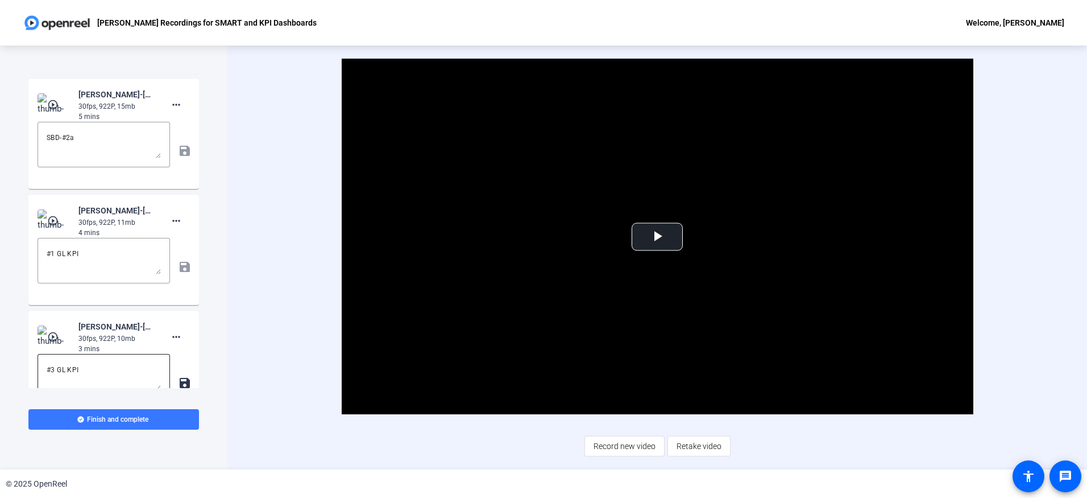
click at [55, 368] on textarea "#3 GL KPI" at bounding box center [104, 376] width 114 height 27
type textarea "#2 GL KPI"
click at [199, 359] on div "Start Recording play_circle_outline Jessy Watson-Jessy - GL Recorsings for SMAR…" at bounding box center [113, 257] width 227 height 424
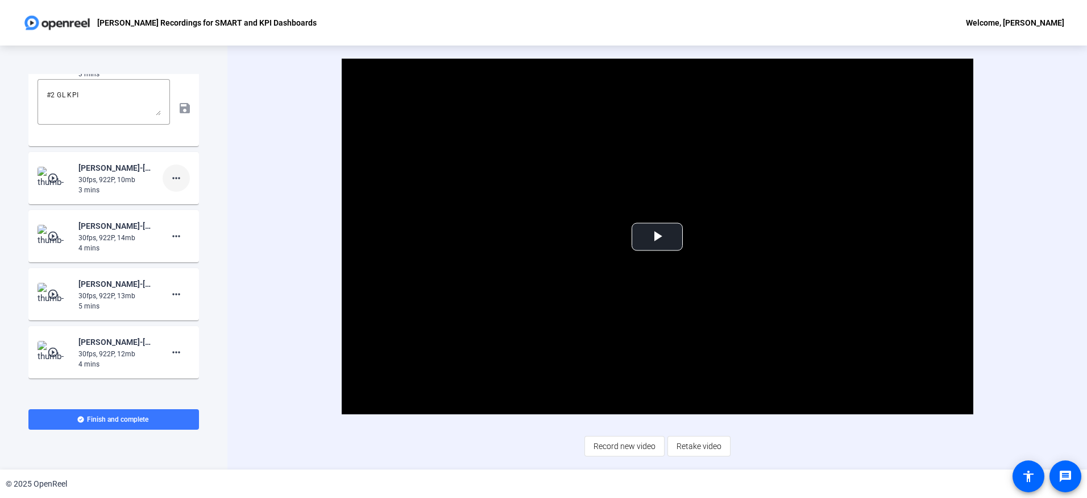
click at [169, 182] on mat-icon "more_horiz" at bounding box center [176, 178] width 14 height 14
click at [185, 234] on span "Show Notes" at bounding box center [188, 230] width 45 height 14
click at [82, 218] on textarea at bounding box center [104, 217] width 114 height 27
type textarea "#3 GL KPI"
click at [273, 298] on div "Video Player is loading. Play Video Play Mute Current Time 0:00 / Duration 4:30…" at bounding box center [657, 257] width 860 height 424
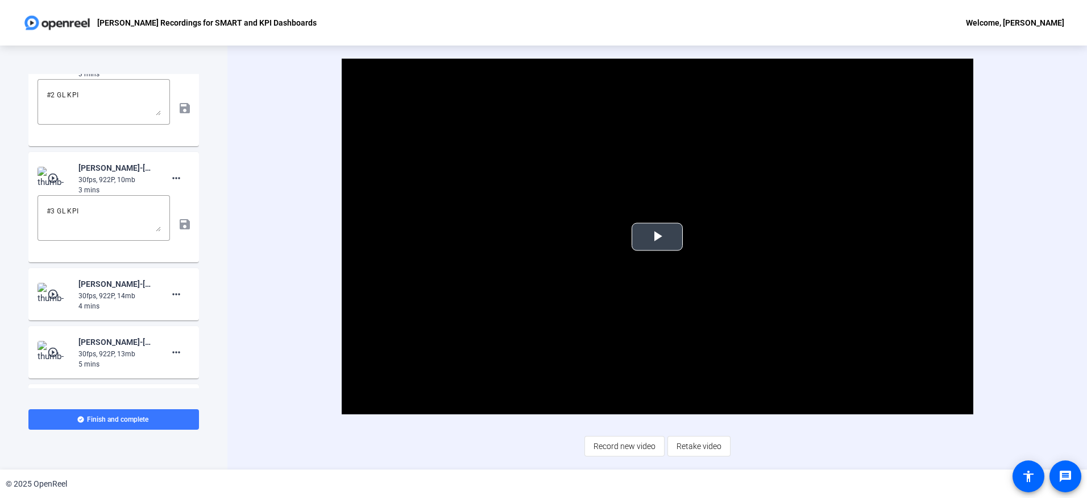
click at [657, 237] on span "Video Player" at bounding box center [657, 237] width 0 height 0
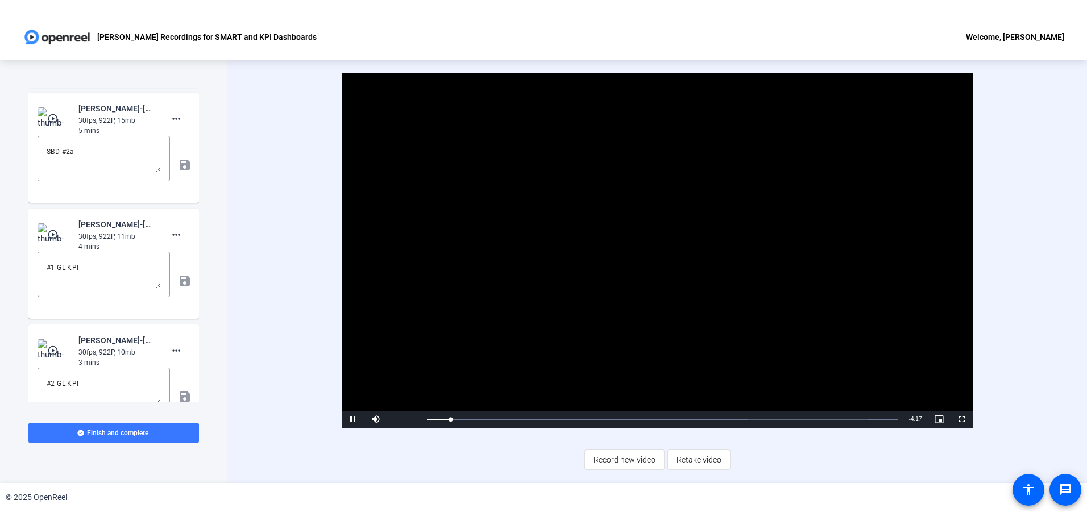
scroll to position [0, 0]
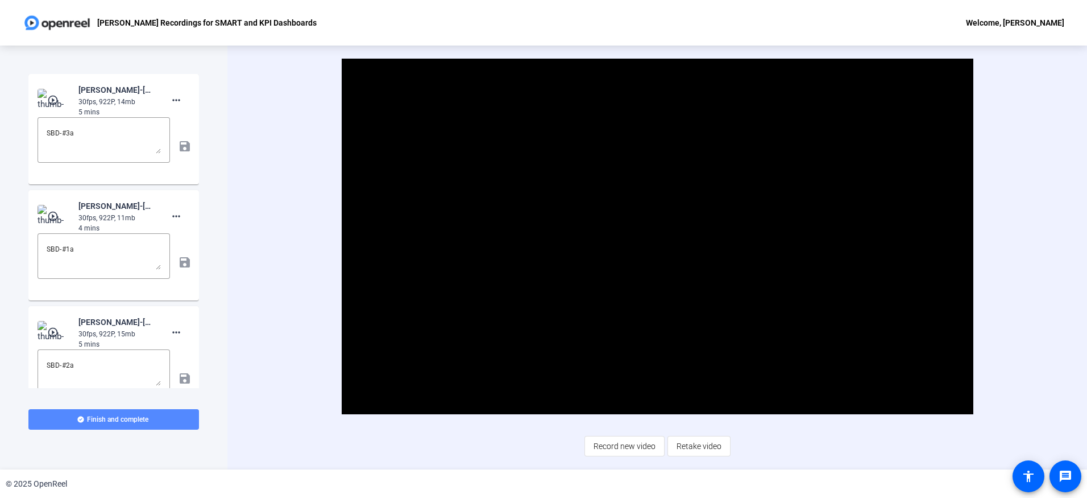
click at [136, 416] on span "Finish and complete" at bounding box center [117, 419] width 61 height 9
